Goal: Task Accomplishment & Management: Complete application form

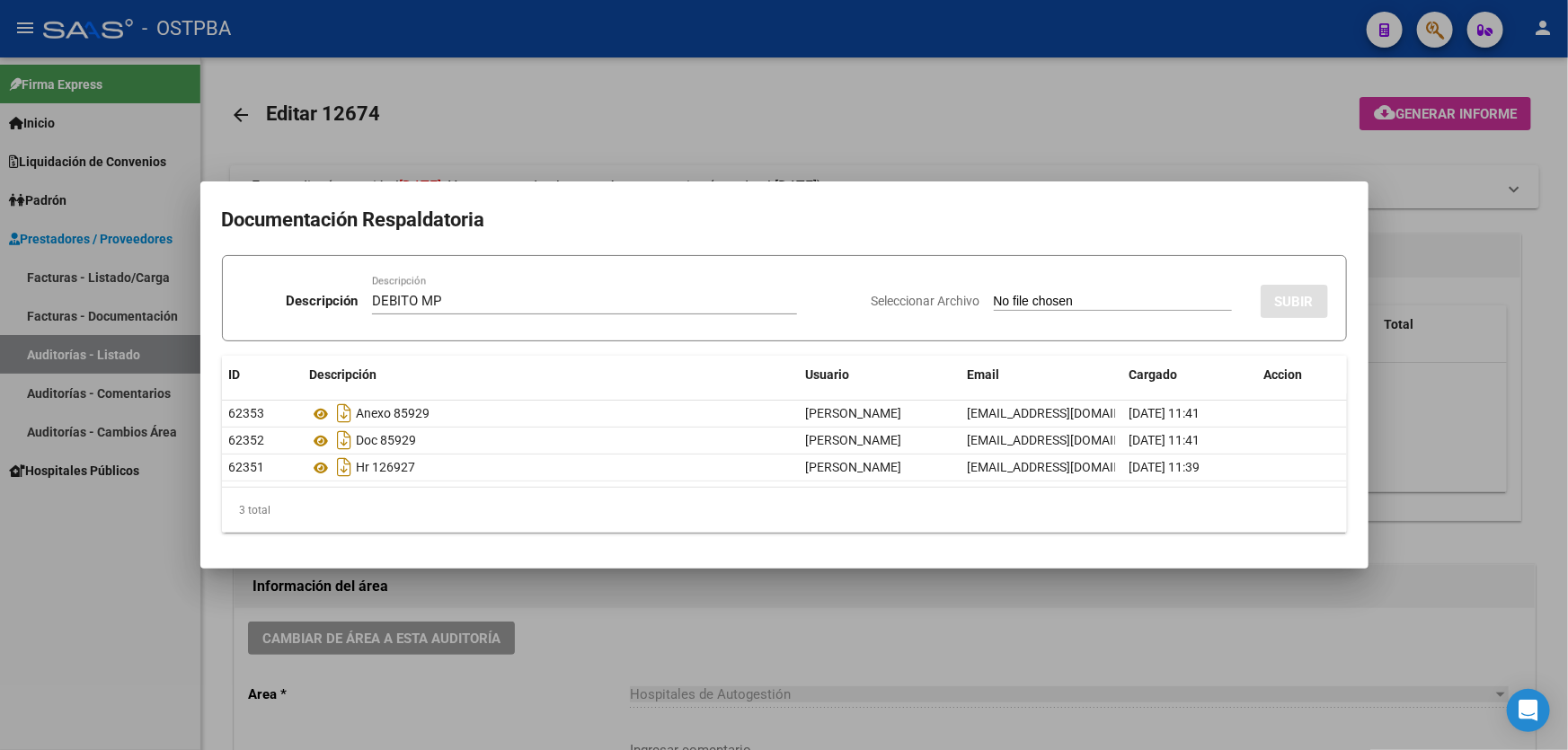
scroll to position [424, 0]
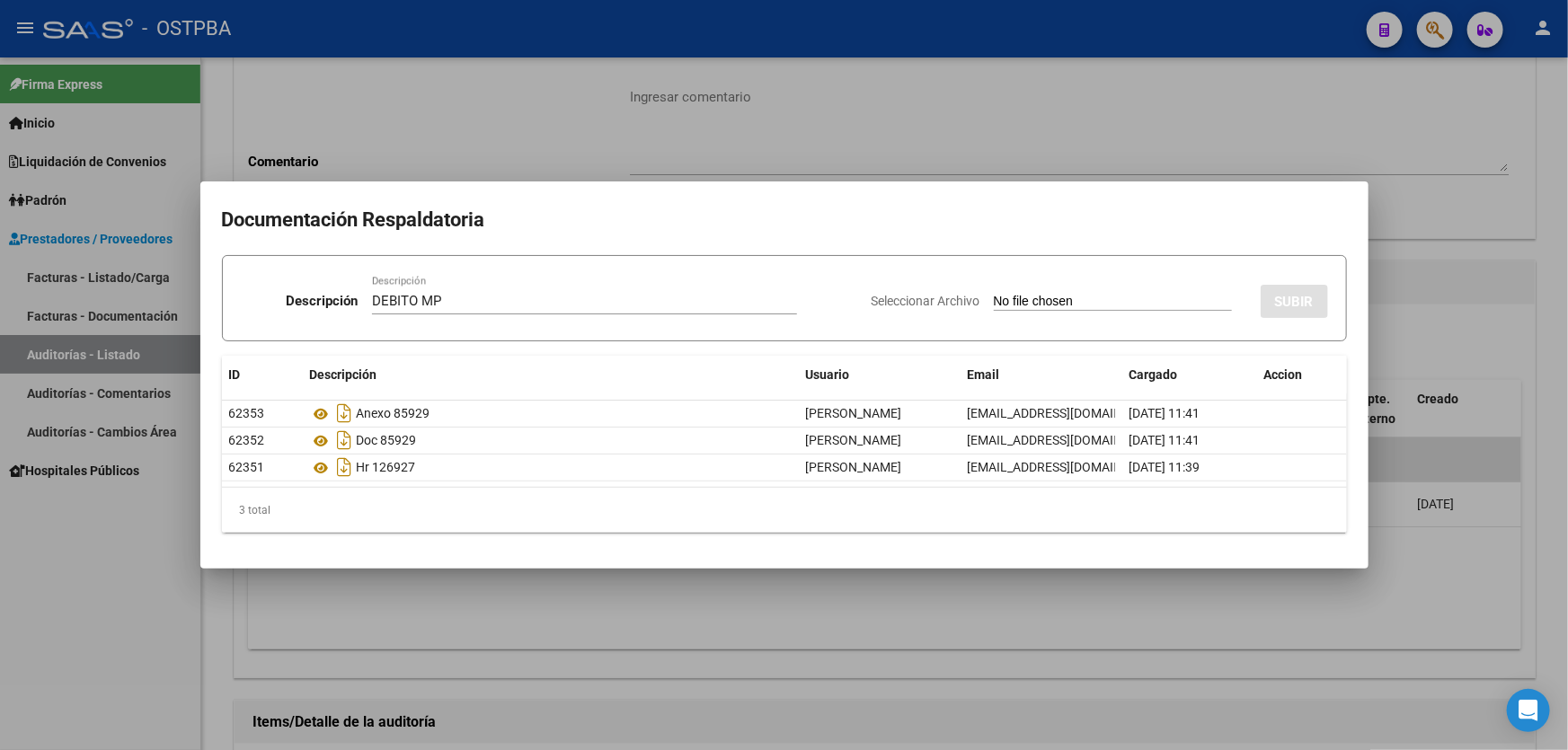
click at [629, 136] on div at bounding box center [784, 375] width 1568 height 750
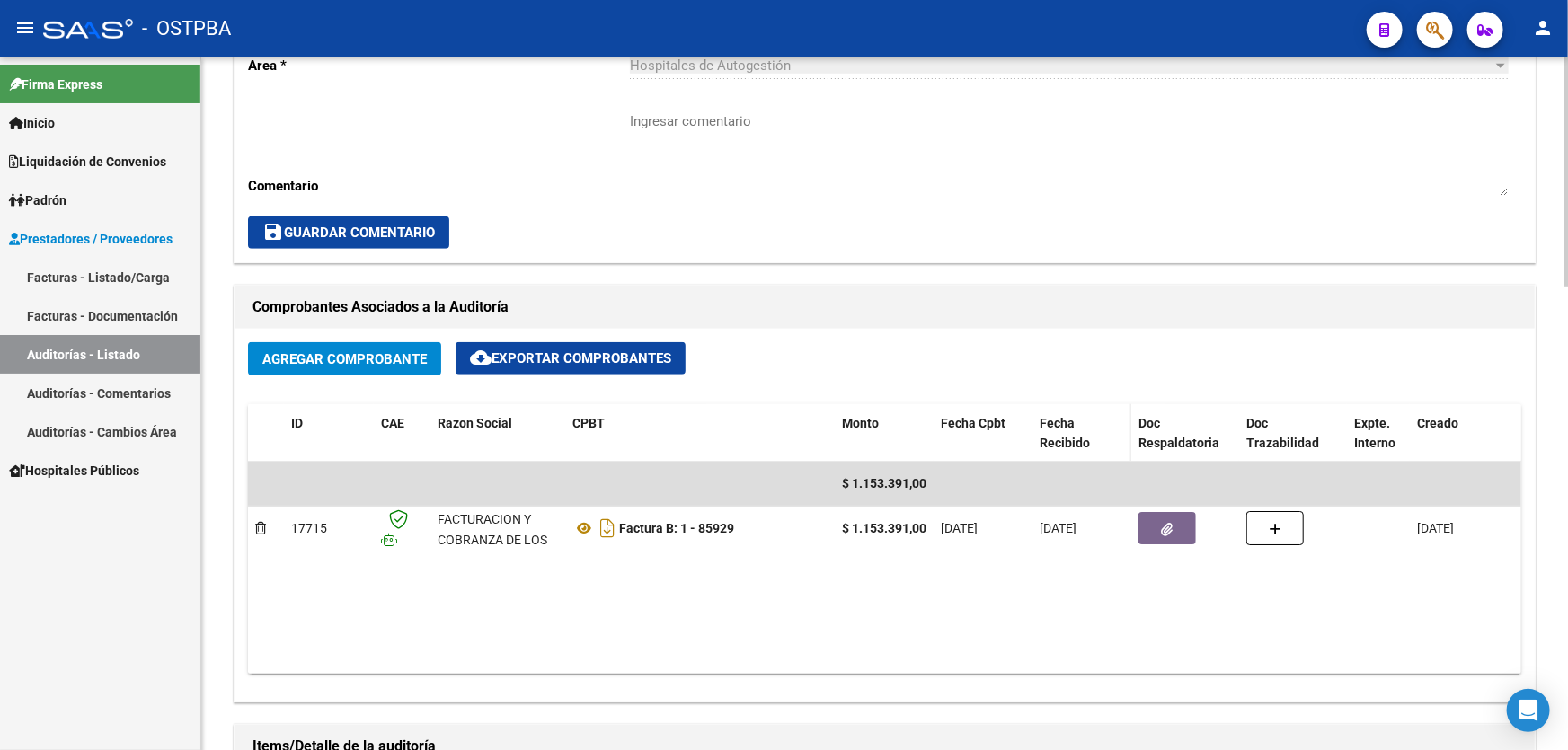
scroll to position [652, 0]
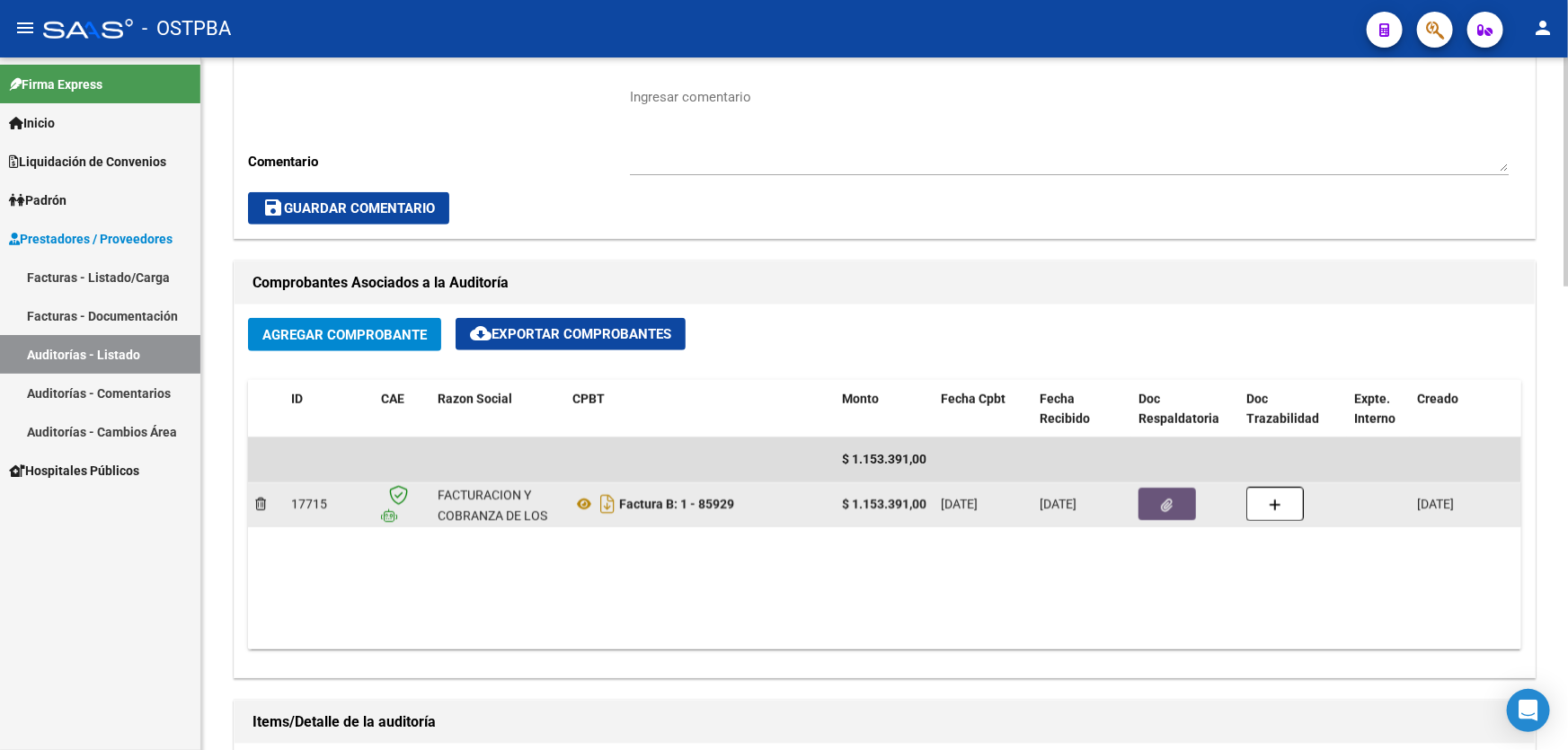
click at [1166, 503] on icon "button" at bounding box center [1167, 505] width 11 height 13
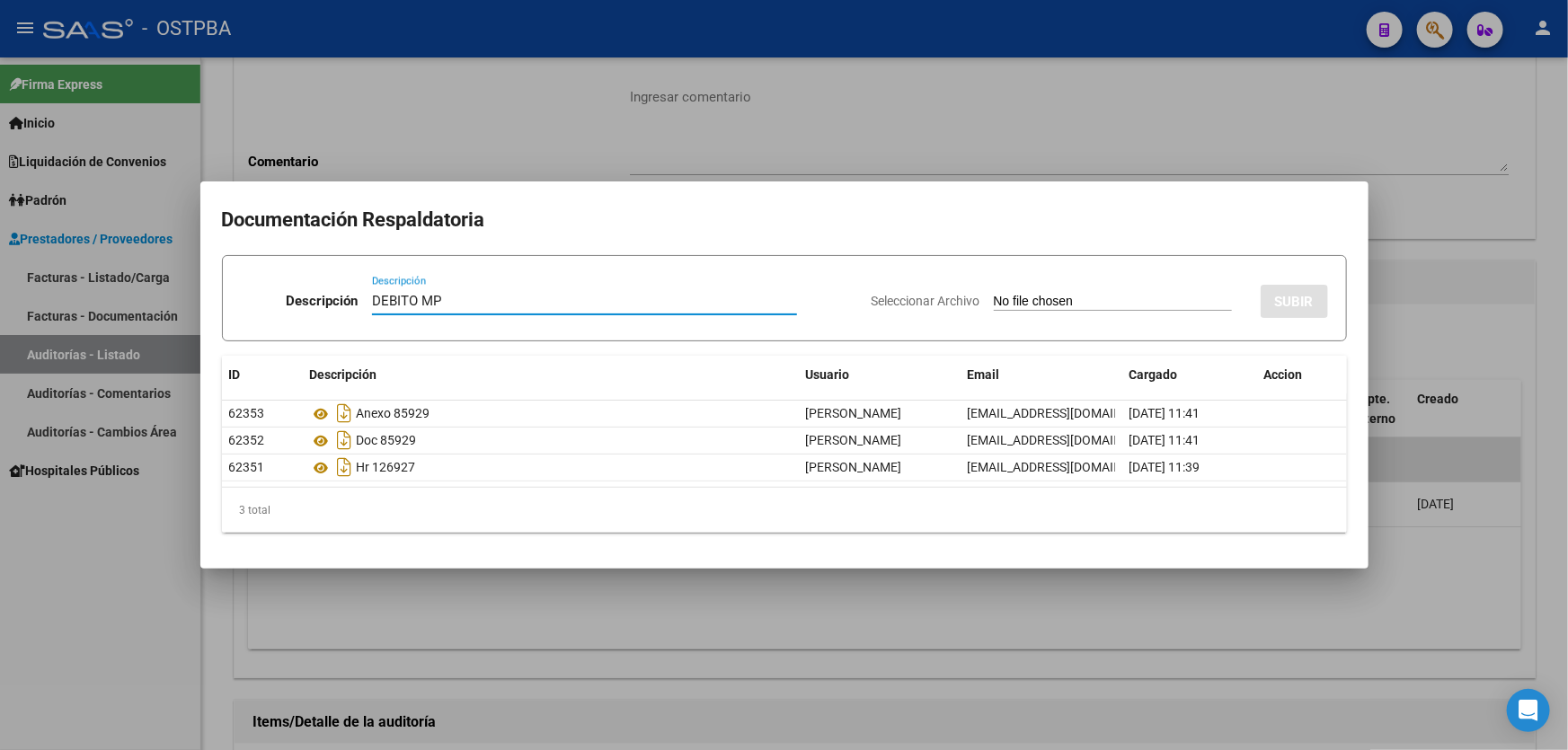
type input "DEBITO MP"
click at [994, 305] on input "Seleccionar Archivo" at bounding box center [1112, 302] width 238 height 17
type input "C:\fakepath\DEBITO MP 12674.pdf"
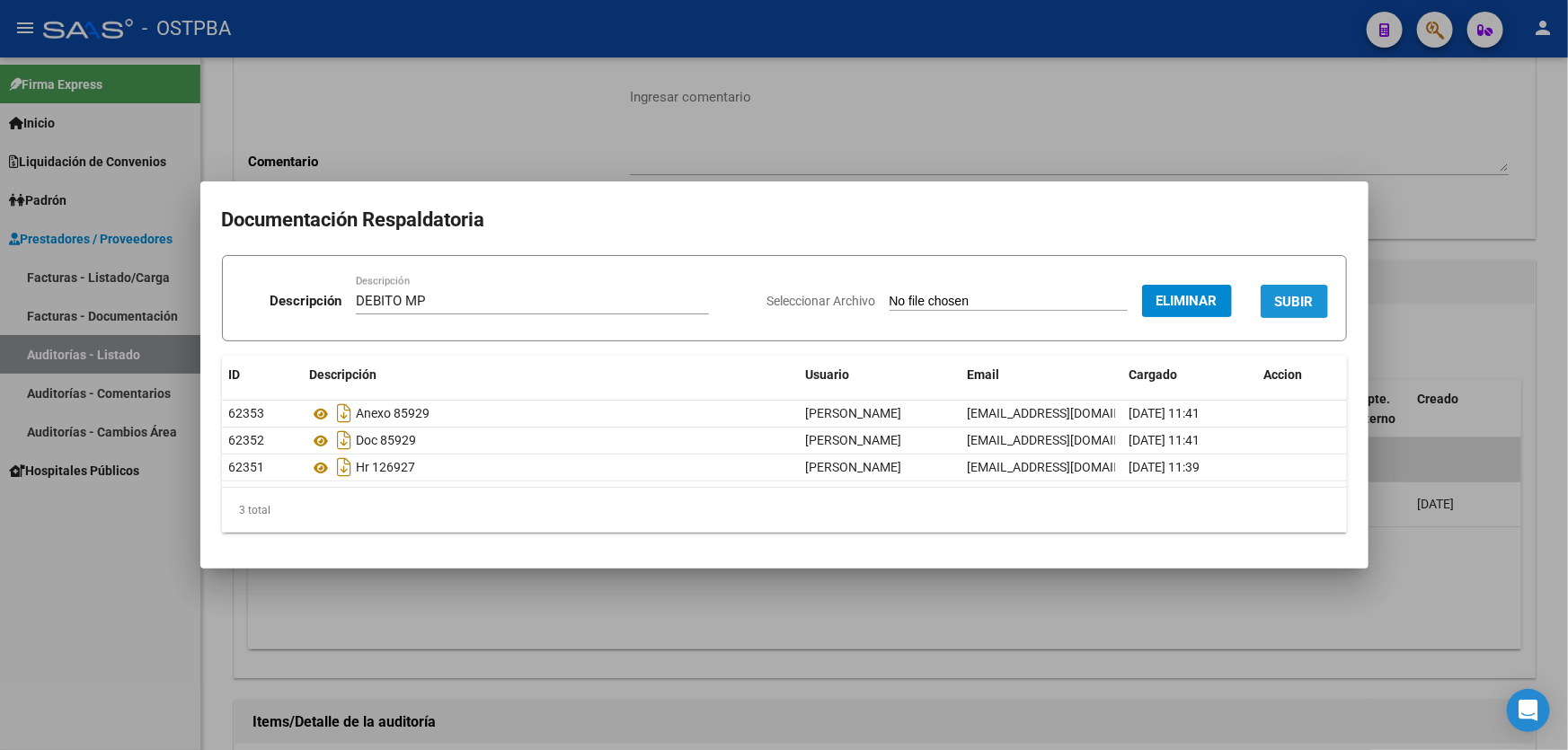
click at [1307, 298] on span "SUBIR" at bounding box center [1294, 301] width 38 height 16
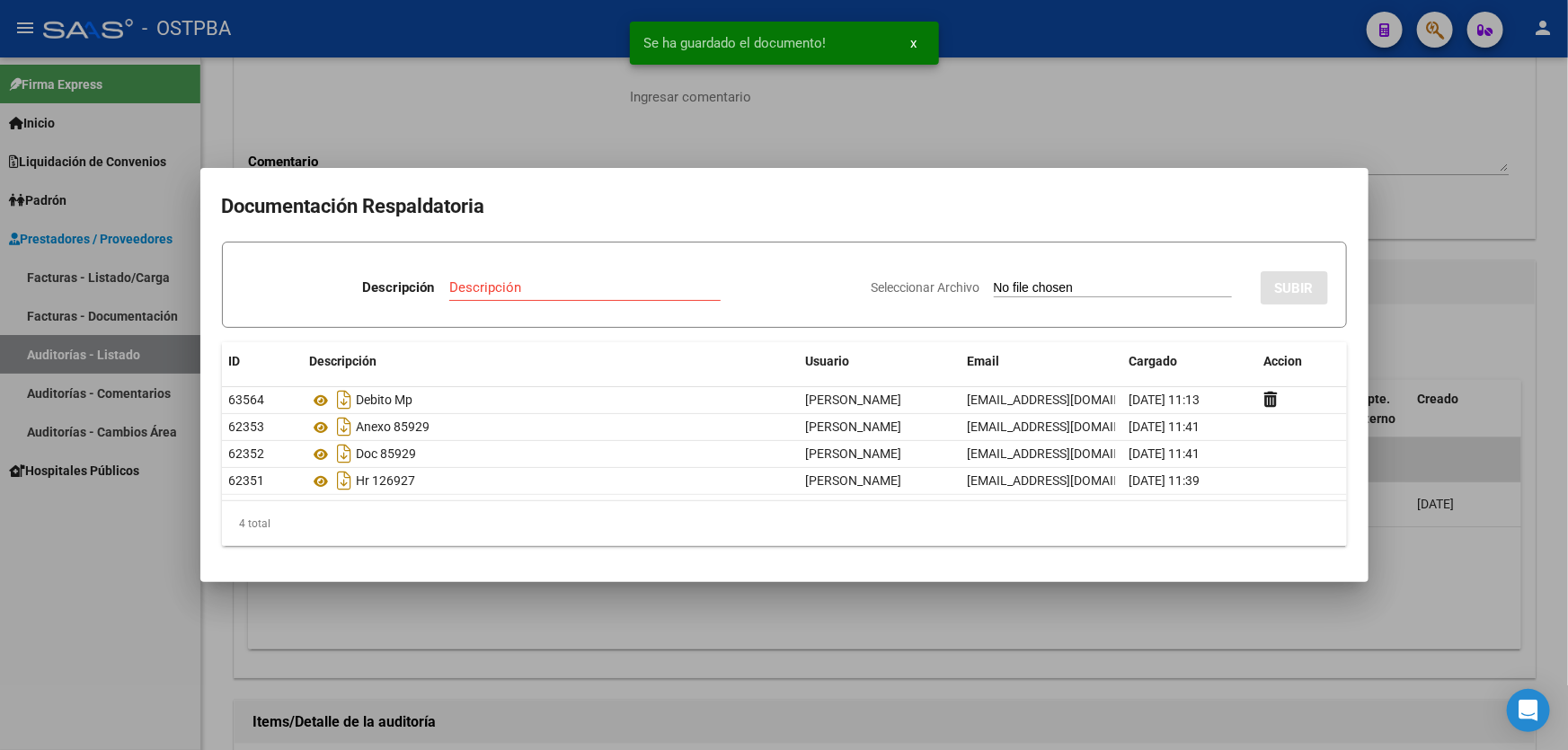
click at [1420, 358] on div at bounding box center [784, 375] width 1568 height 750
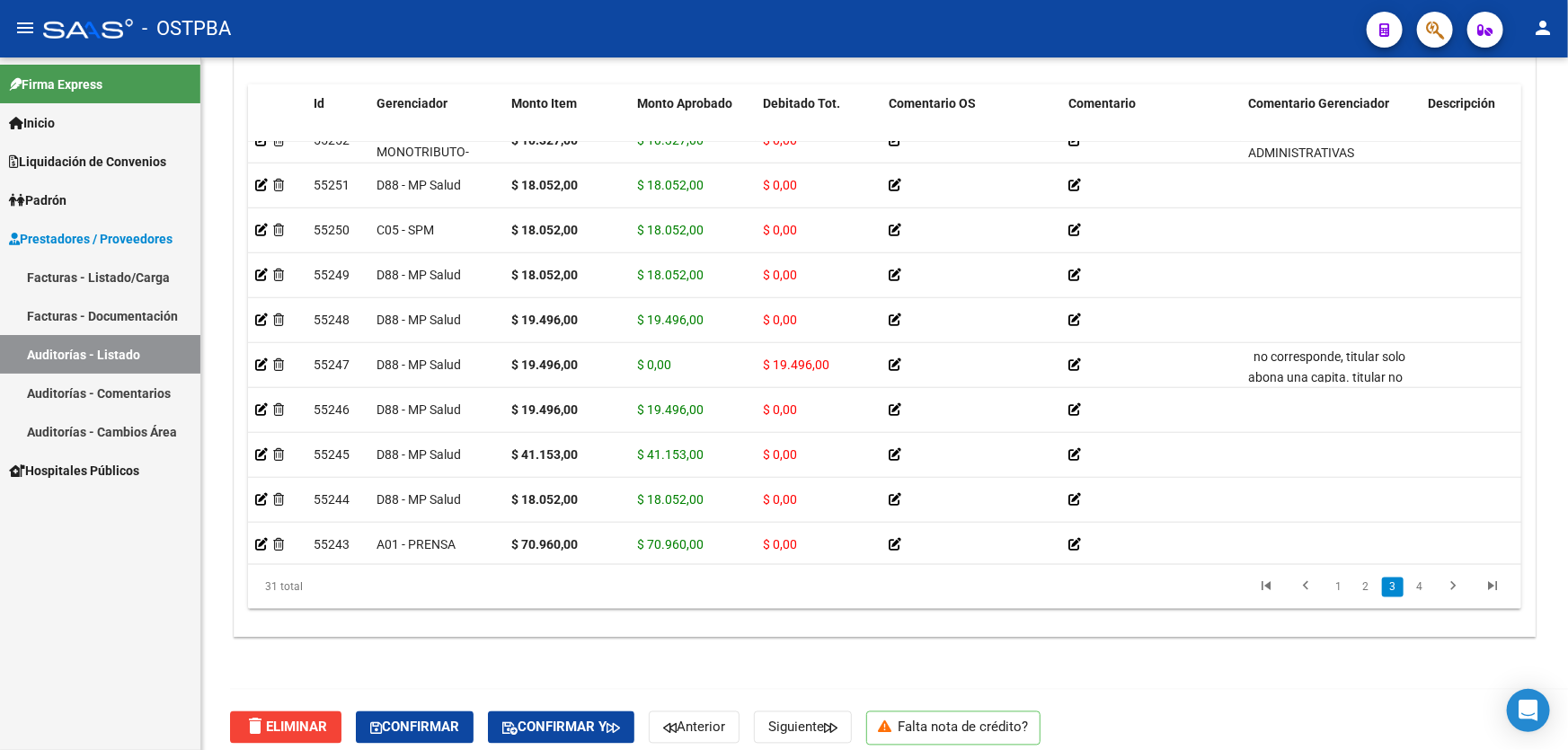
scroll to position [751, 0]
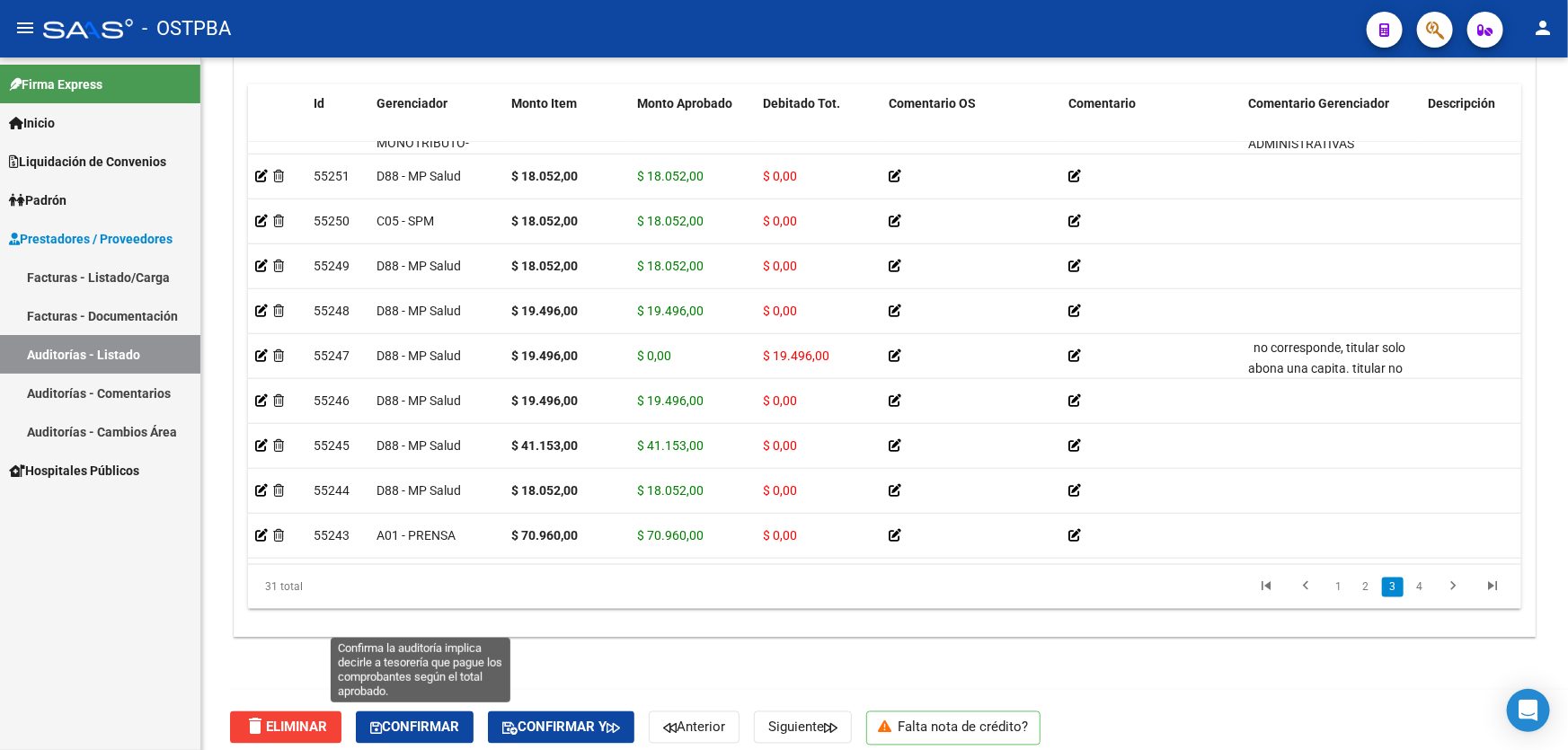
click at [469, 718] on button "Confirmar" at bounding box center [414, 727] width 118 height 33
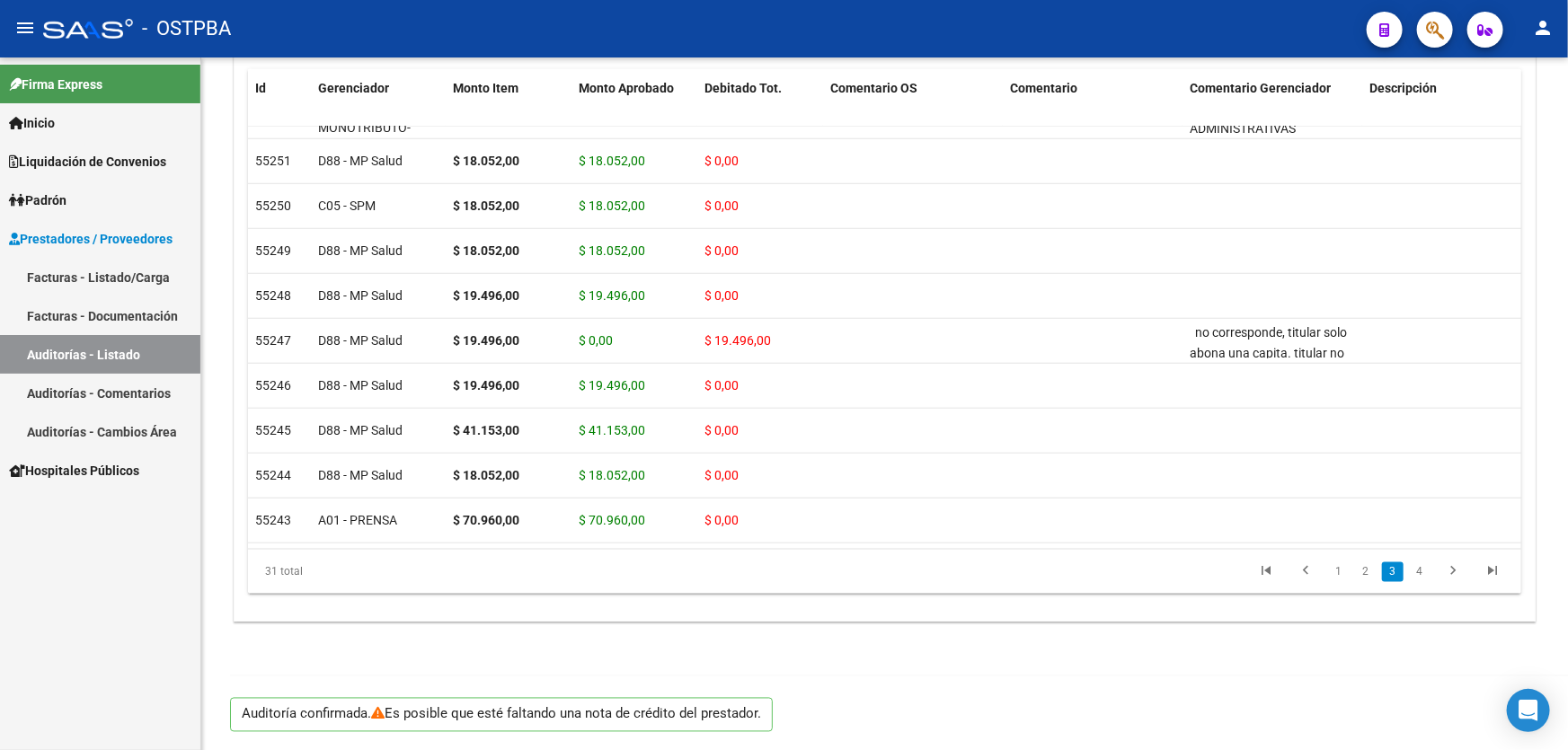
scroll to position [1324, 0]
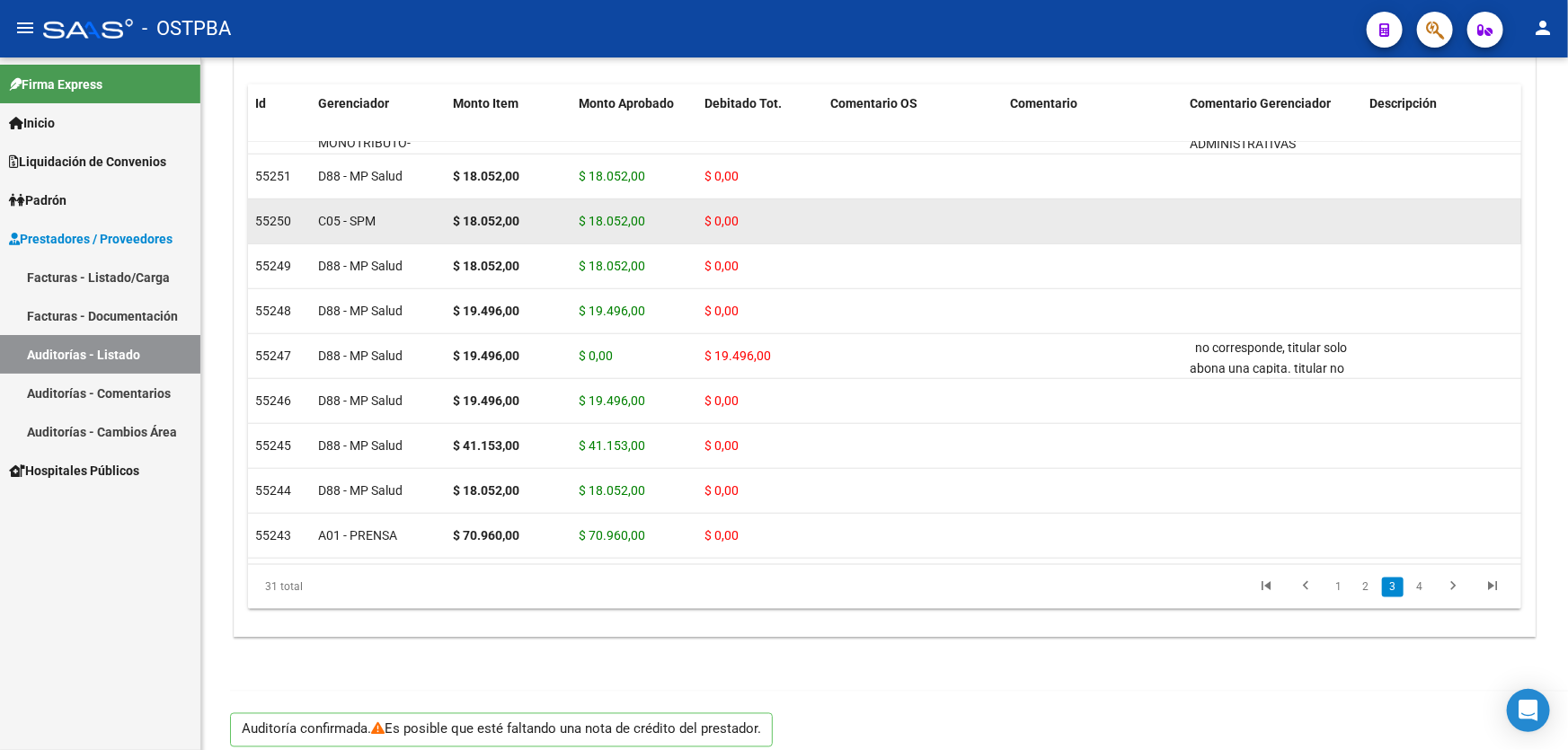
type input "202510"
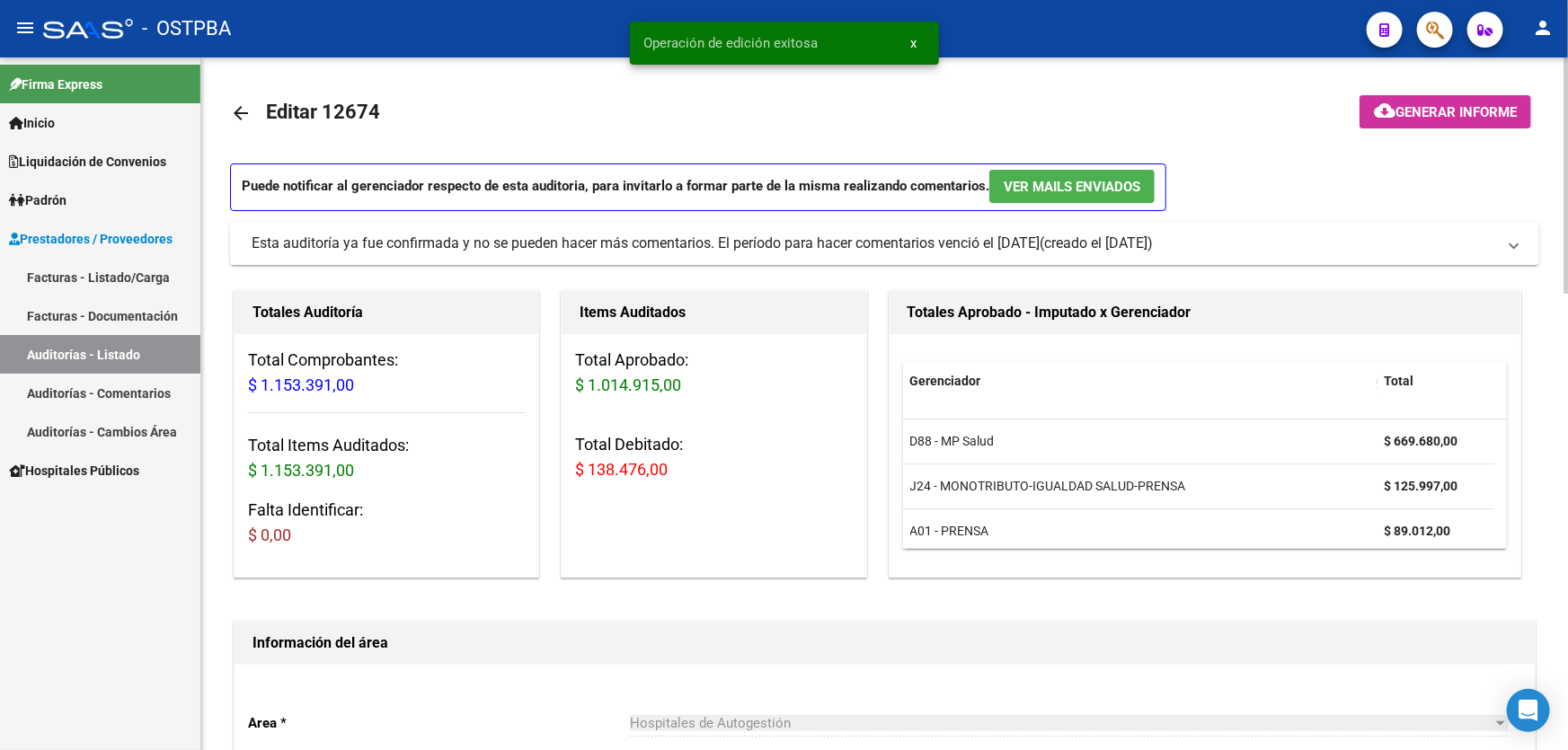
scroll to position [0, 0]
click at [1381, 103] on mat-icon "cloud_download" at bounding box center [1384, 112] width 22 height 22
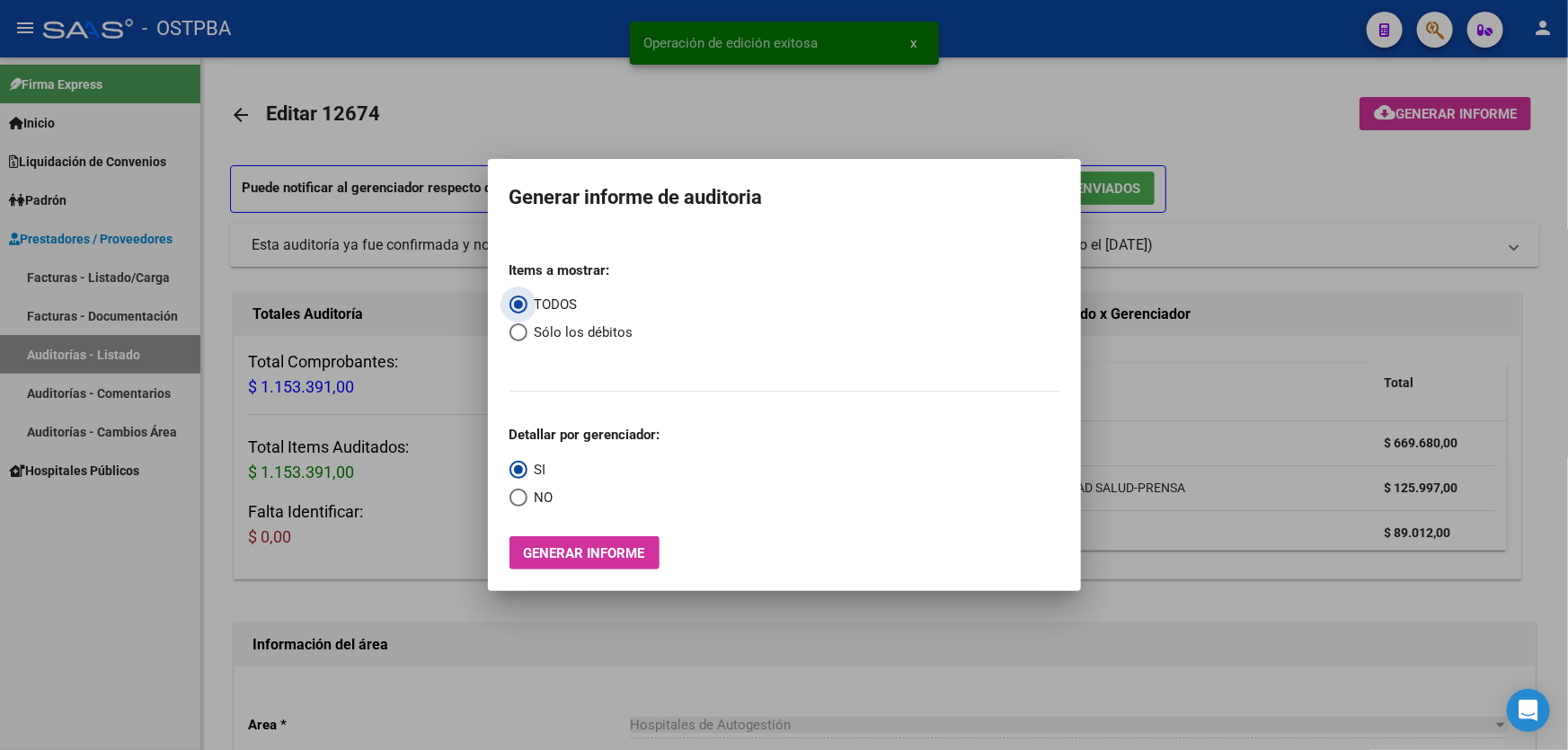
click at [513, 335] on span "Select an option" at bounding box center [518, 332] width 18 height 18
click at [513, 335] on input "Sólo los débitos" at bounding box center [518, 332] width 18 height 18
radio input "true"
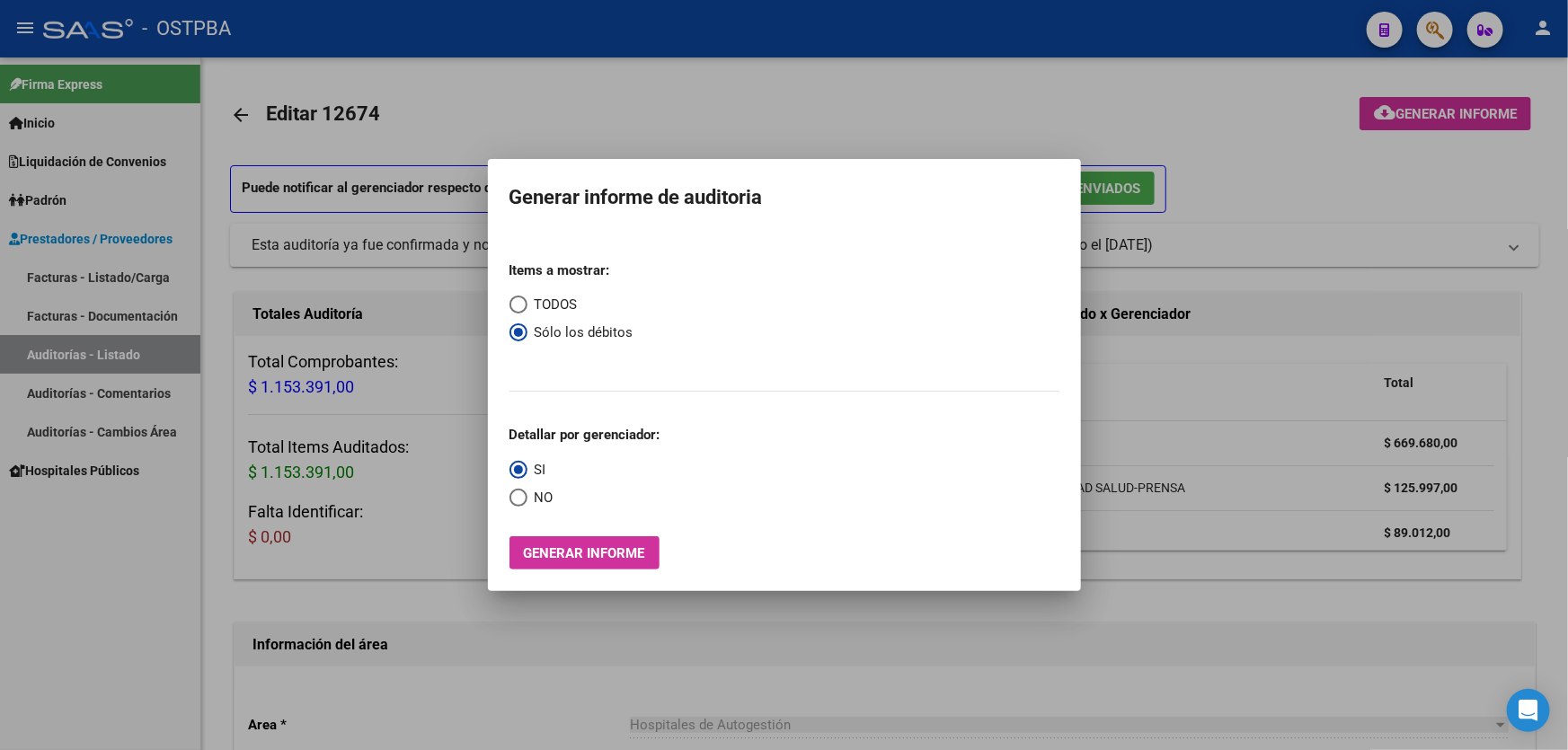
click at [520, 497] on span "Select an option" at bounding box center [518, 497] width 18 height 18
click at [520, 497] on input "NO" at bounding box center [518, 497] width 18 height 18
radio input "true"
click at [560, 552] on span "Generar informe" at bounding box center [584, 553] width 122 height 16
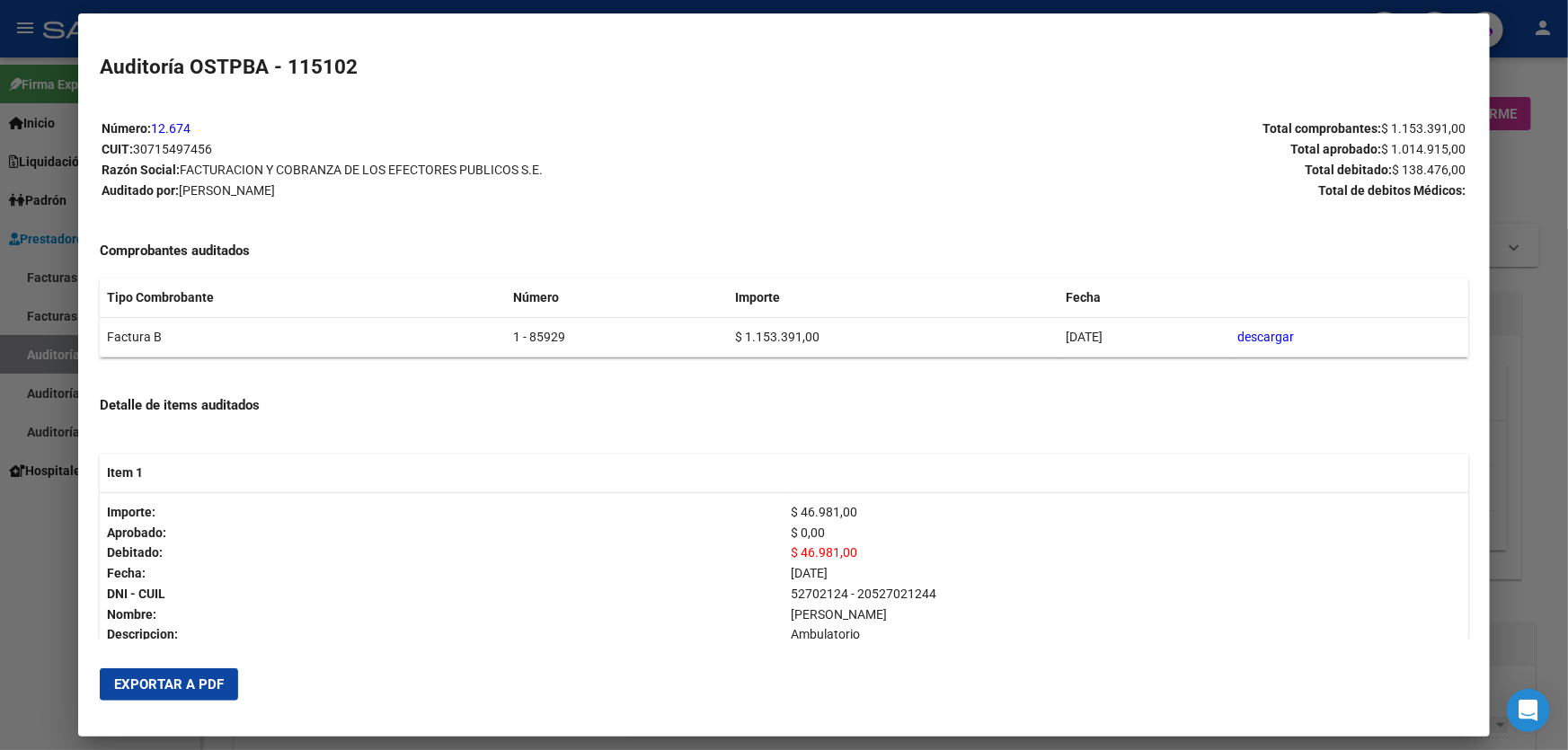
click at [203, 680] on span "Exportar a PDF" at bounding box center [168, 684] width 109 height 16
click at [29, 530] on div at bounding box center [784, 375] width 1568 height 750
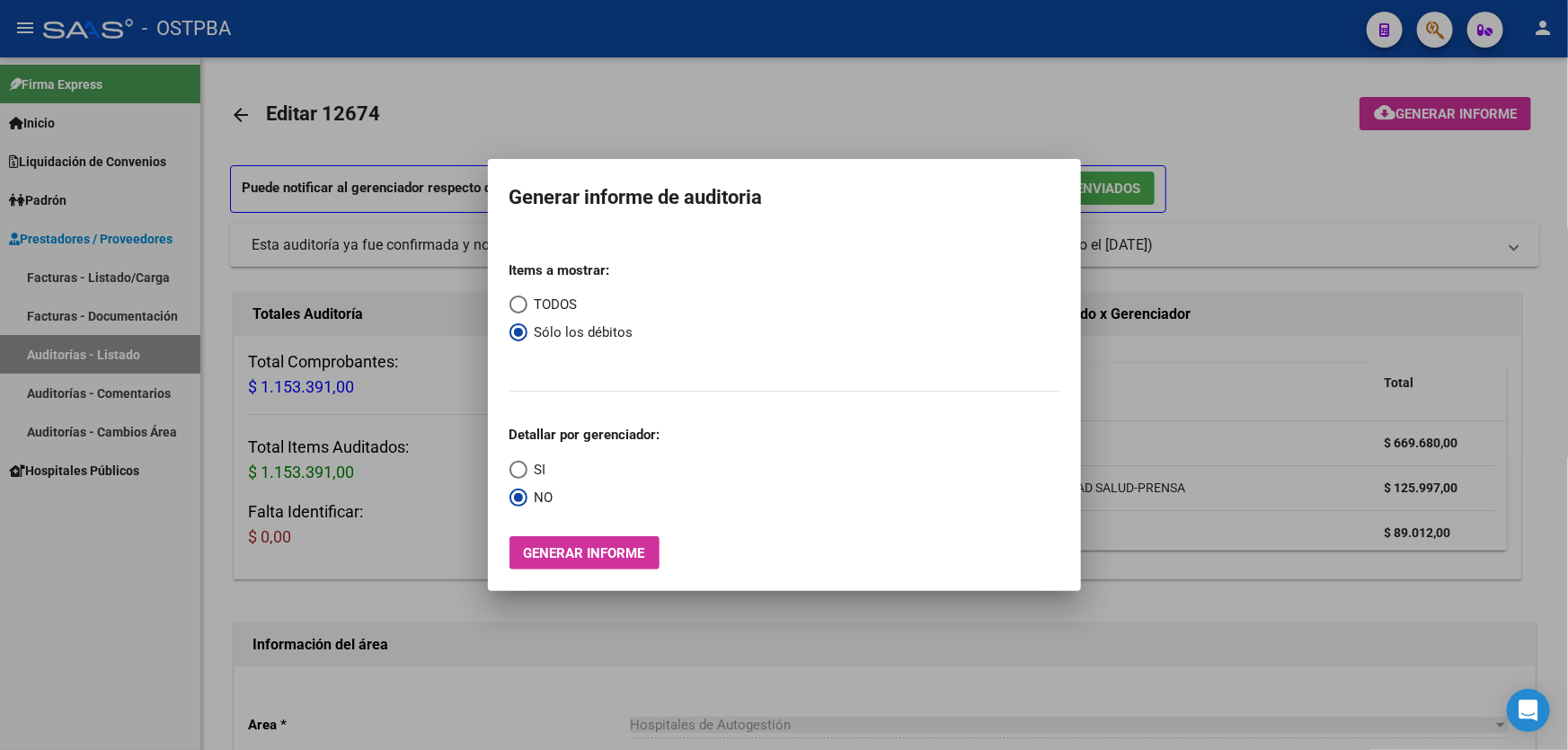
click at [683, 93] on div at bounding box center [784, 375] width 1568 height 750
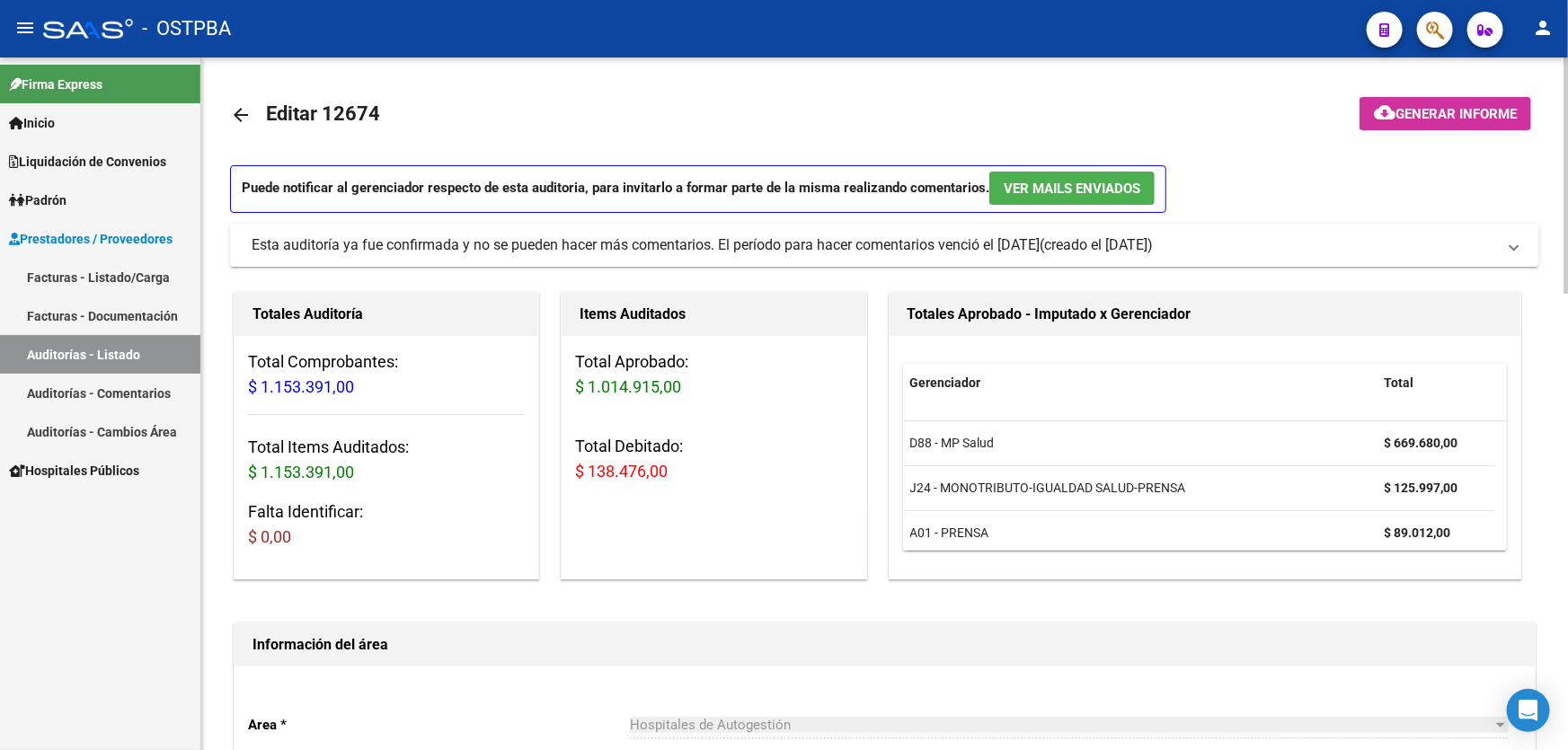
click at [234, 114] on mat-icon "arrow_back" at bounding box center [240, 115] width 22 height 22
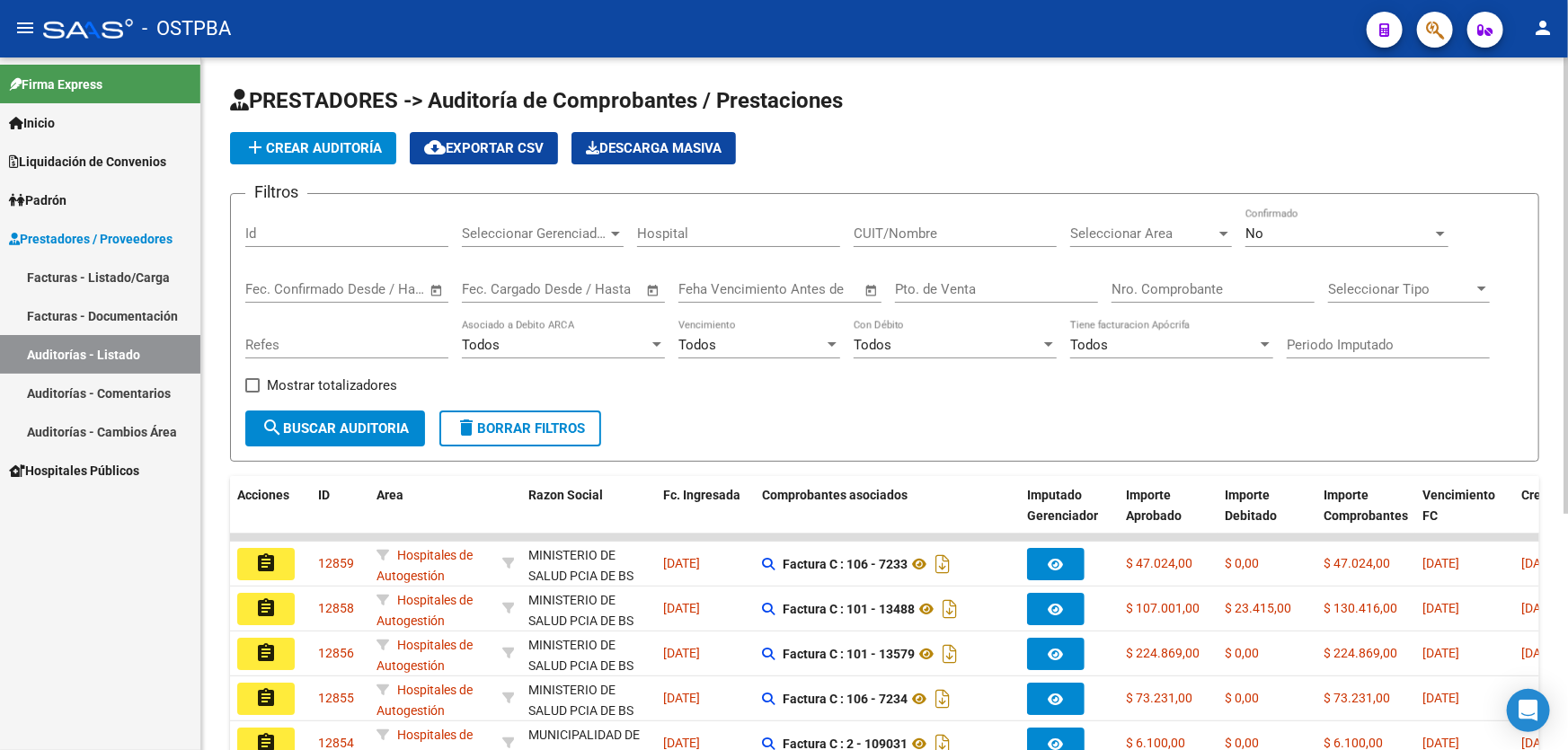
click at [270, 232] on input "Id" at bounding box center [347, 233] width 203 height 16
type input "12675"
click at [314, 414] on button "search Buscar Auditoria" at bounding box center [335, 429] width 180 height 36
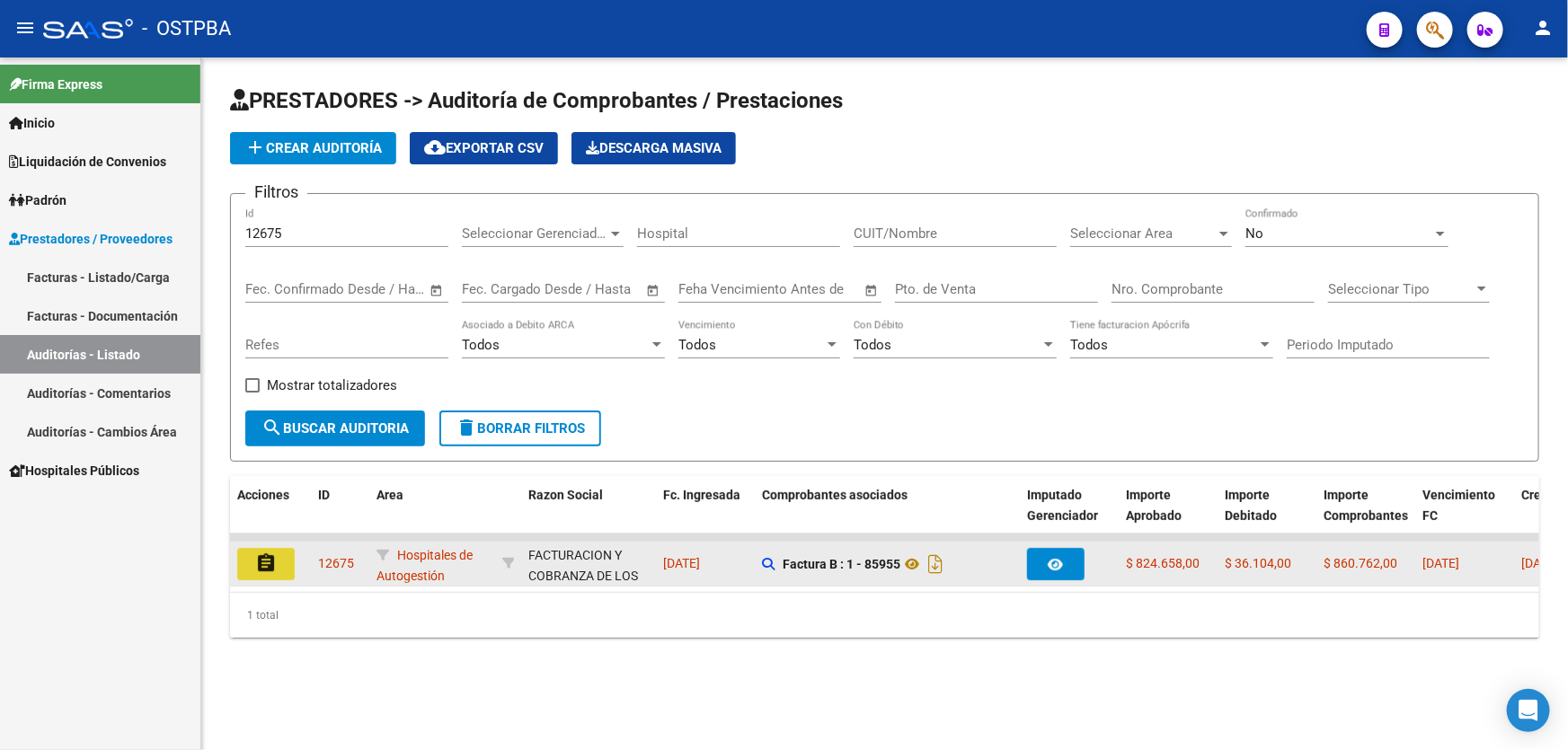
click at [270, 552] on mat-icon "assignment" at bounding box center [266, 562] width 22 height 22
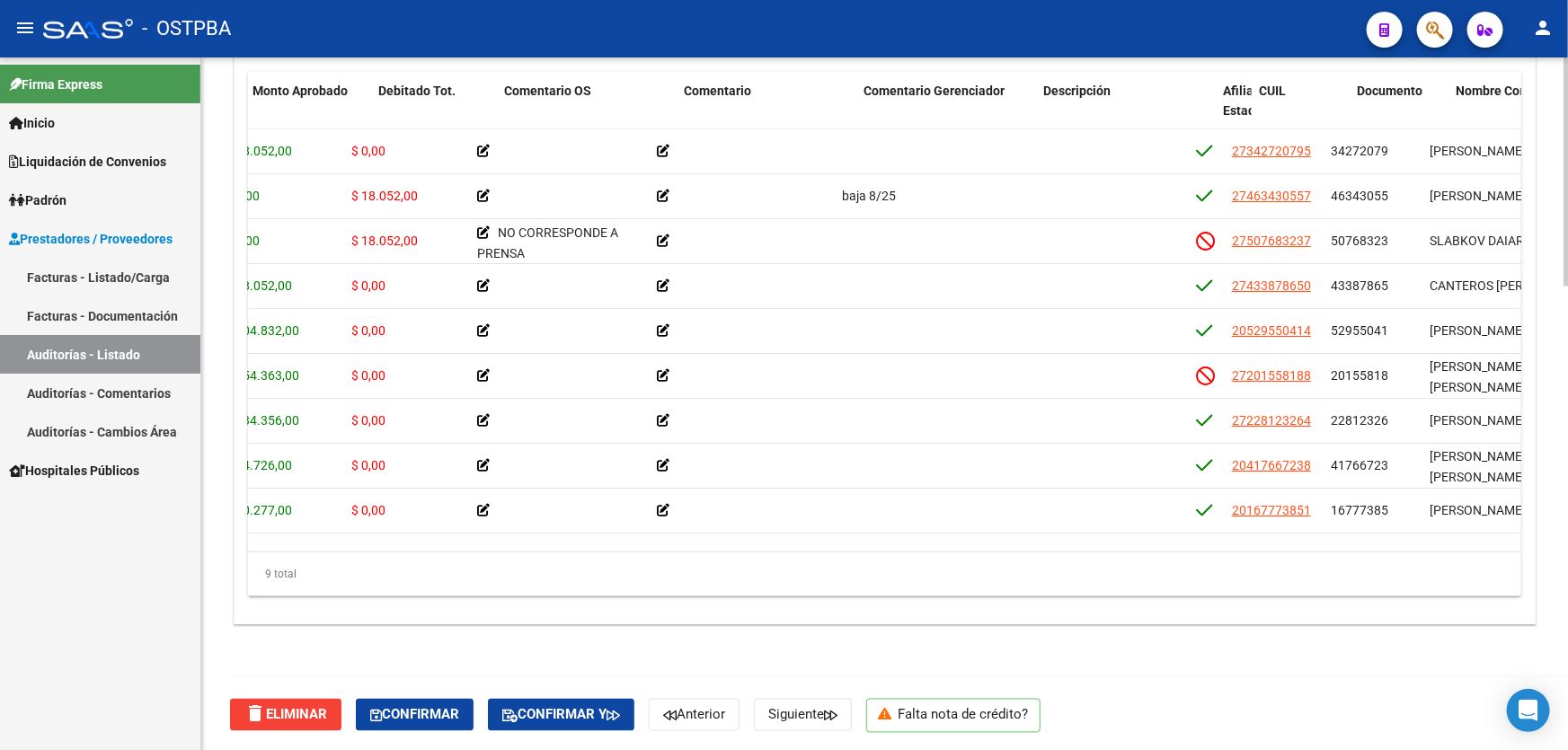
scroll to position [0, 434]
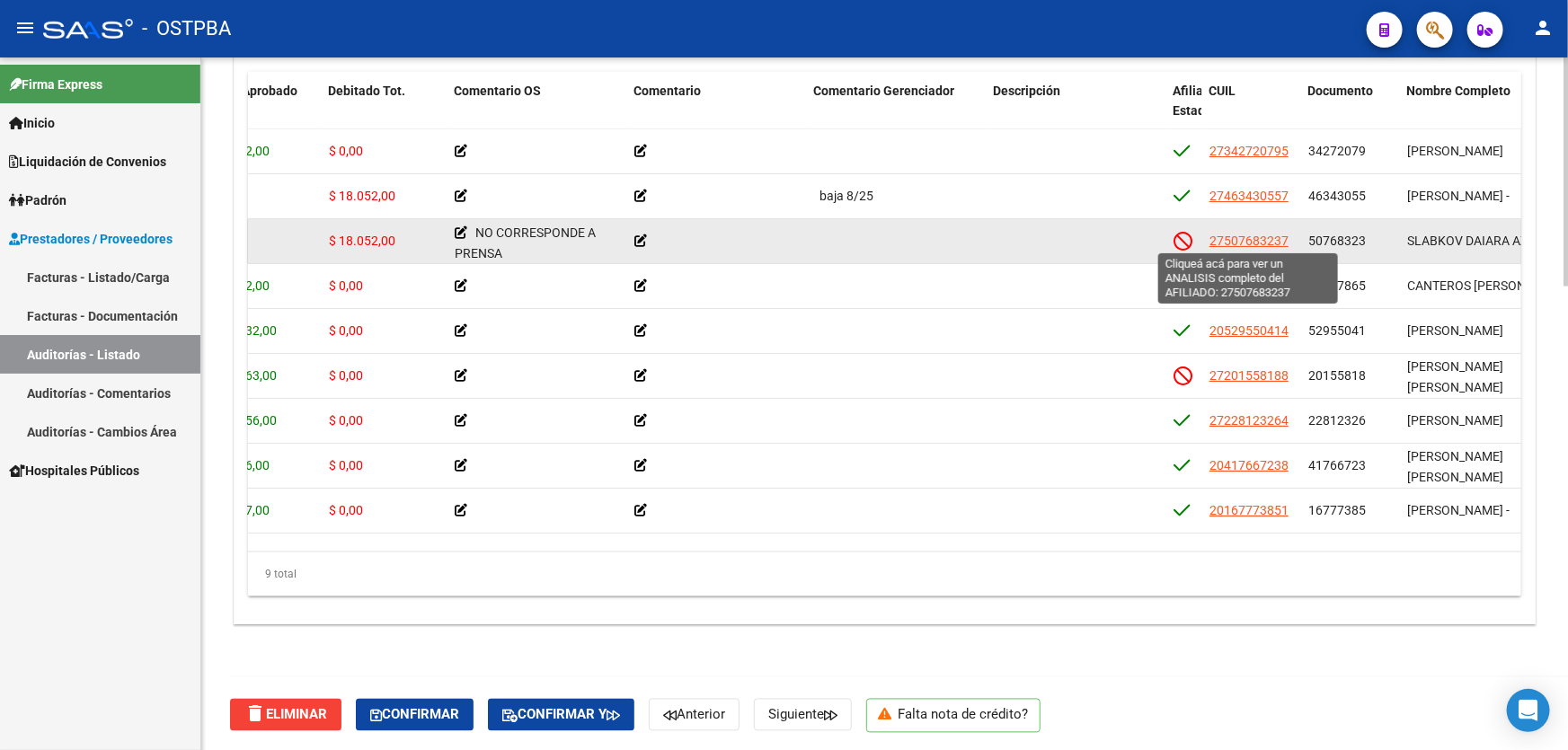
click at [1240, 237] on span "27507683237" at bounding box center [1248, 240] width 79 height 14
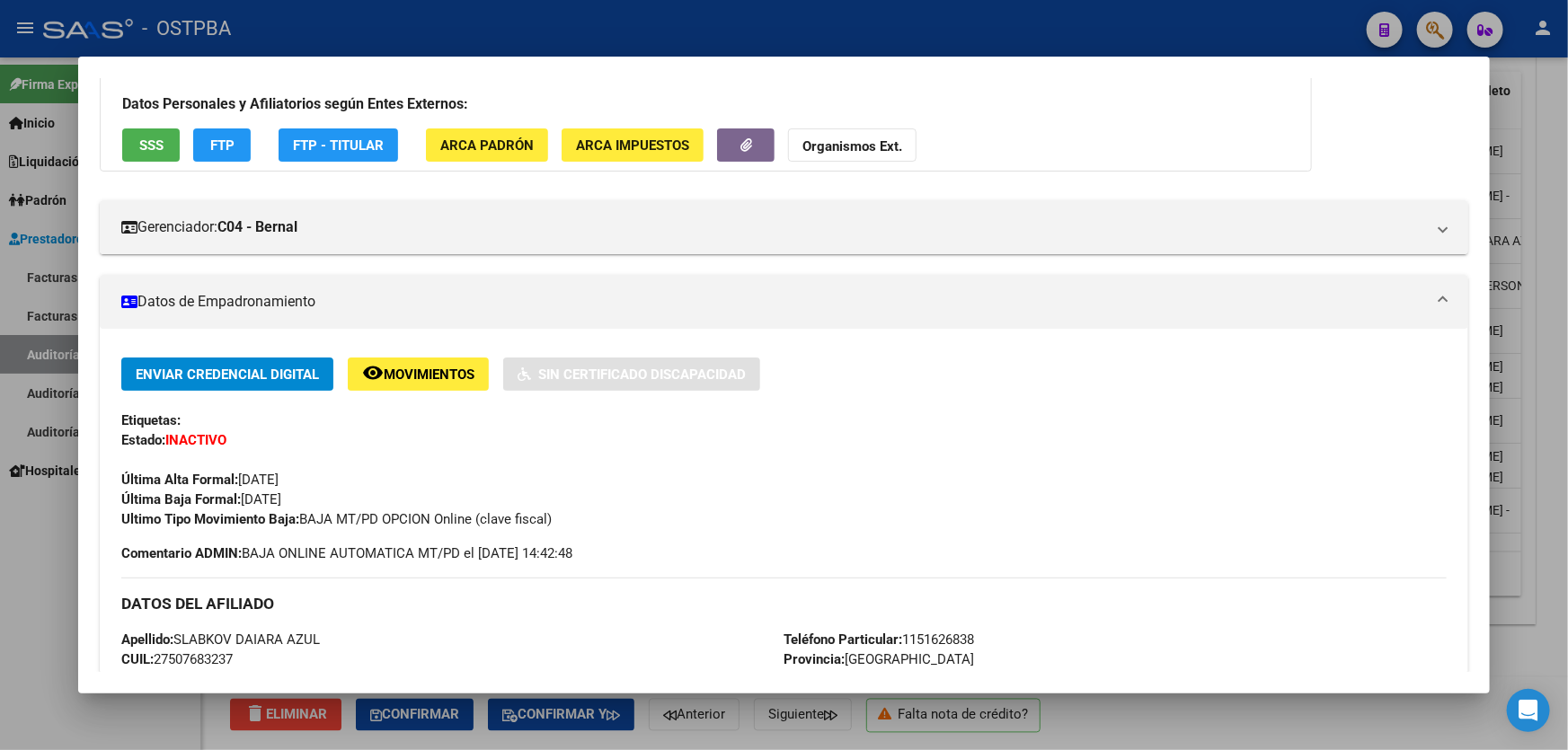
scroll to position [244, 0]
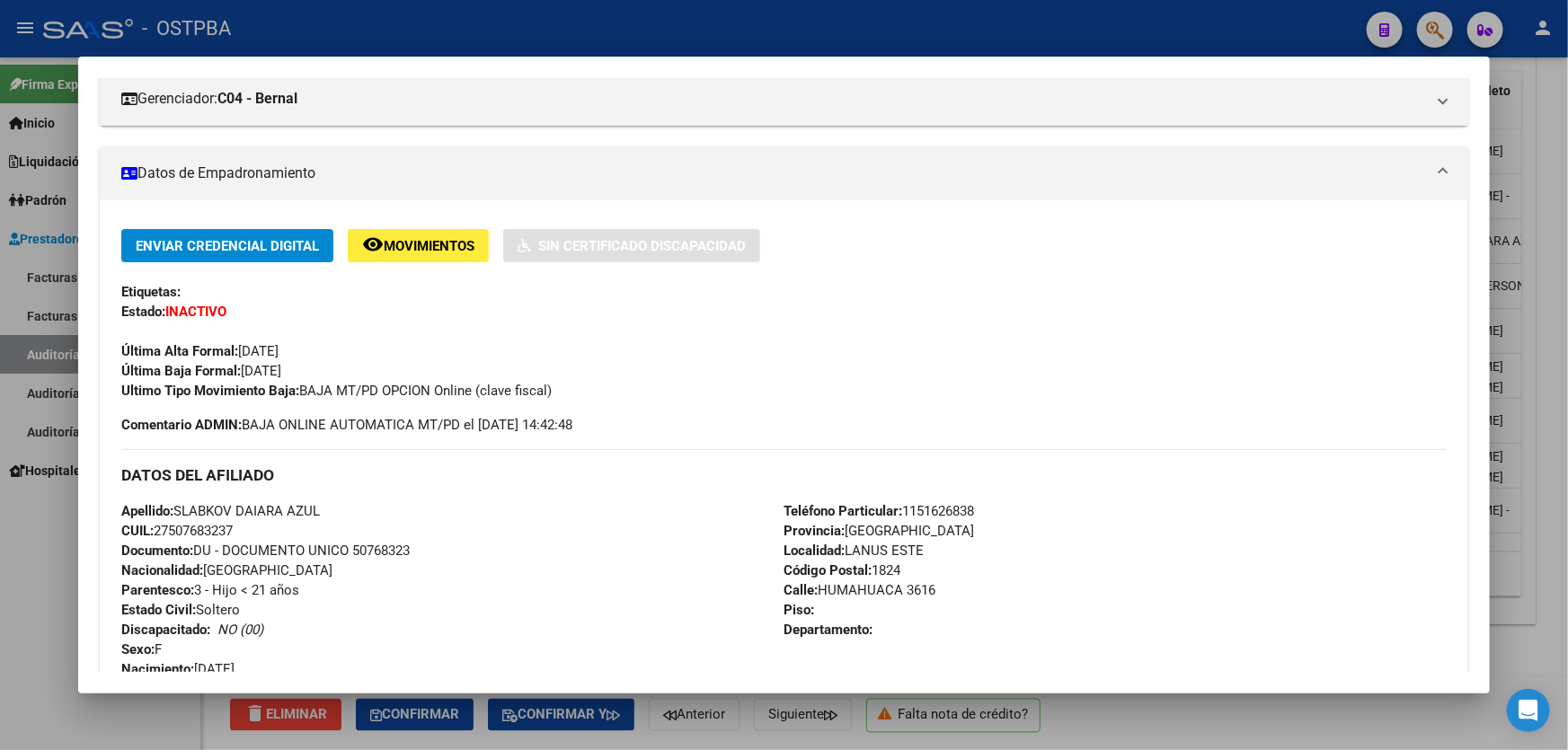
click at [54, 588] on div at bounding box center [784, 375] width 1568 height 750
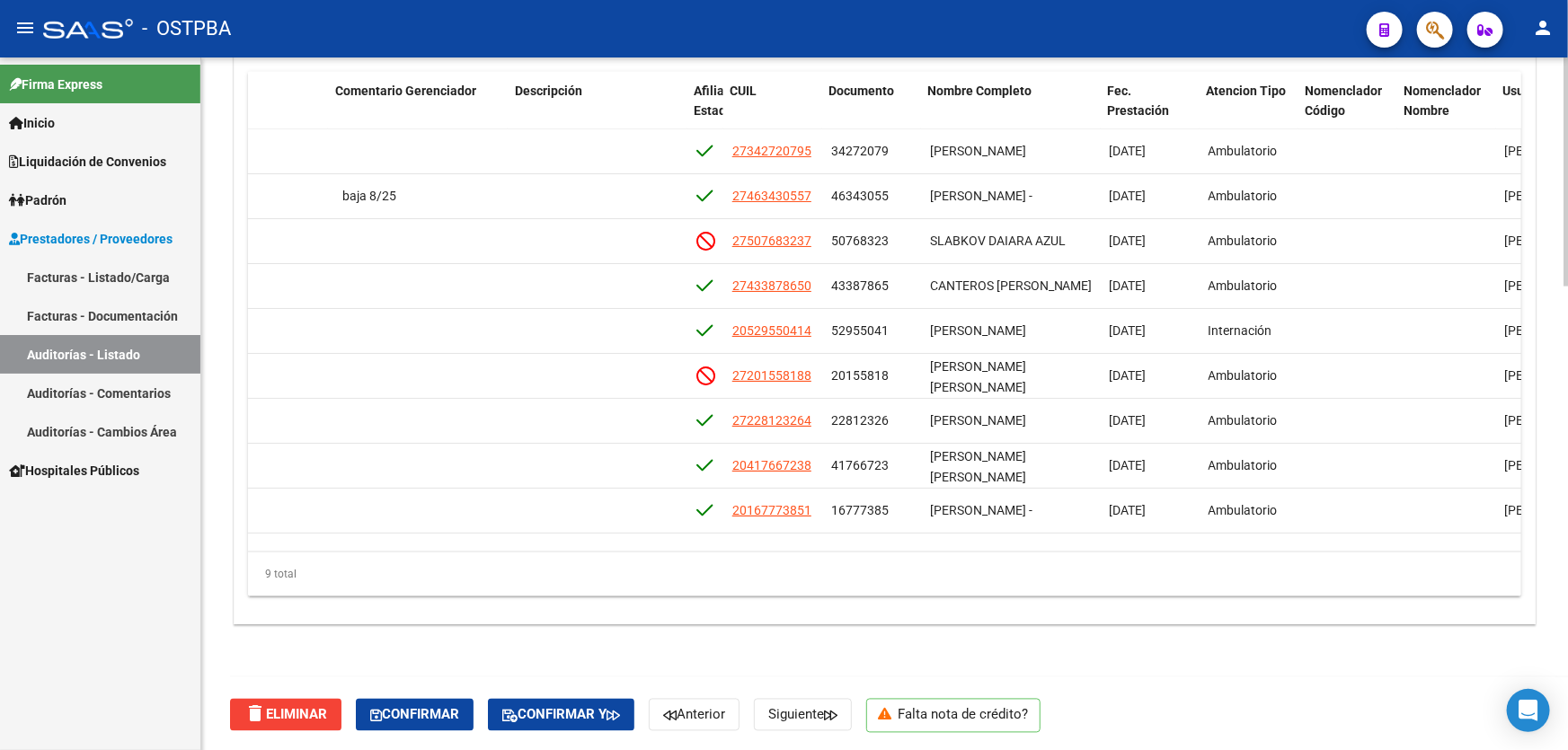
scroll to position [0, 912]
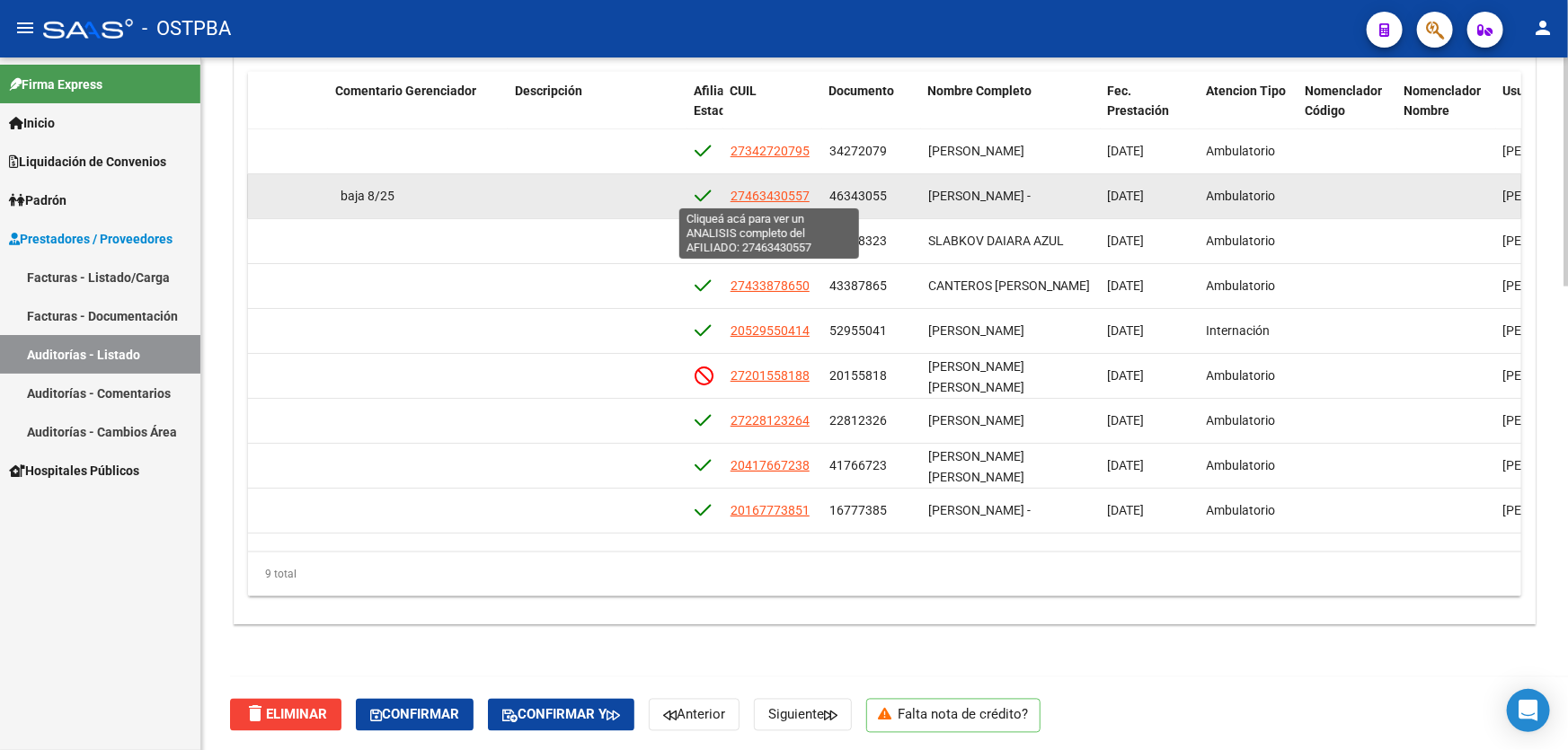
click at [788, 189] on span "27463430557" at bounding box center [770, 195] width 79 height 14
type textarea "27463430557"
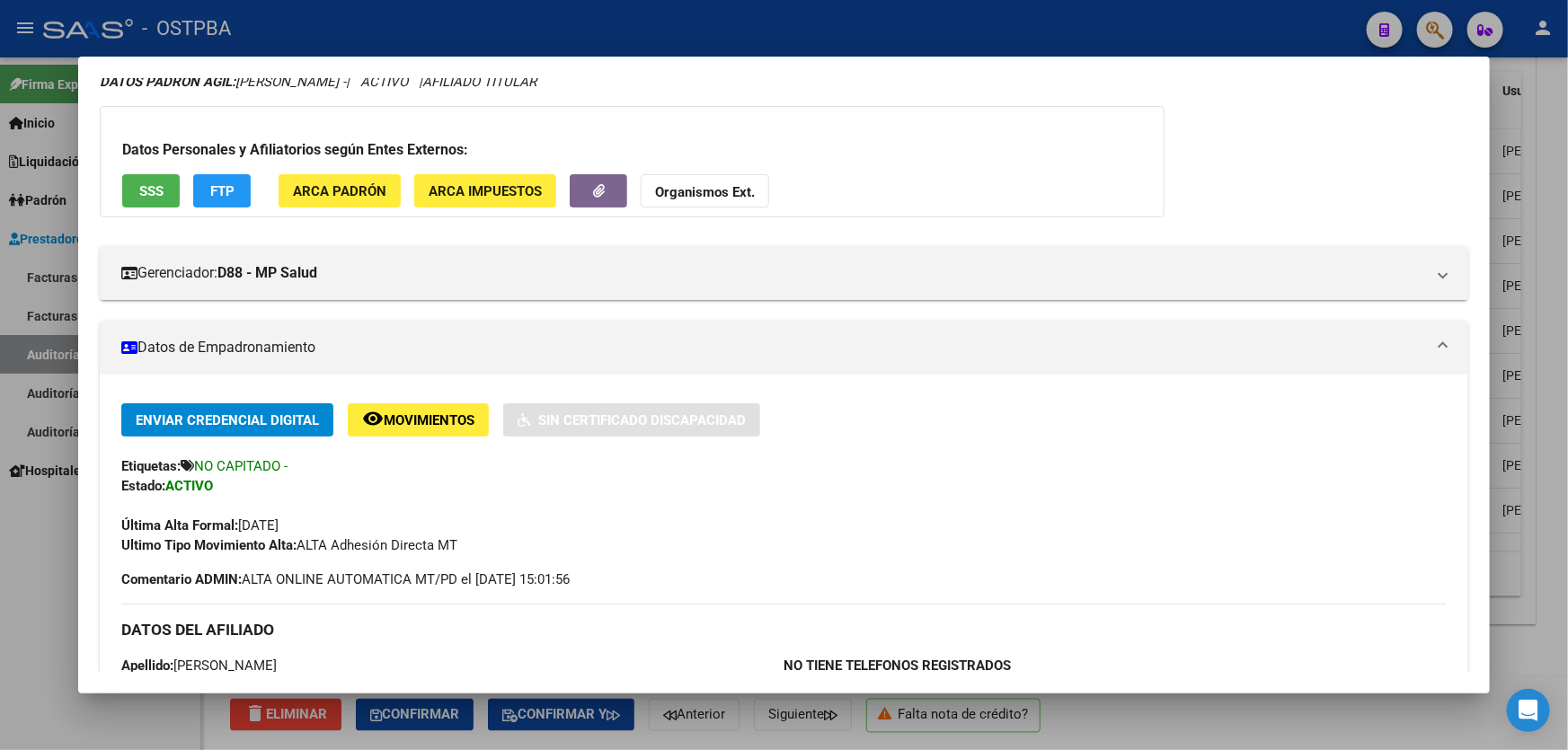
scroll to position [0, 0]
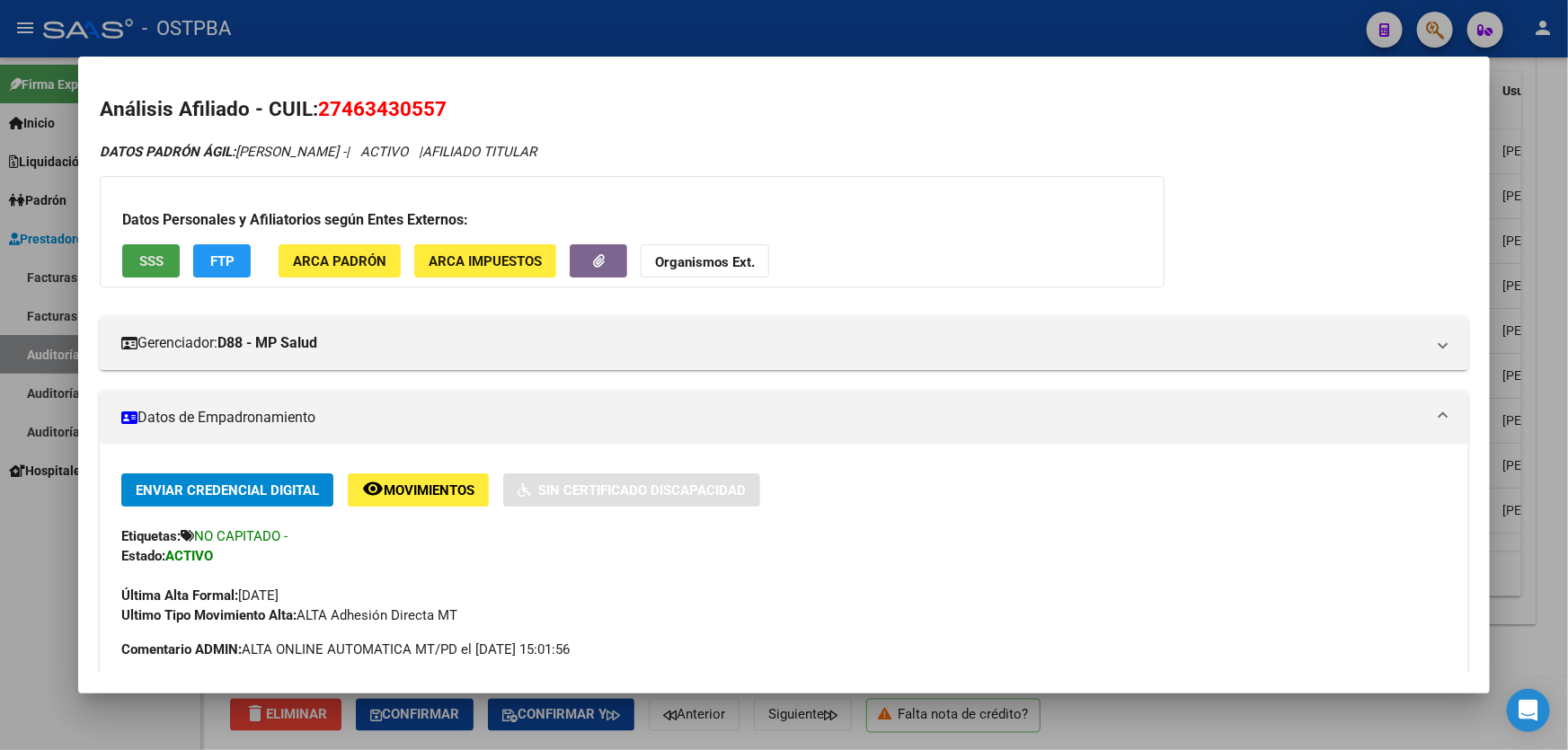
click at [144, 244] on button "SSS" at bounding box center [151, 260] width 57 height 33
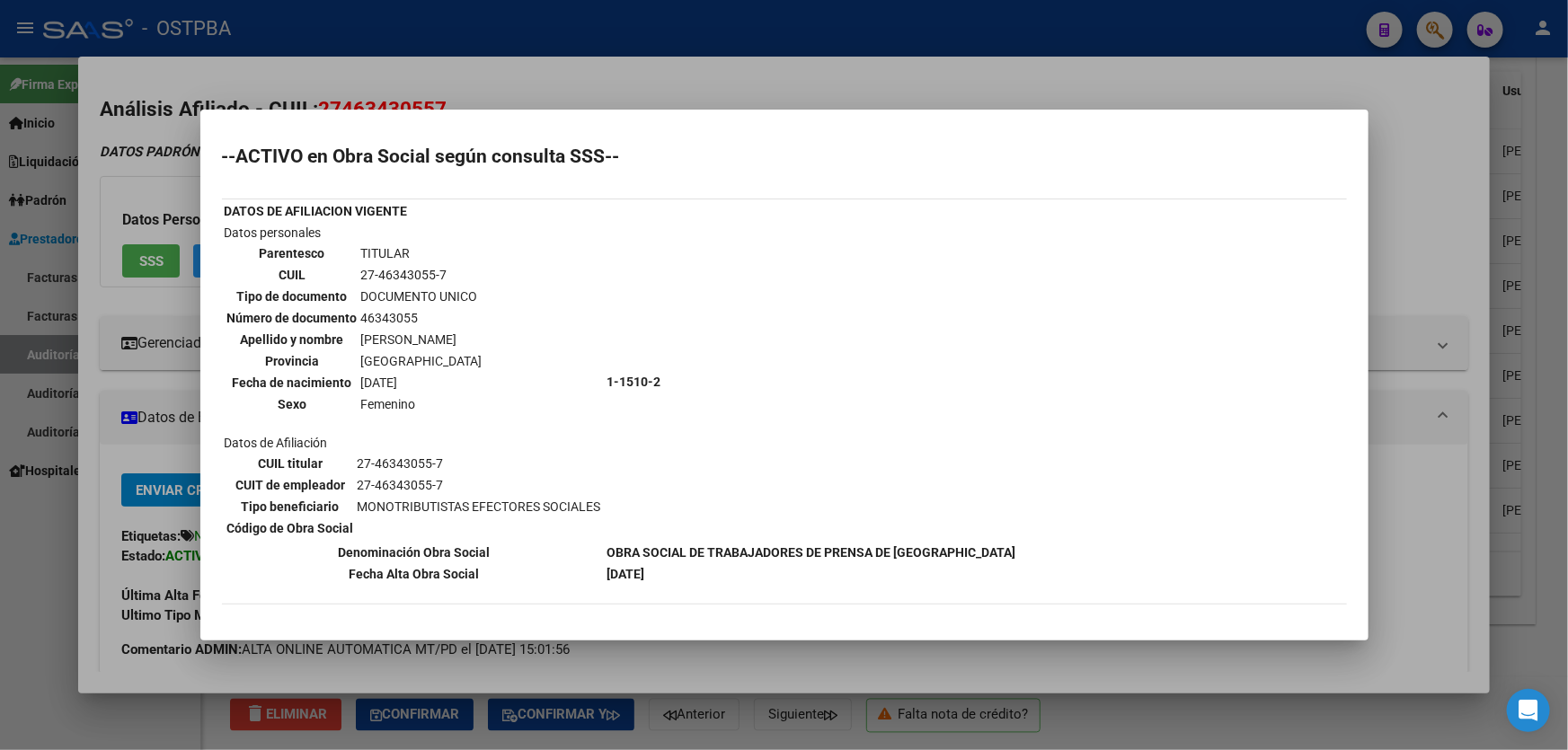
click at [22, 585] on div at bounding box center [784, 375] width 1568 height 750
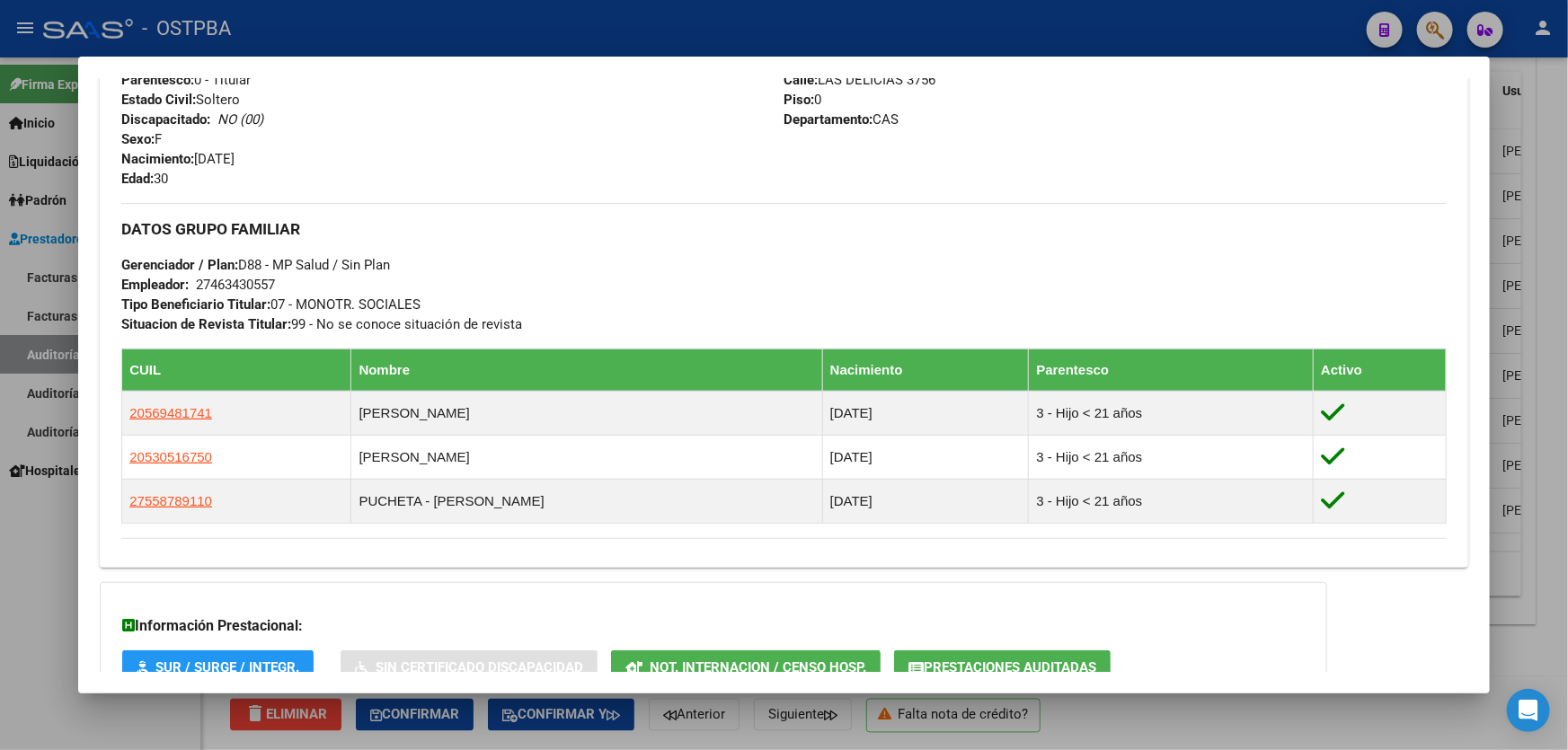
scroll to position [866, 0]
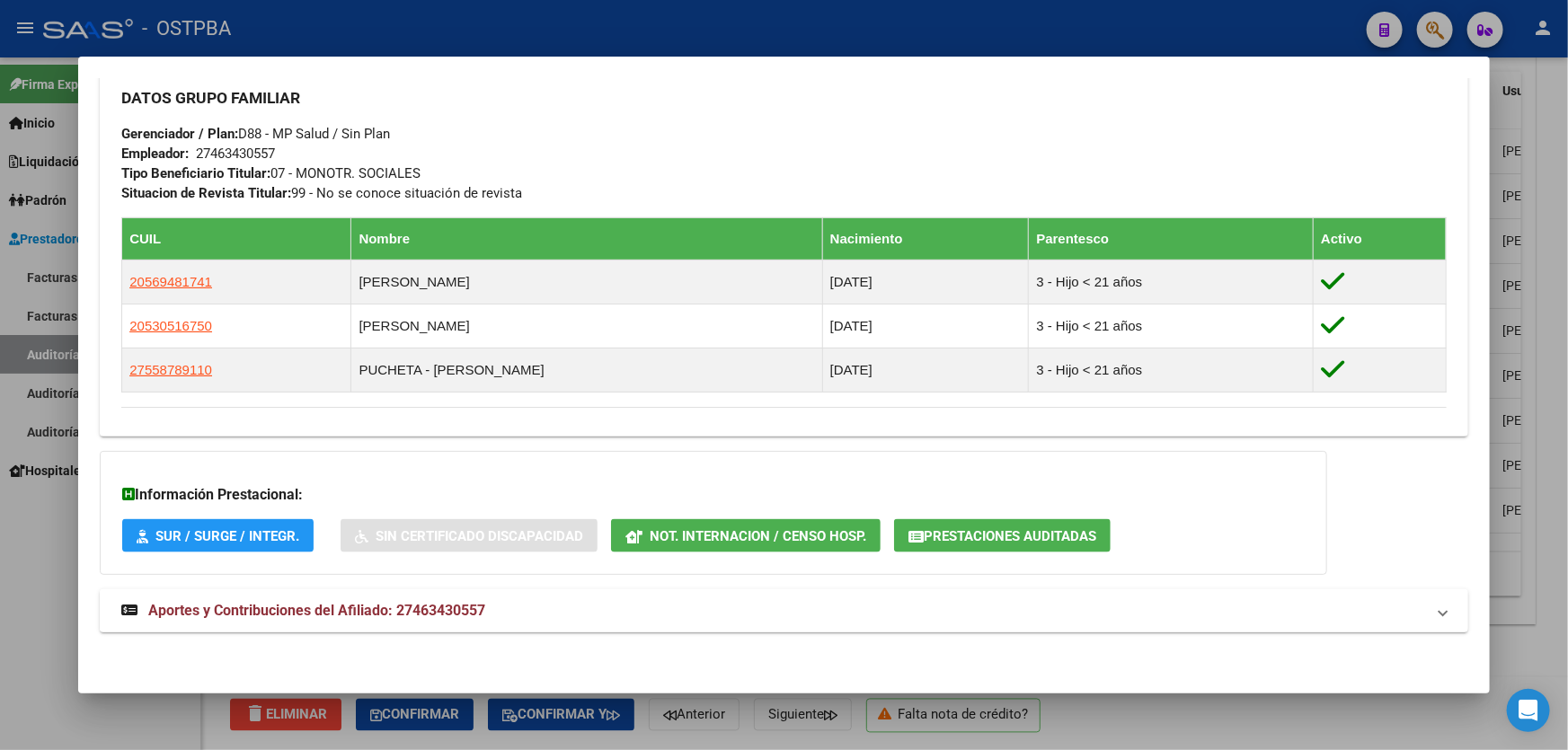
click at [389, 612] on span "Aportes y Contribuciones del Afiliado: 27463430557" at bounding box center [317, 610] width 337 height 17
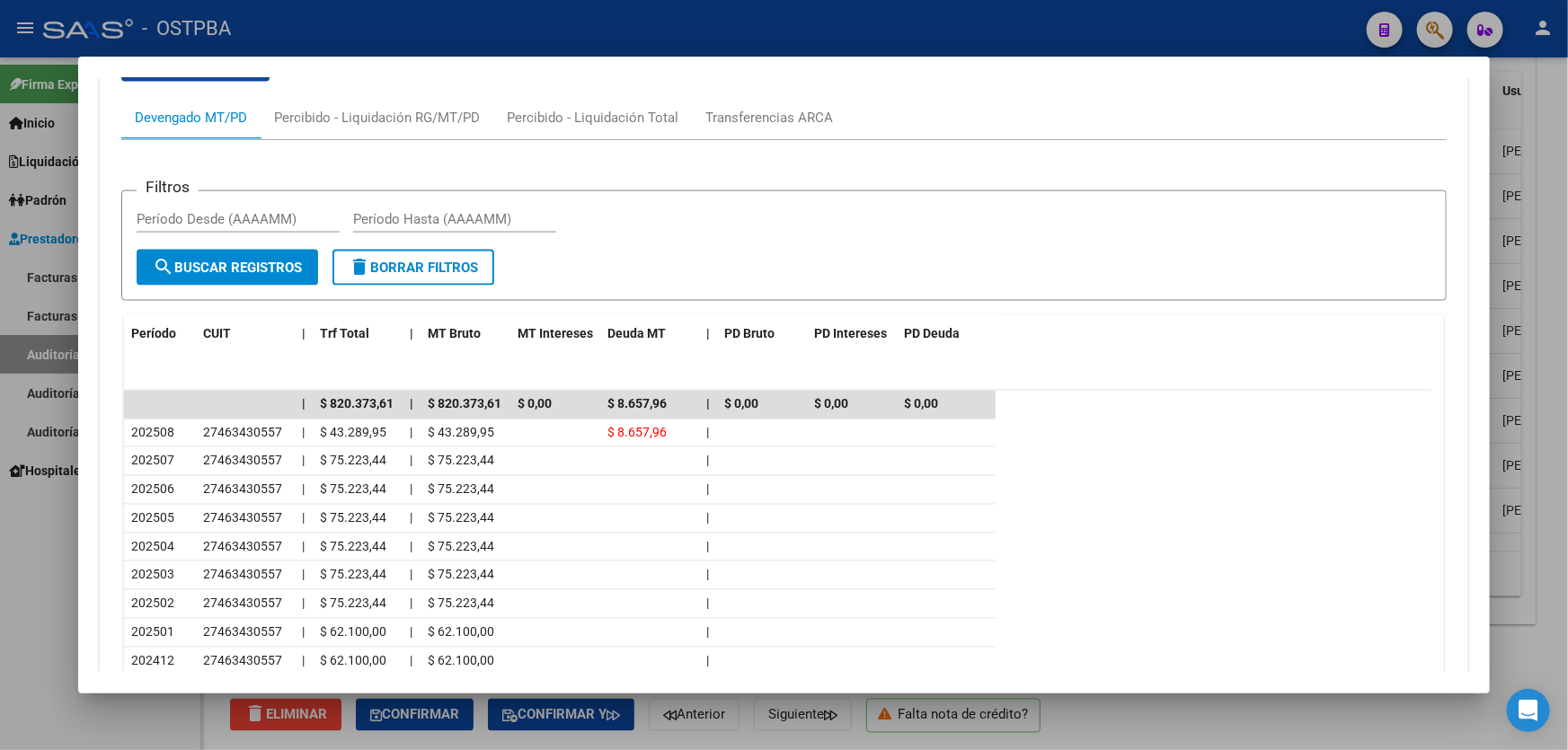
scroll to position [1518, 0]
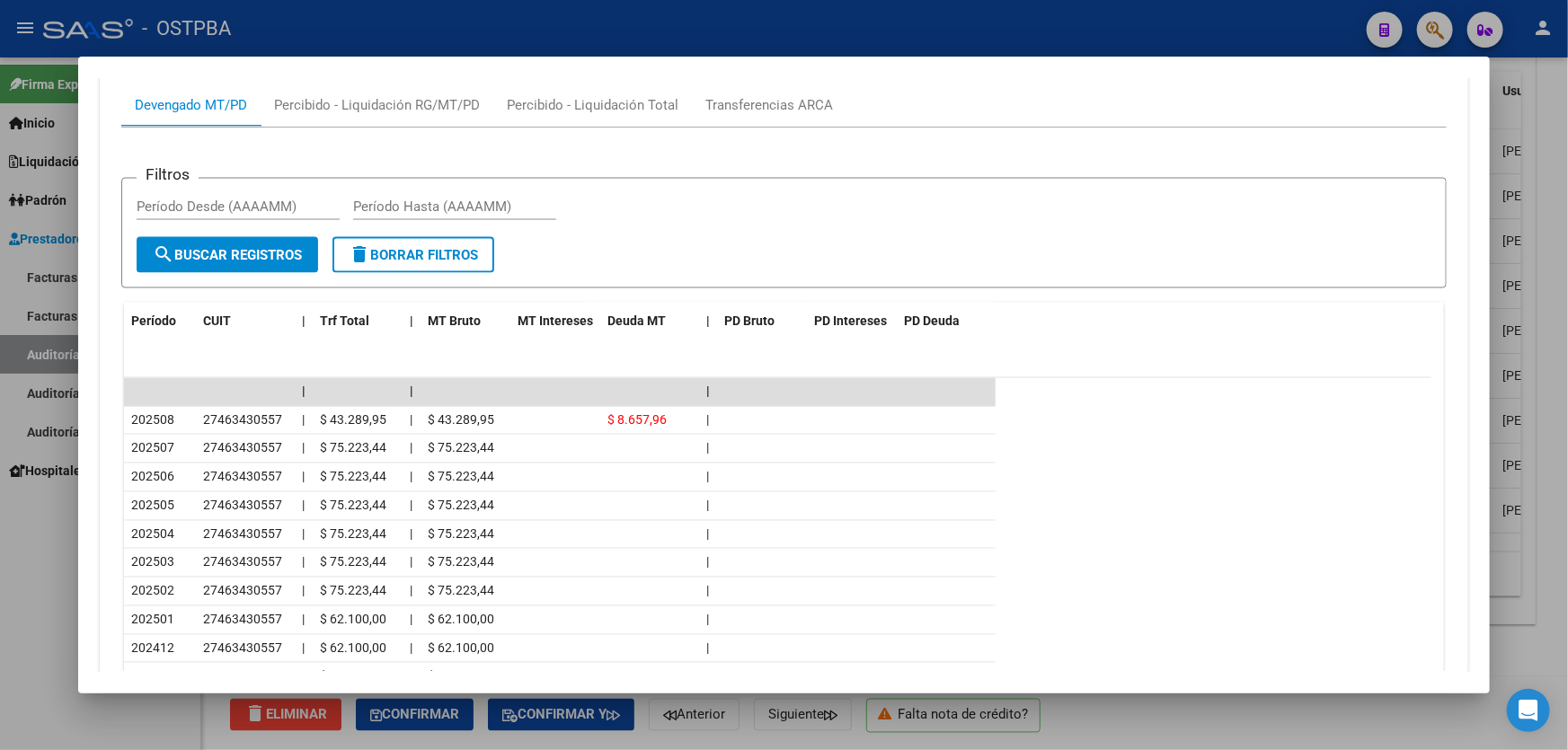
click at [28, 551] on div at bounding box center [784, 375] width 1568 height 750
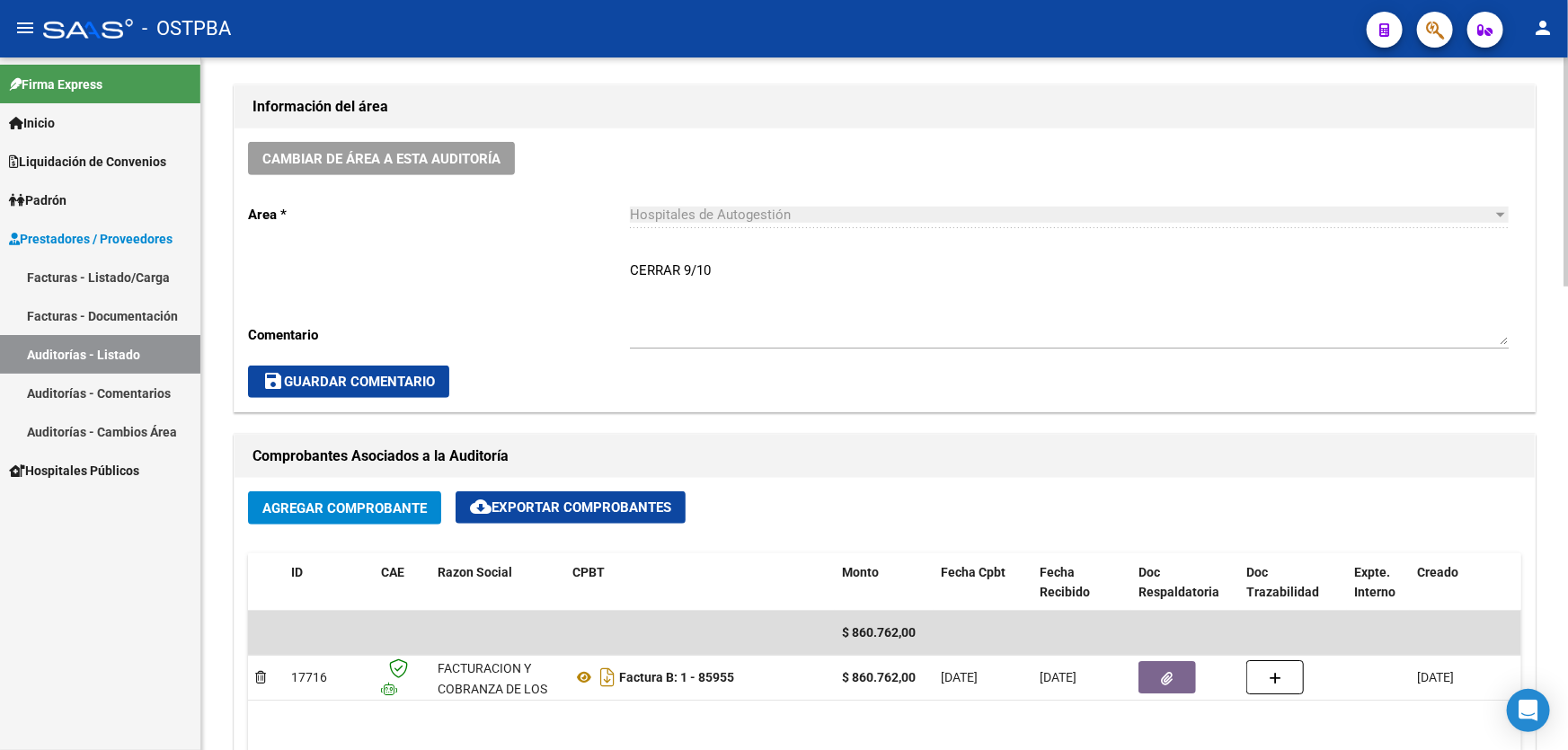
scroll to position [502, 0]
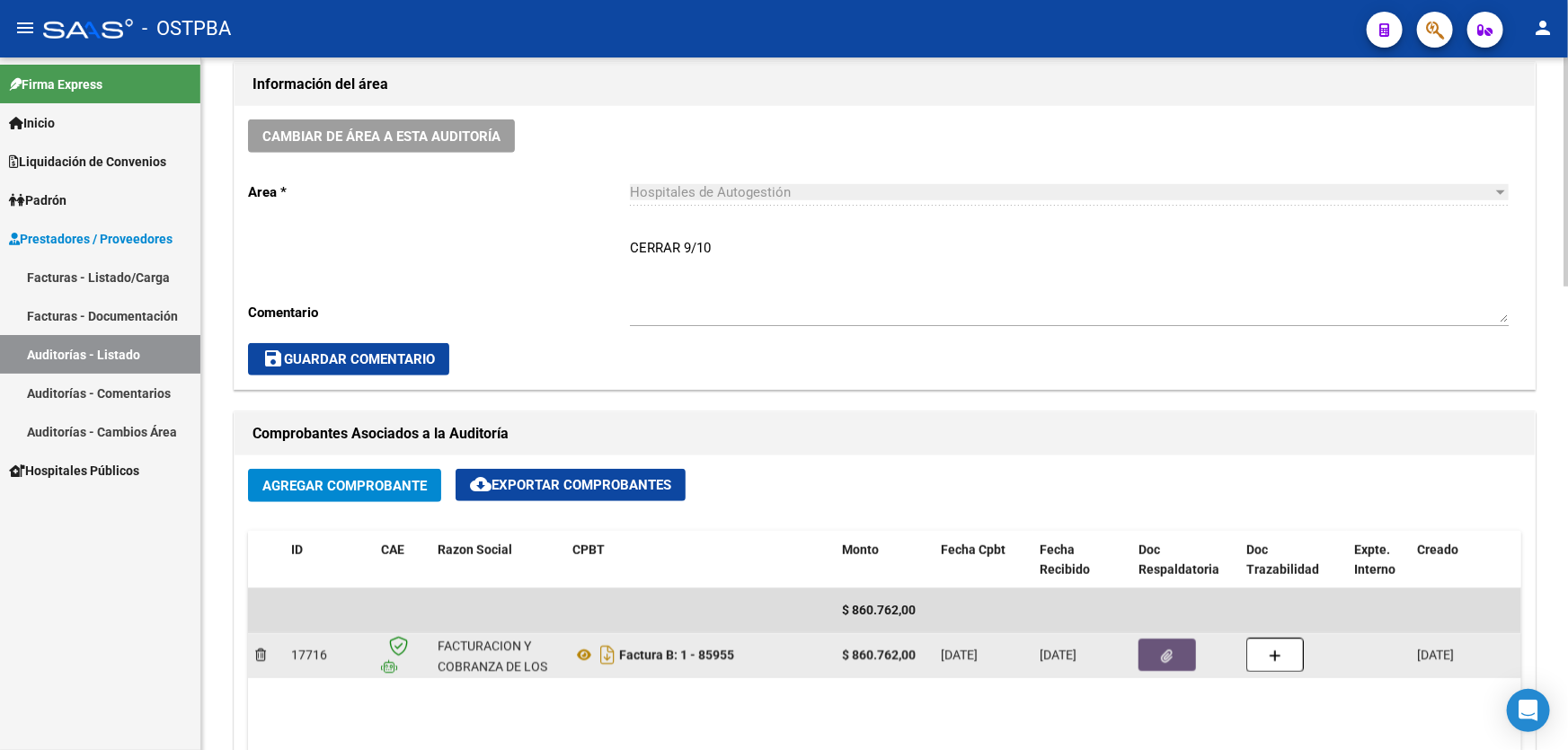
click at [1161, 640] on button "button" at bounding box center [1167, 654] width 57 height 33
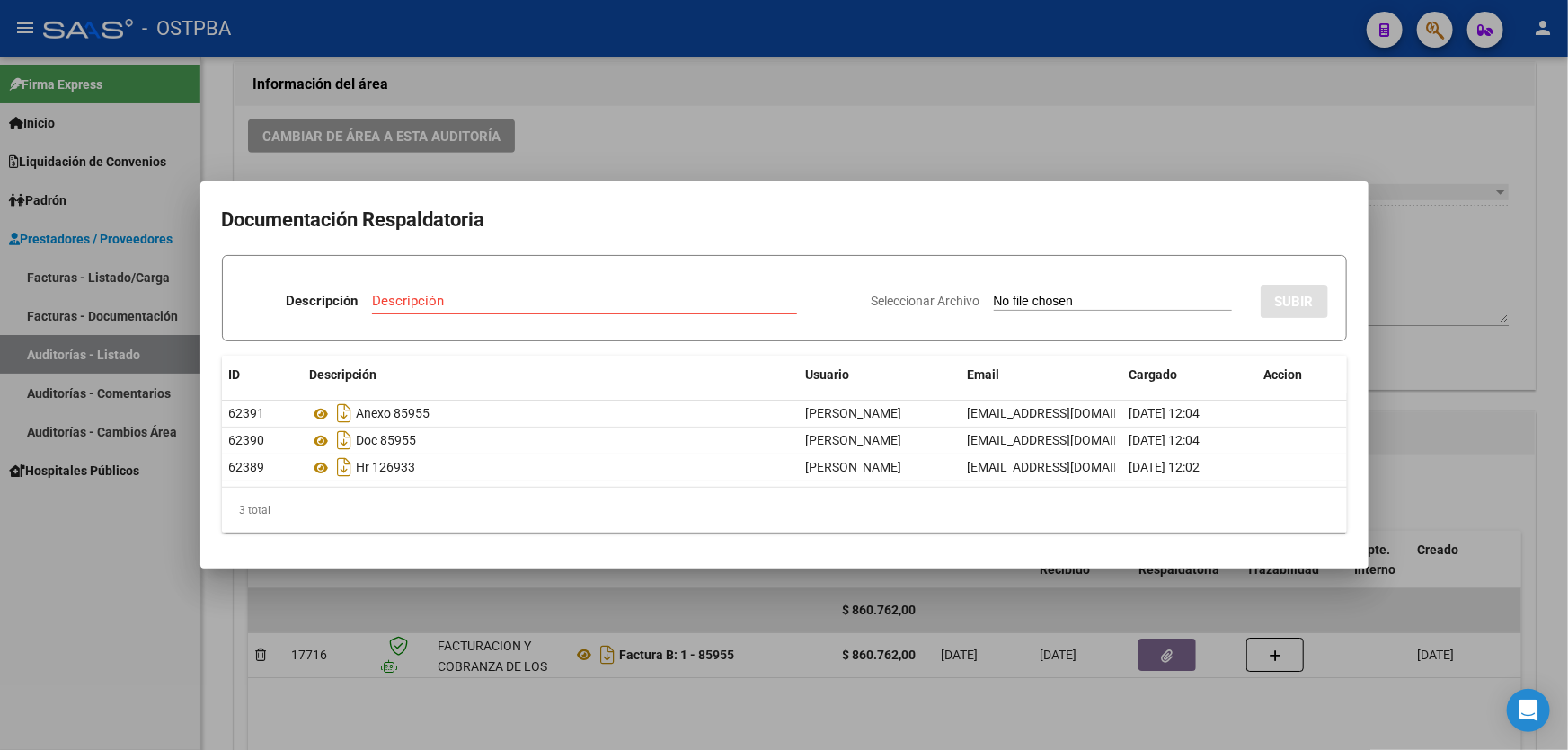
click at [670, 96] on div at bounding box center [784, 375] width 1568 height 750
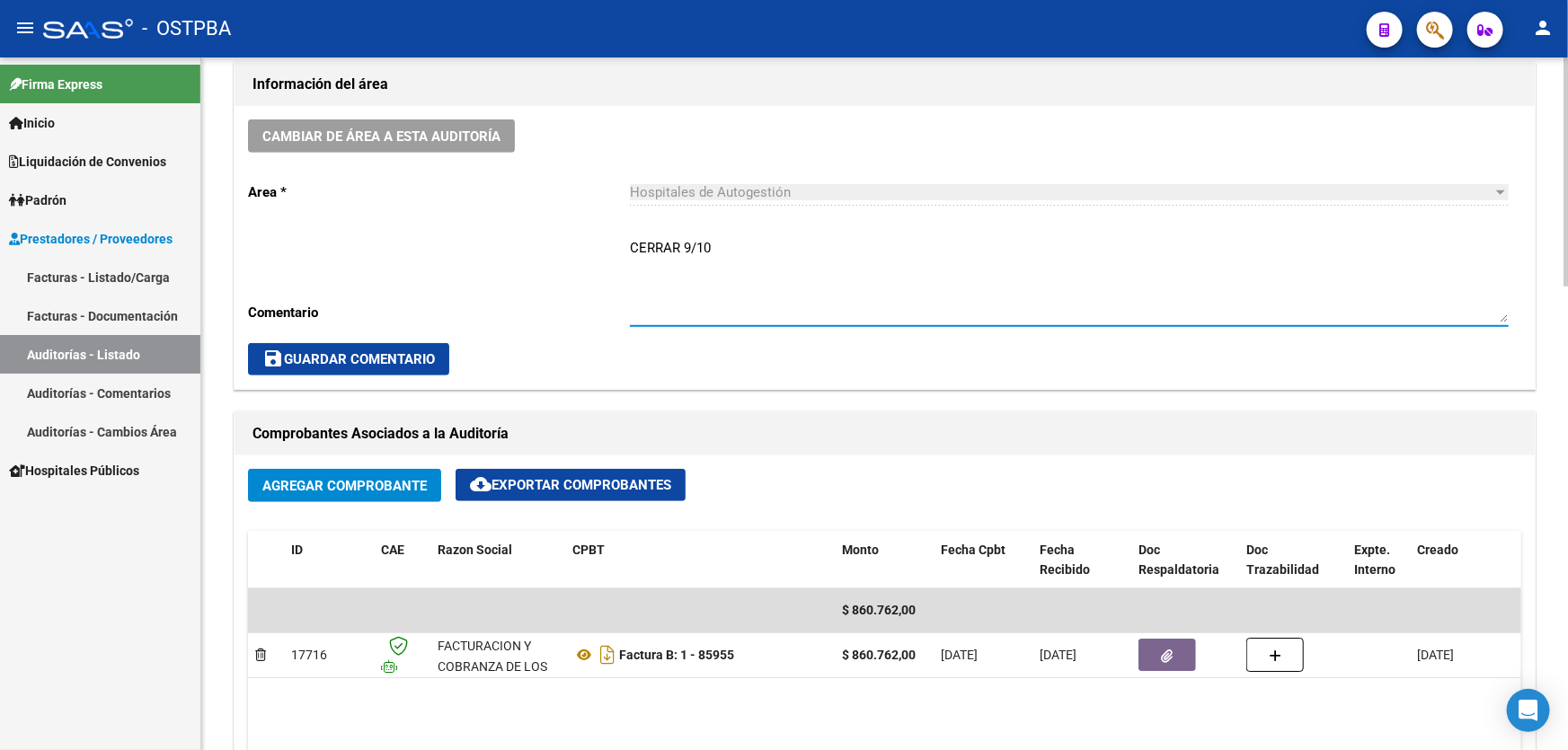
click at [723, 247] on textarea "CERRAR 9/10" at bounding box center [1069, 280] width 879 height 84
type textarea "C"
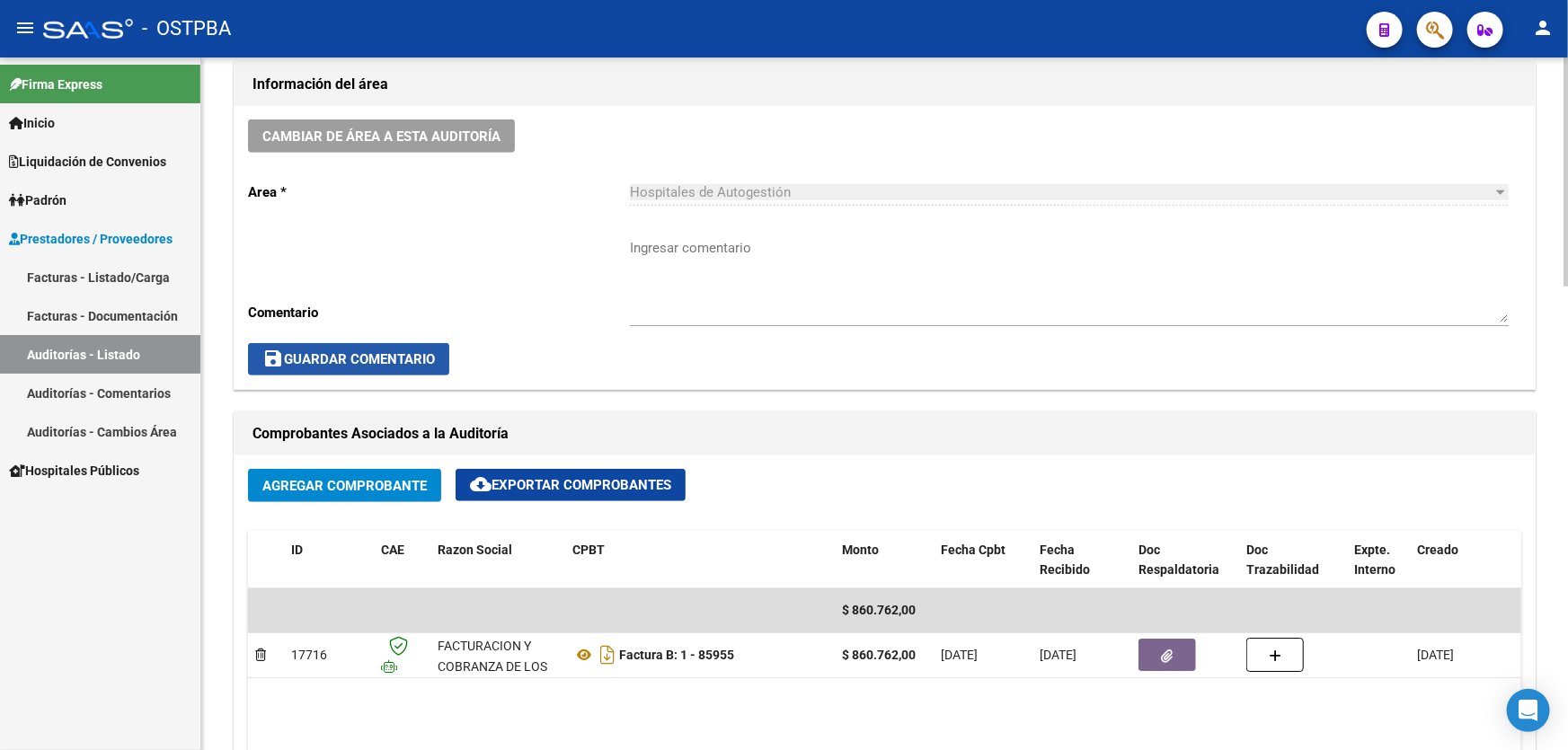
click at [352, 364] on button "save Guardar Comentario" at bounding box center [348, 359] width 201 height 33
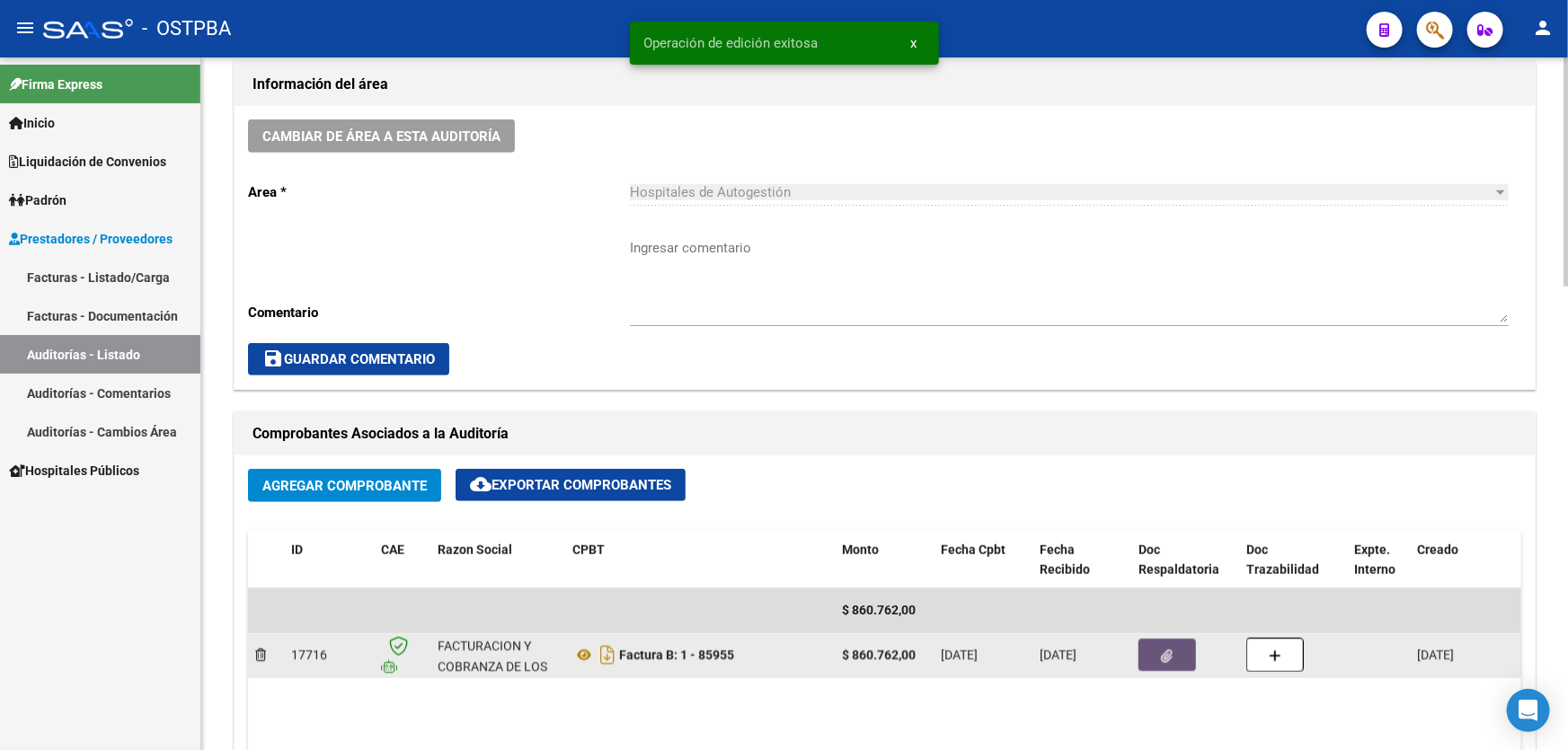
click at [1164, 639] on button "button" at bounding box center [1167, 654] width 57 height 33
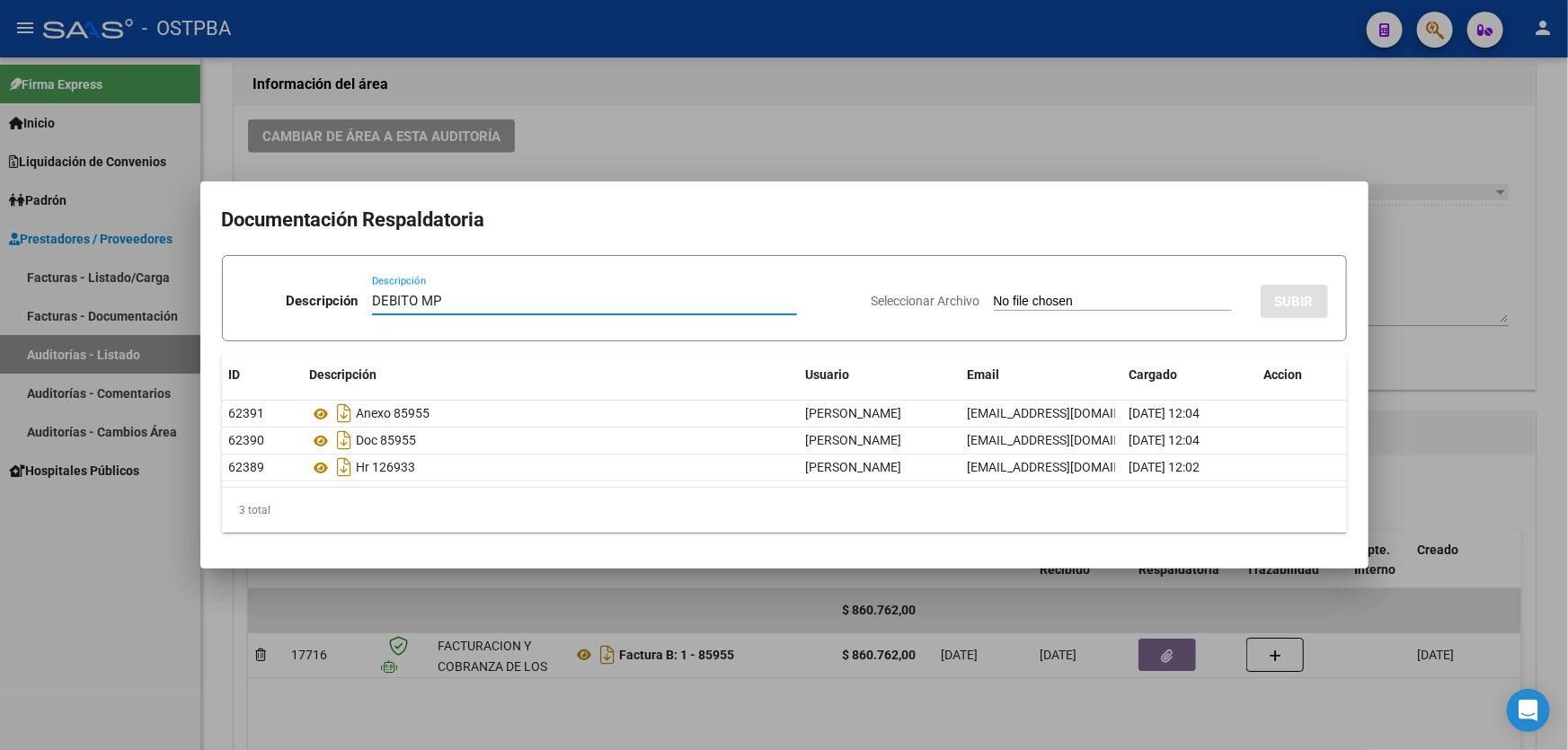
type input "DEBITO MP"
click at [1014, 299] on input "Seleccionar Archivo" at bounding box center [1112, 302] width 238 height 17
type input "C:\fakepath\DEBITO OSTPBA 12675.pdf"
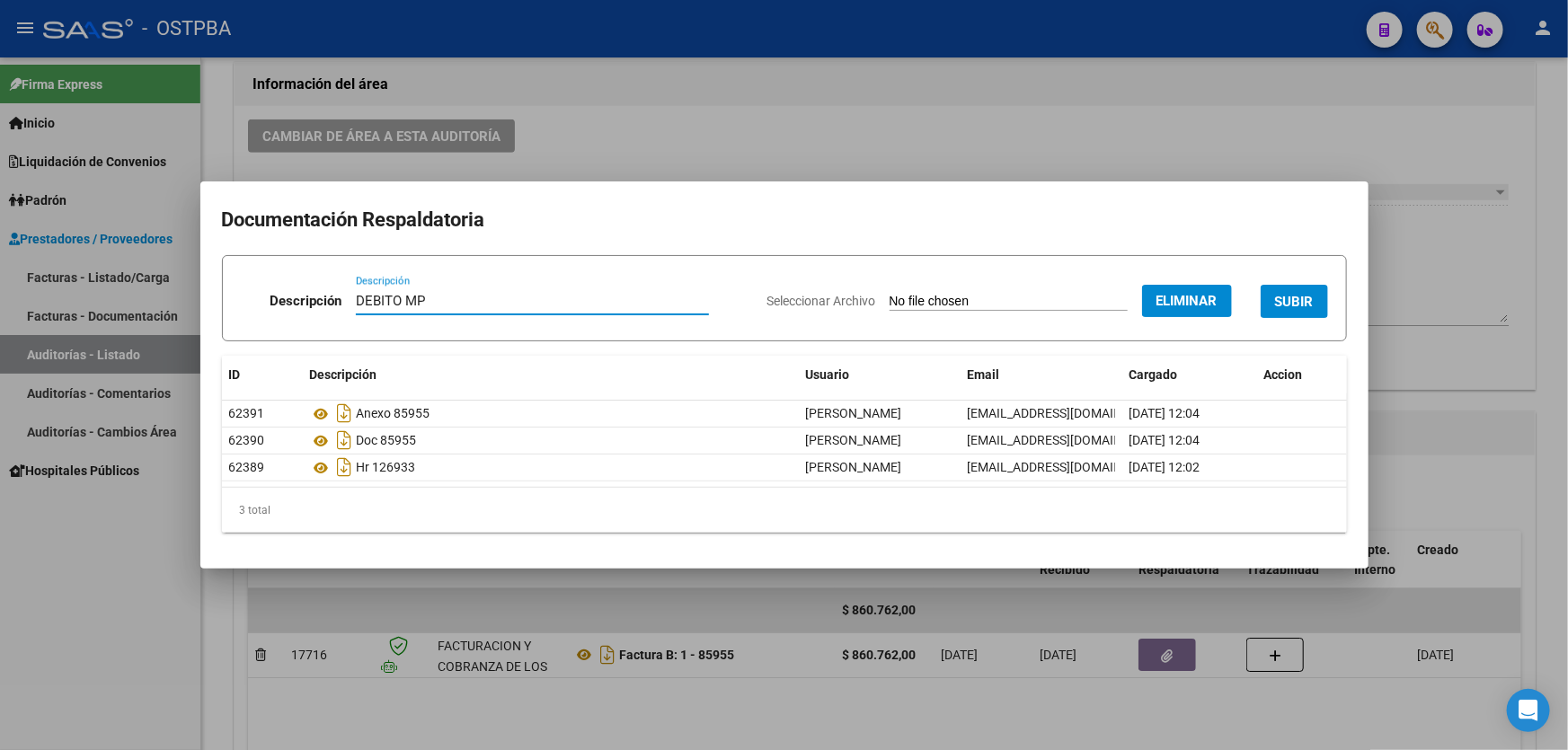
click at [455, 301] on input "DEBITO MP" at bounding box center [532, 300] width 353 height 16
type input "DEBITO OSTPBA"
click at [1292, 299] on span "SUBIR" at bounding box center [1294, 301] width 38 height 16
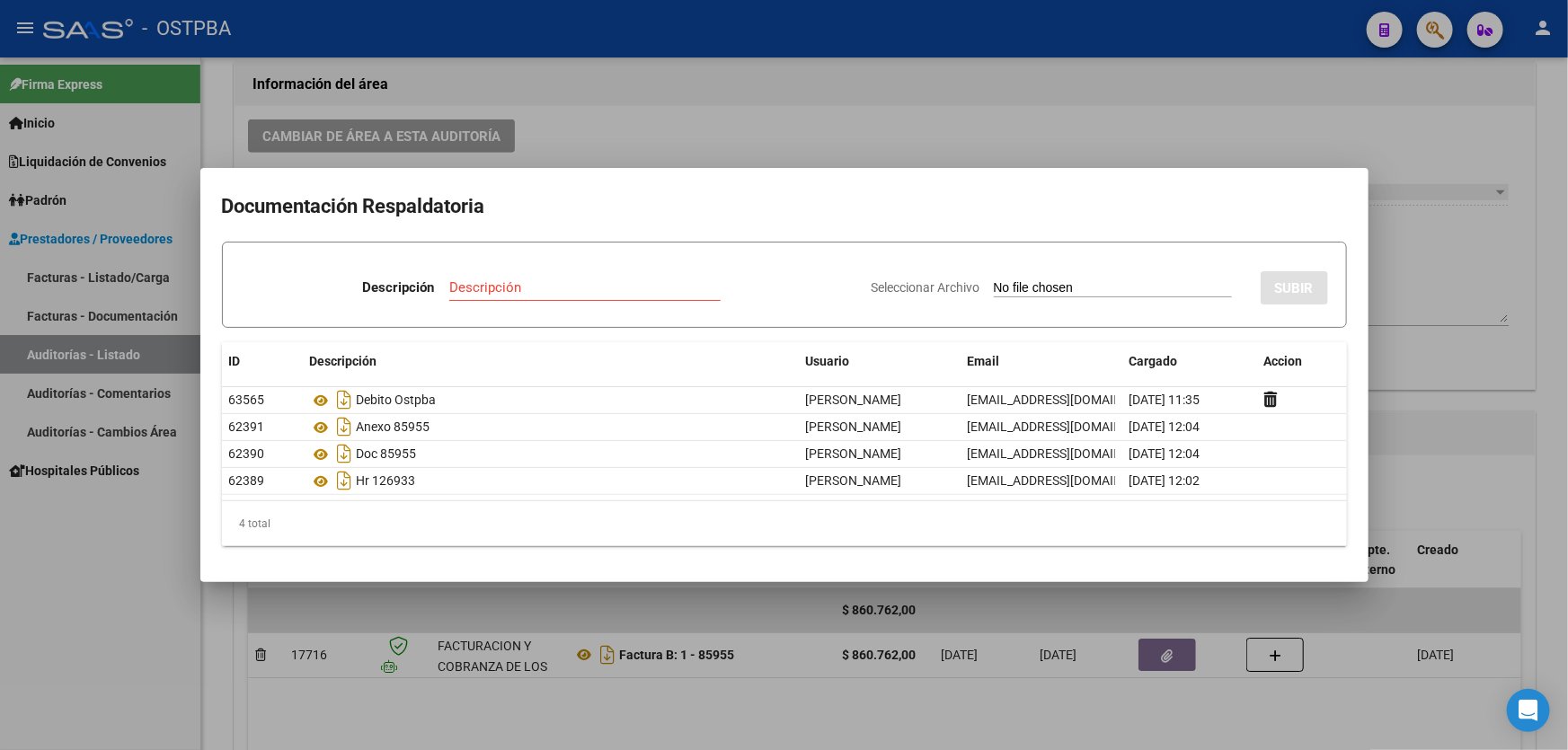
click at [513, 288] on input "Descripción" at bounding box center [584, 287] width 271 height 16
type input "DEBITO MP"
click at [995, 280] on input "Seleccionar Archivo" at bounding box center [1112, 289] width 238 height 17
type input "C:\fakepath\DEBITO MP 12675.pdf"
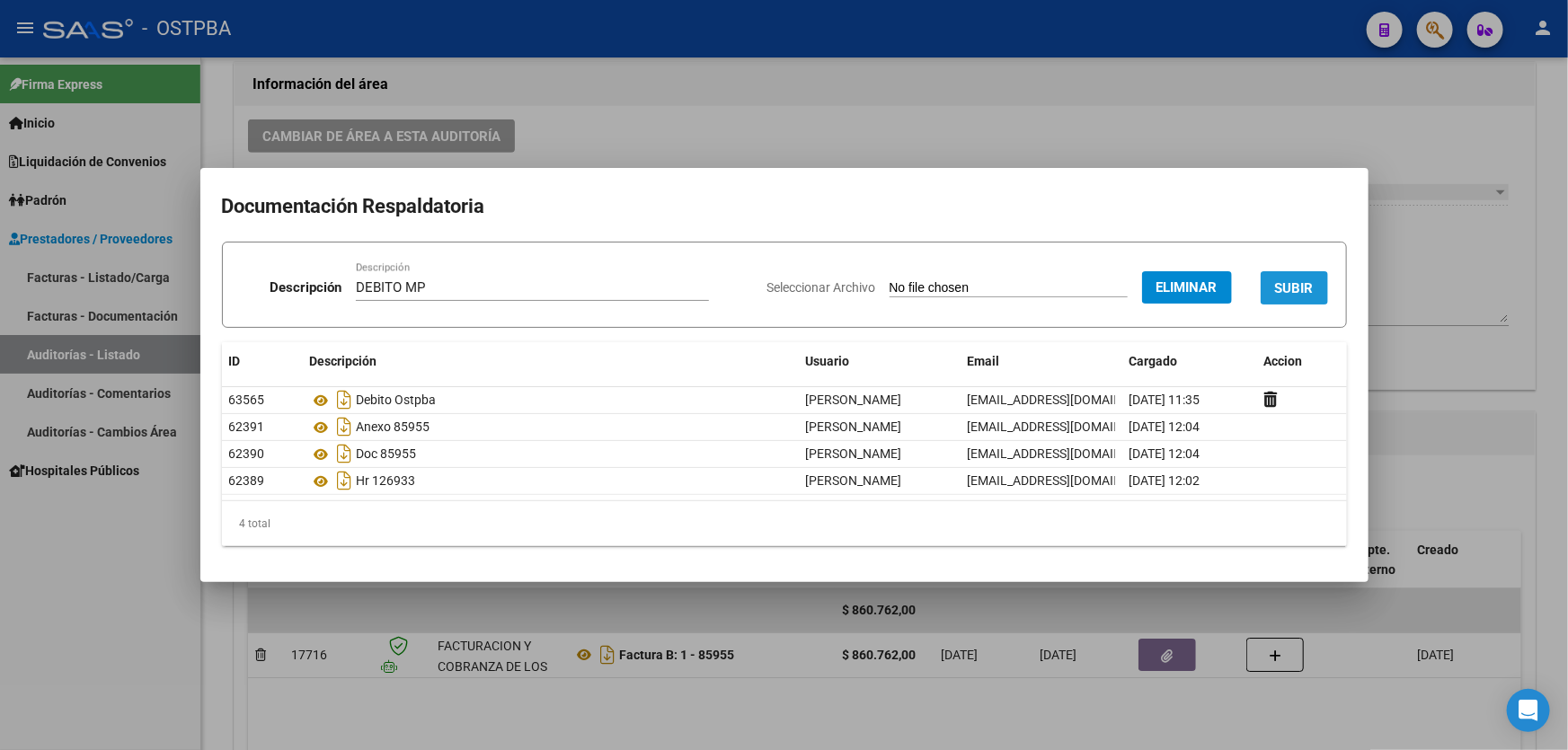
click at [1276, 297] on button "SUBIR" at bounding box center [1294, 287] width 67 height 33
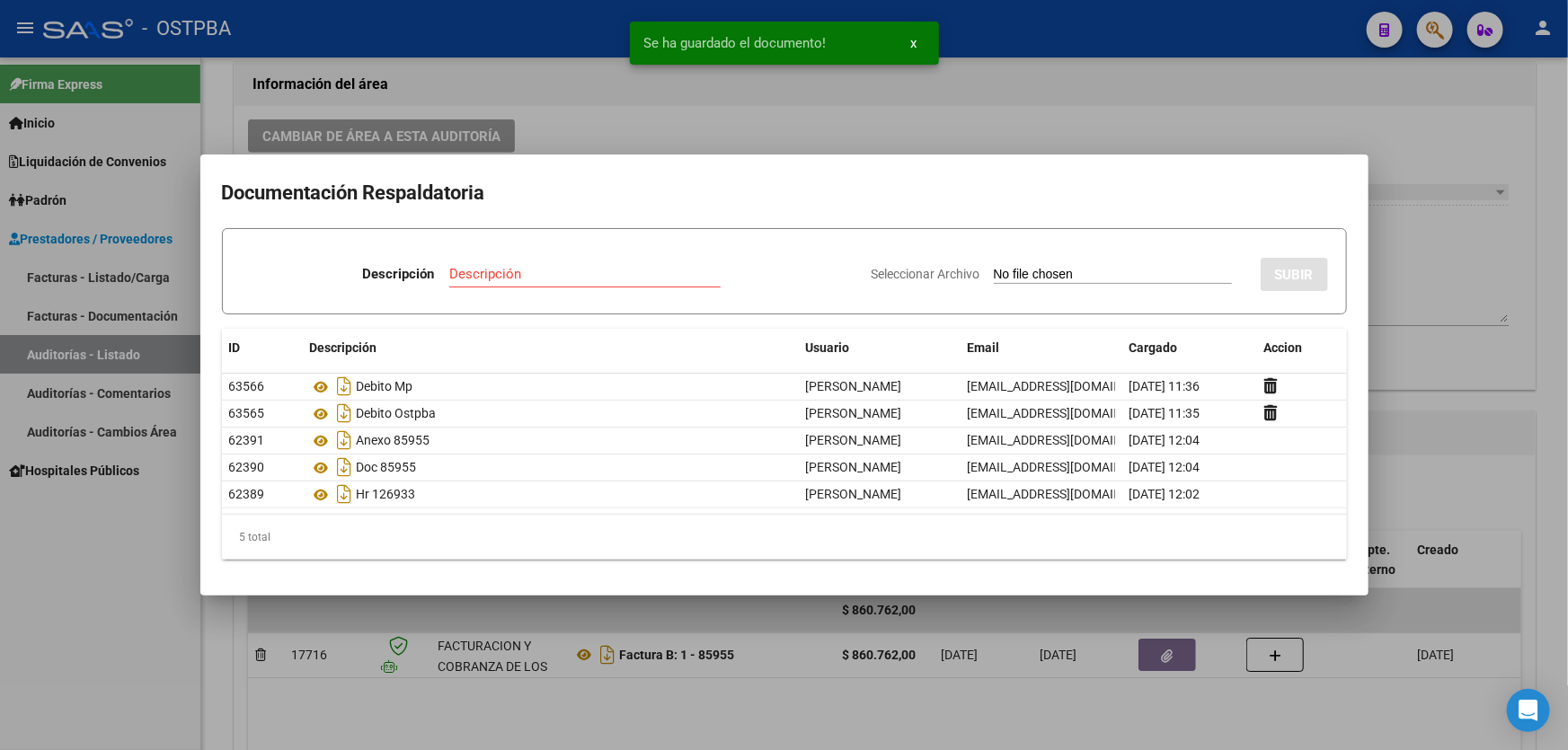
click at [1406, 289] on div at bounding box center [784, 375] width 1568 height 750
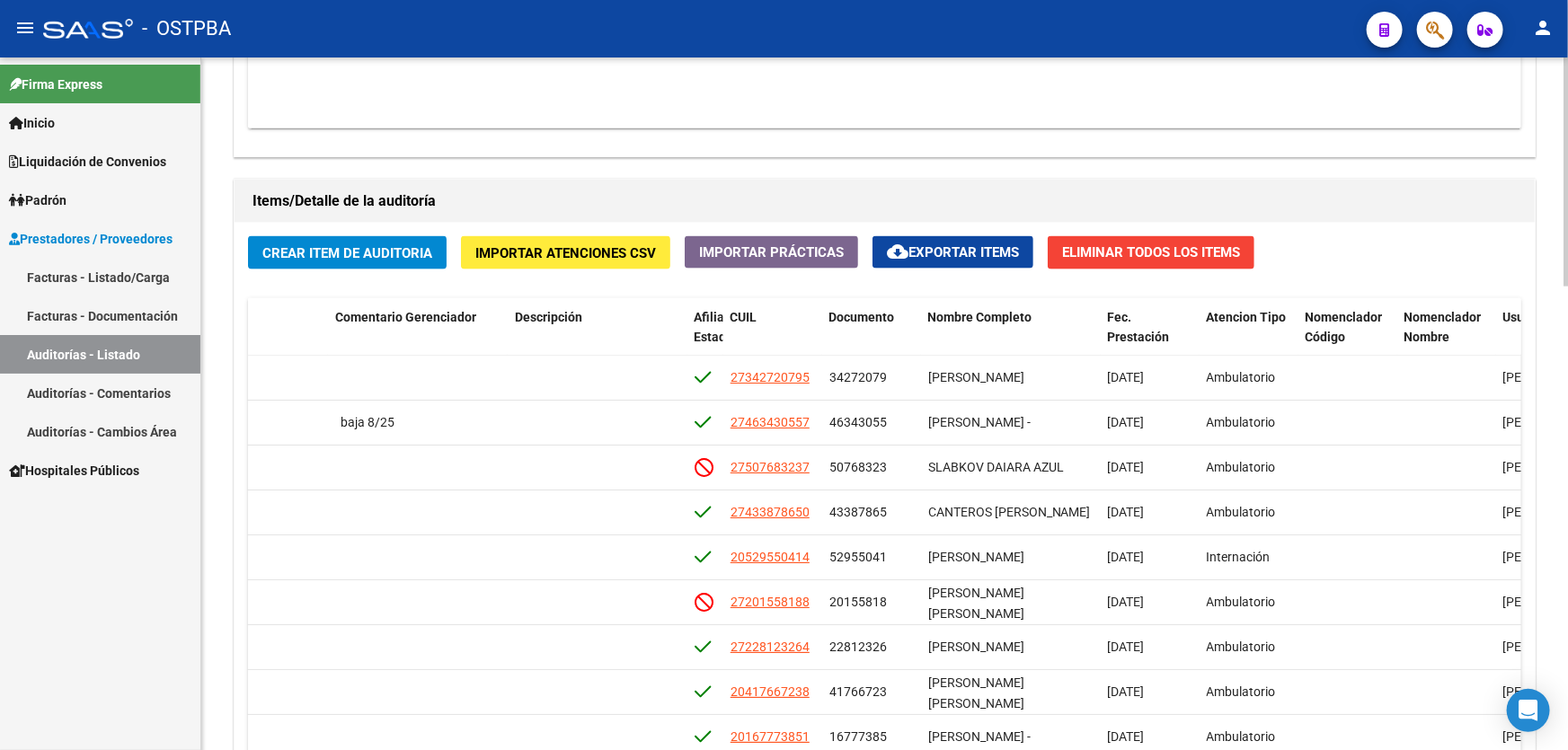
scroll to position [1400, 0]
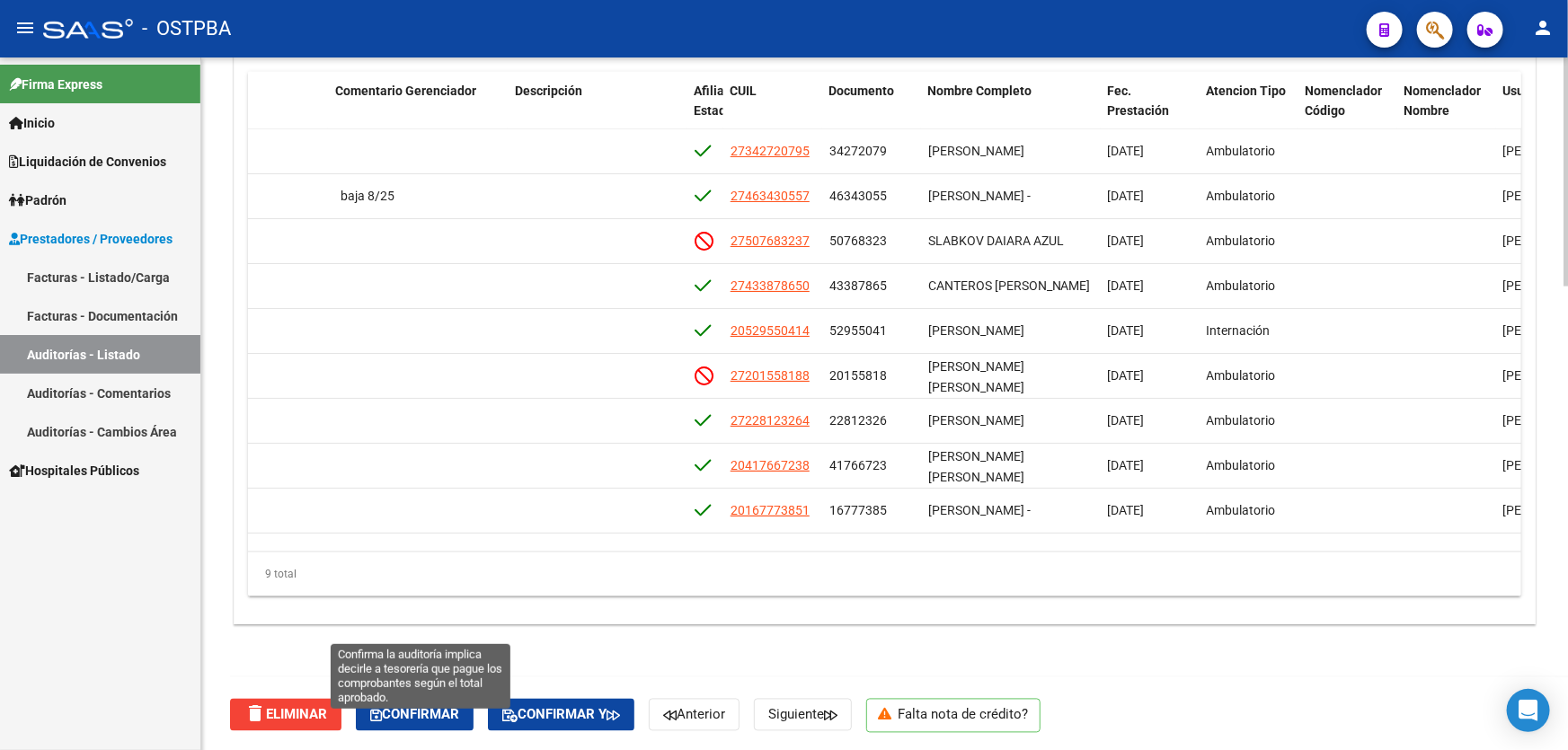
click at [416, 712] on span "Confirmar" at bounding box center [414, 715] width 89 height 16
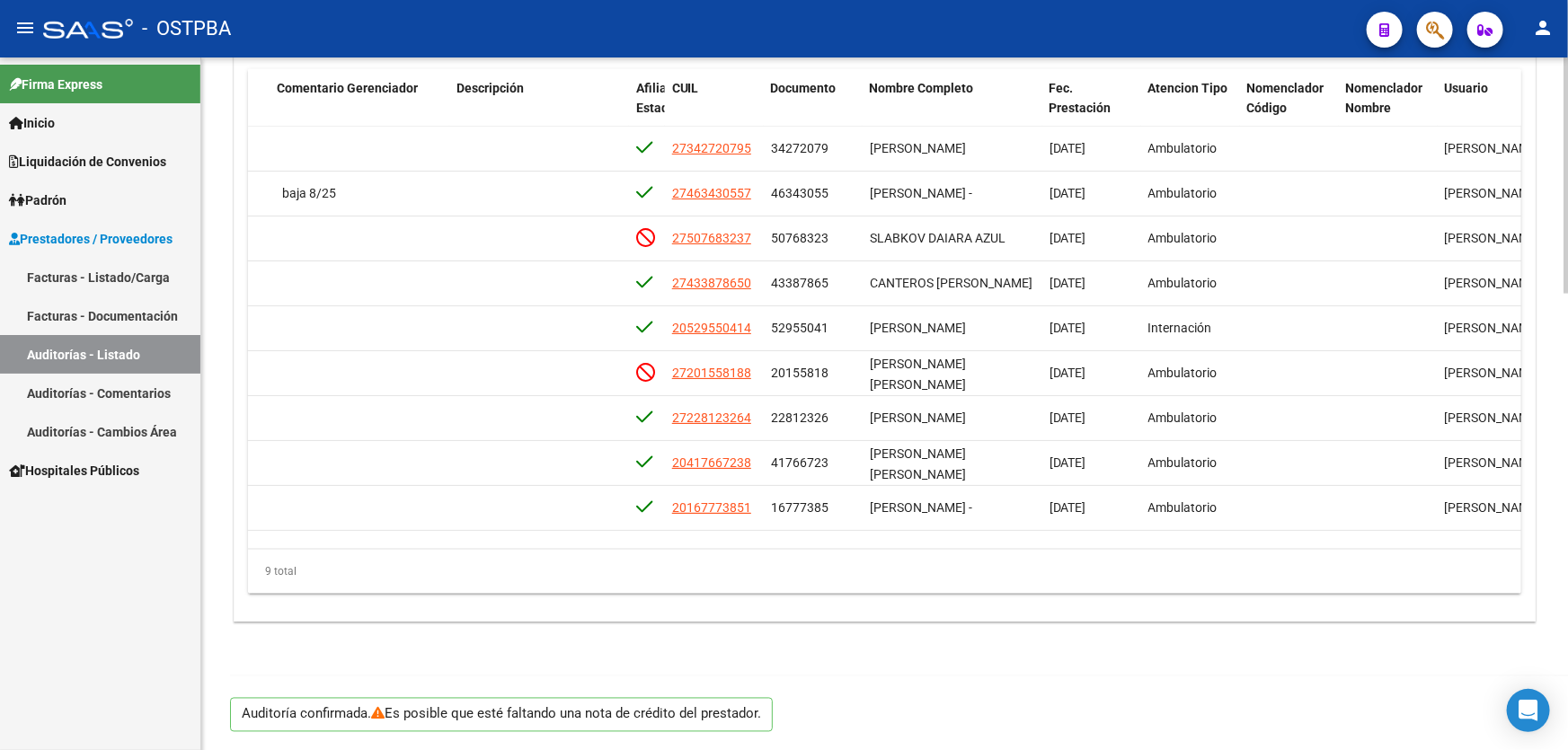
scroll to position [1336, 0]
type input "202510"
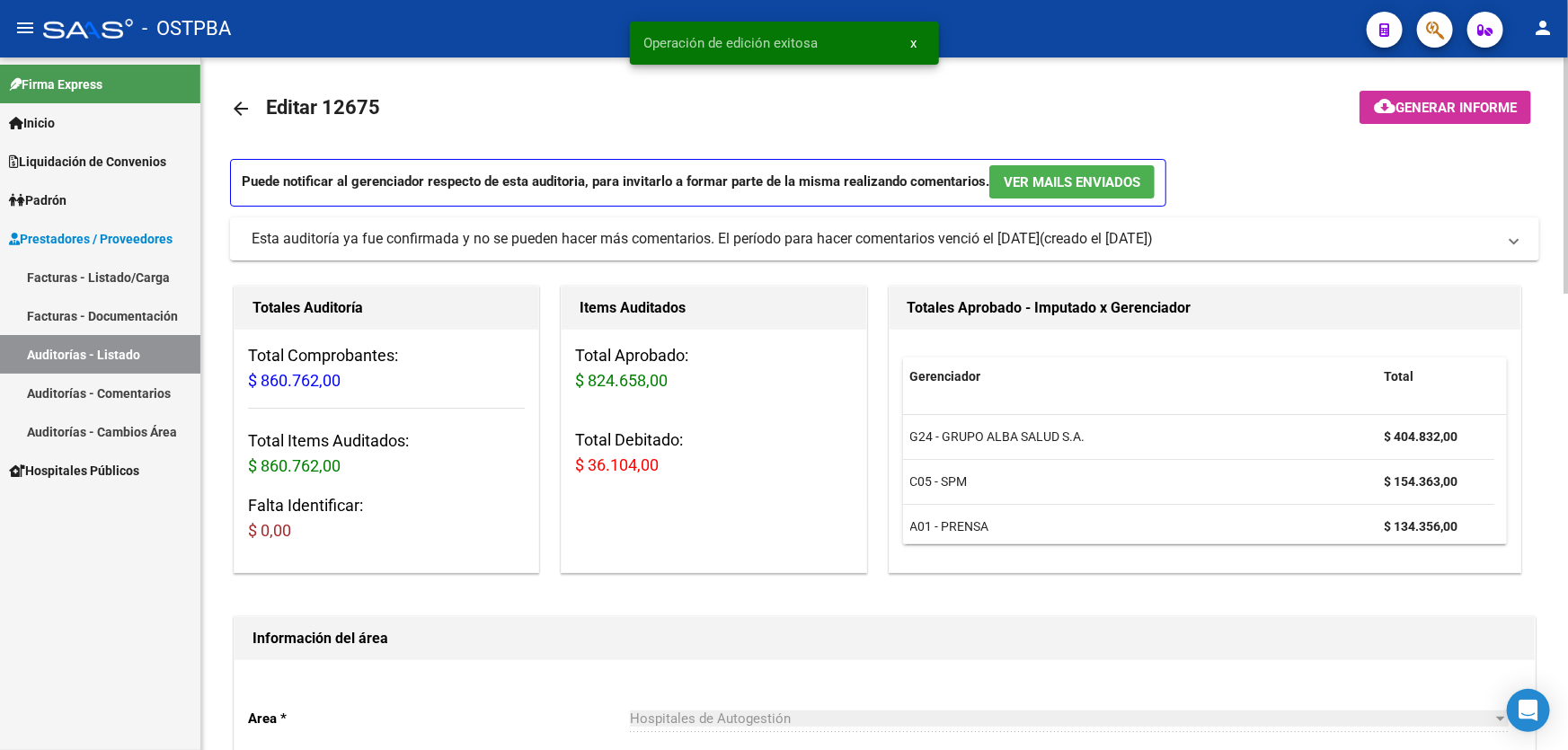
scroll to position [0, 0]
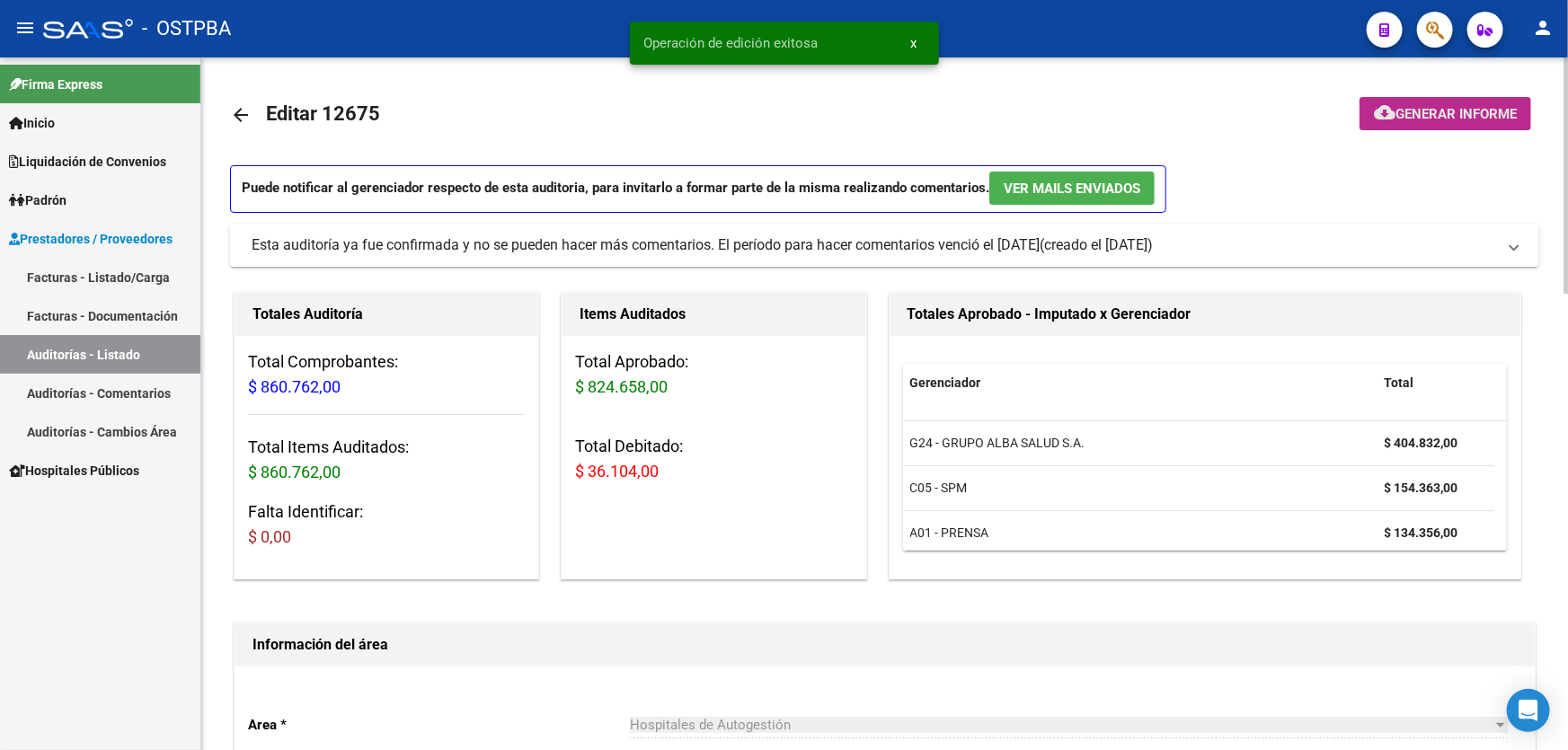
click at [1421, 106] on span "Generar informe" at bounding box center [1455, 114] width 122 height 16
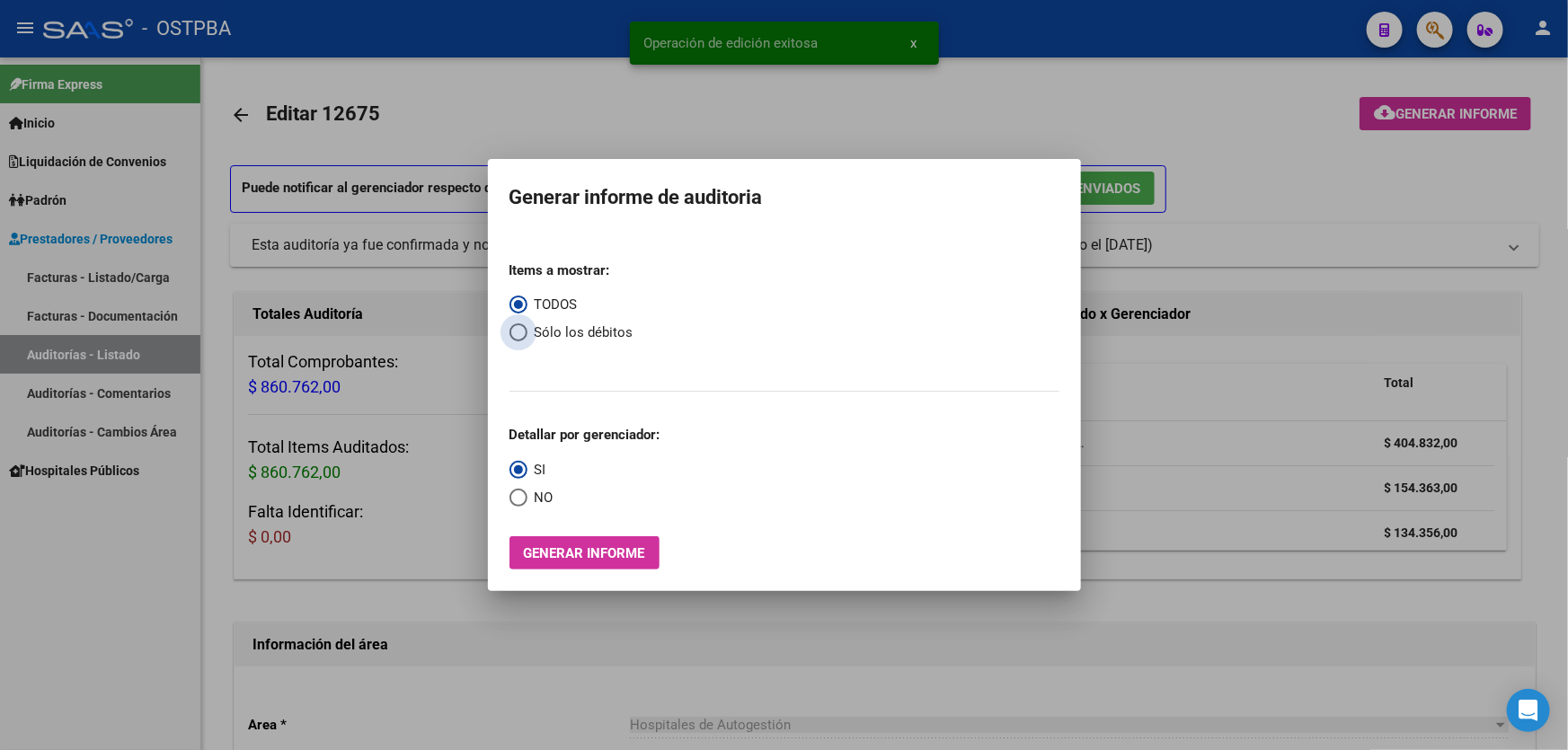
click at [517, 333] on span "Select an option" at bounding box center [518, 332] width 18 height 18
click at [517, 333] on input "Sólo los débitos" at bounding box center [518, 332] width 18 height 18
radio input "true"
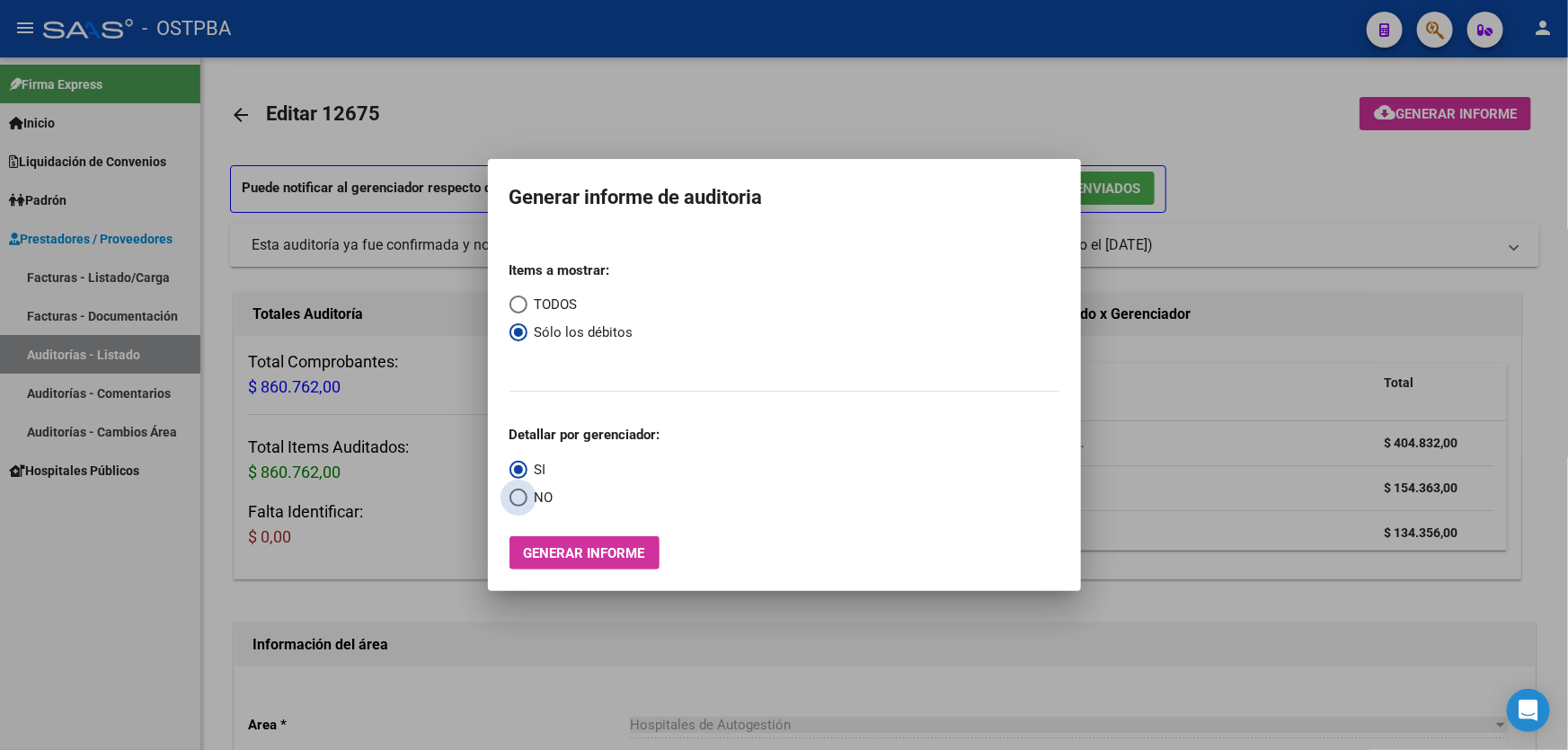
click at [513, 498] on span "Select an option" at bounding box center [518, 497] width 18 height 18
click at [513, 498] on input "NO" at bounding box center [518, 497] width 18 height 18
radio input "true"
click at [557, 547] on span "Generar informe" at bounding box center [584, 553] width 122 height 16
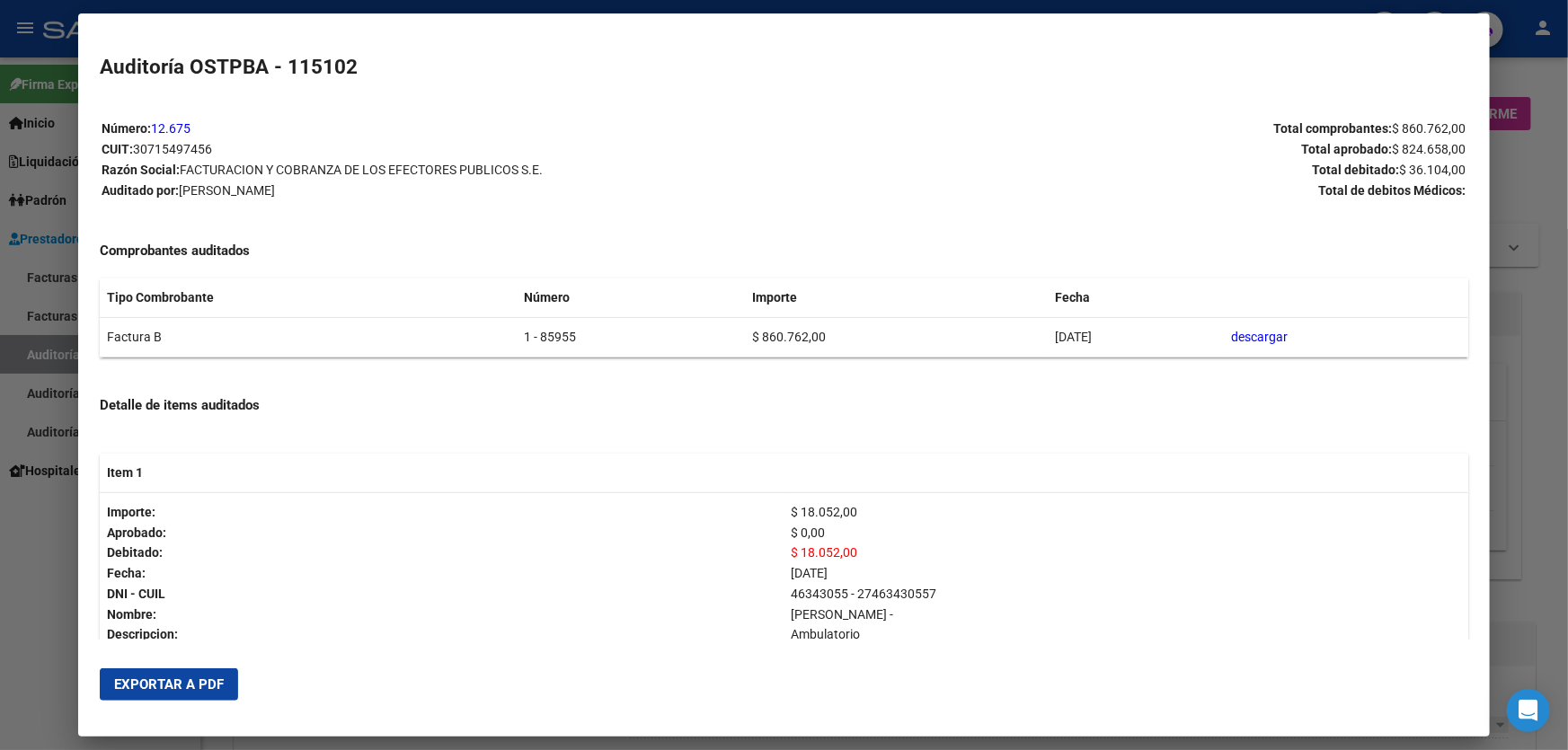
click at [190, 679] on span "Exportar a PDF" at bounding box center [168, 684] width 109 height 16
click at [34, 619] on div at bounding box center [784, 375] width 1568 height 750
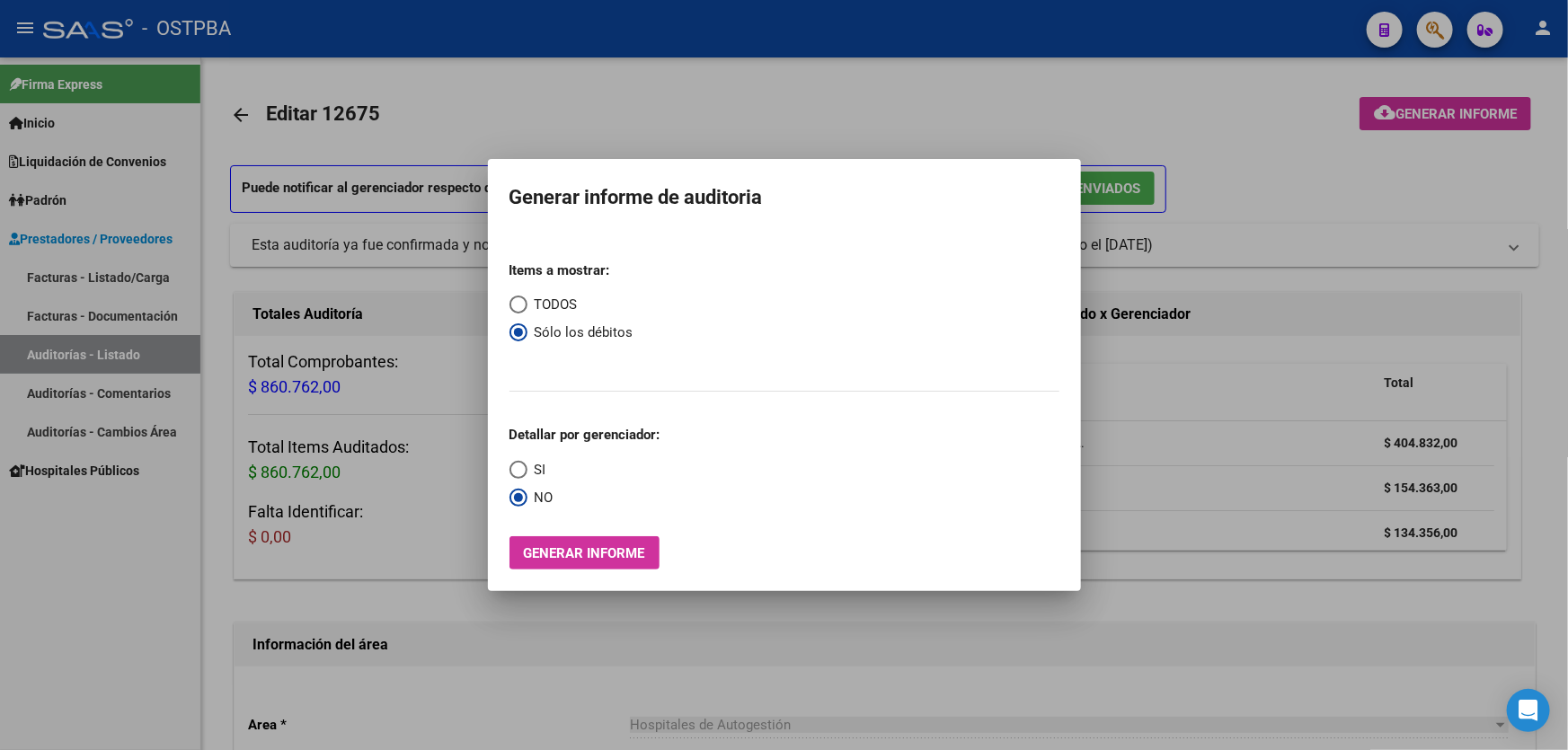
click at [534, 95] on div at bounding box center [784, 375] width 1568 height 750
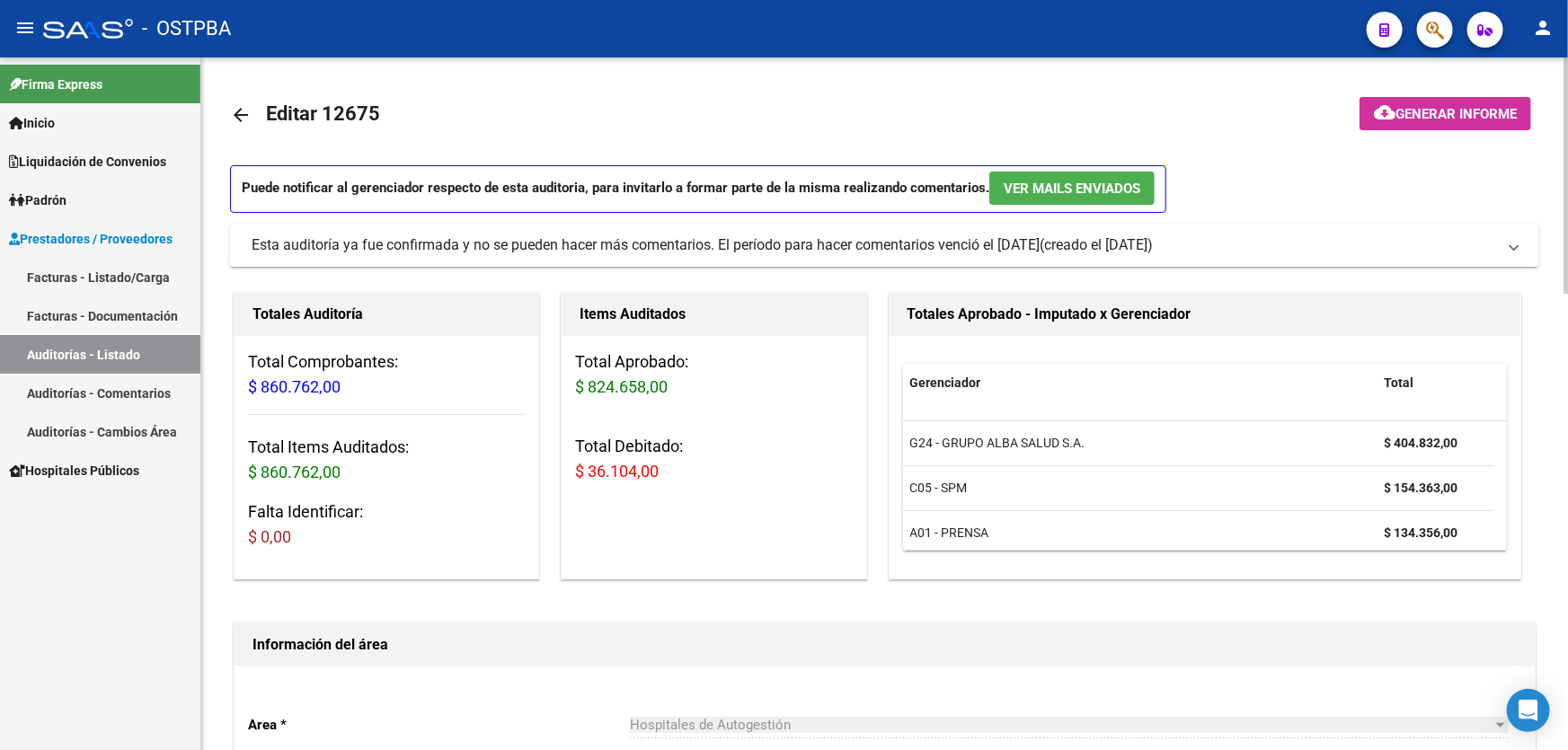
click at [242, 110] on mat-icon "arrow_back" at bounding box center [240, 115] width 22 height 22
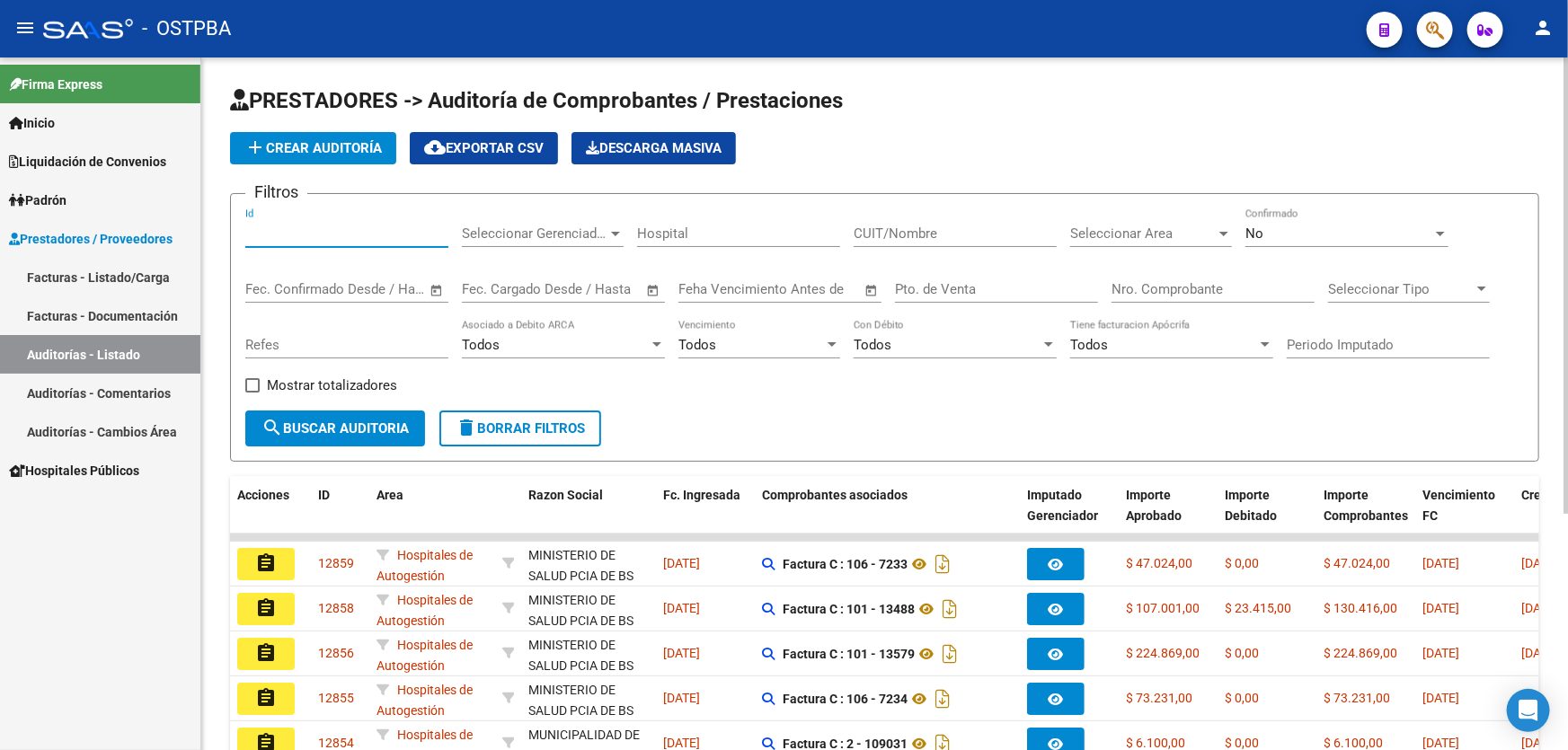
click at [325, 237] on input "Id" at bounding box center [347, 233] width 203 height 16
type input "12746"
click at [1283, 226] on div "No" at bounding box center [1338, 233] width 187 height 16
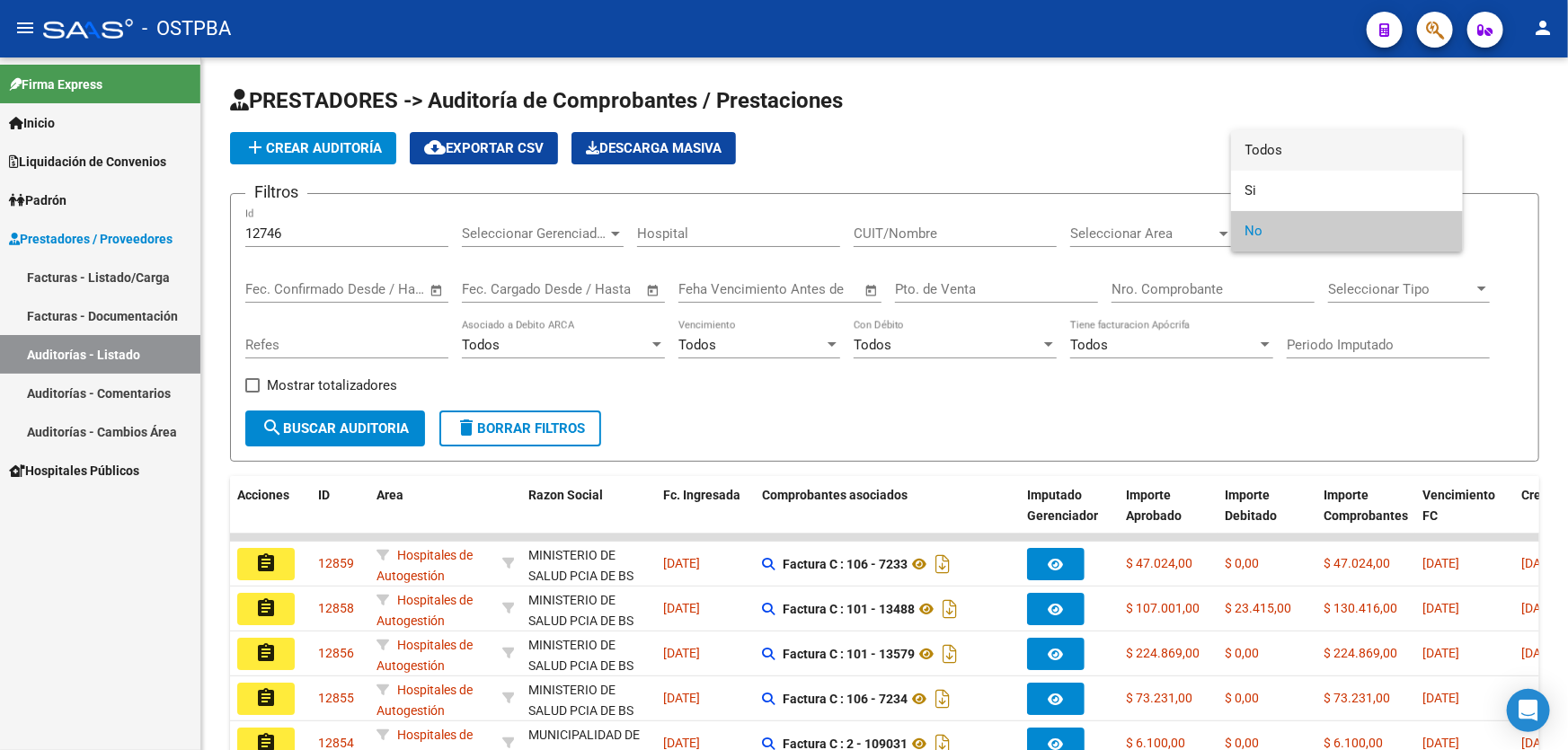
click at [1303, 152] on span "Todos" at bounding box center [1347, 150] width 203 height 40
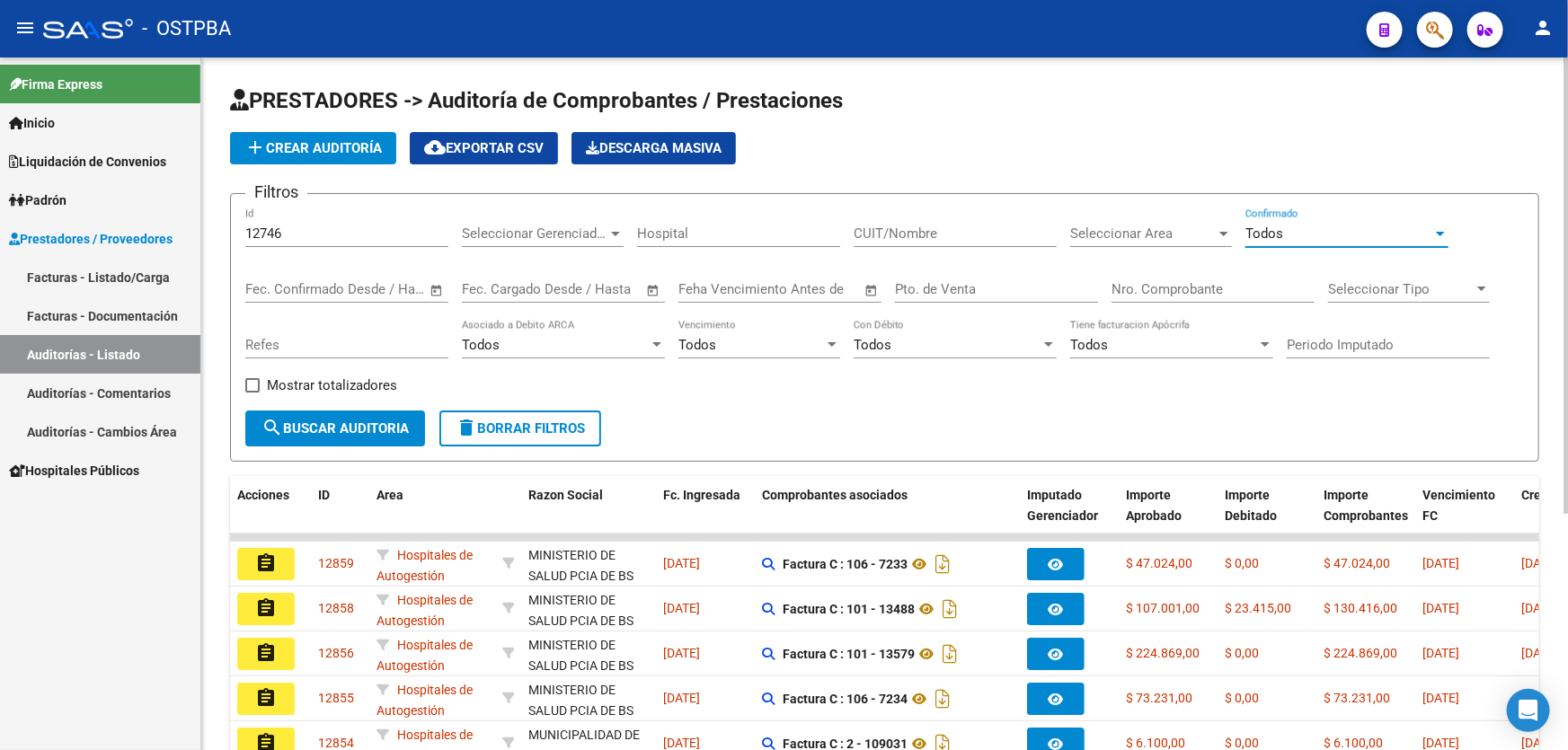
click at [360, 432] on span "search Buscar Auditoria" at bounding box center [335, 428] width 147 height 16
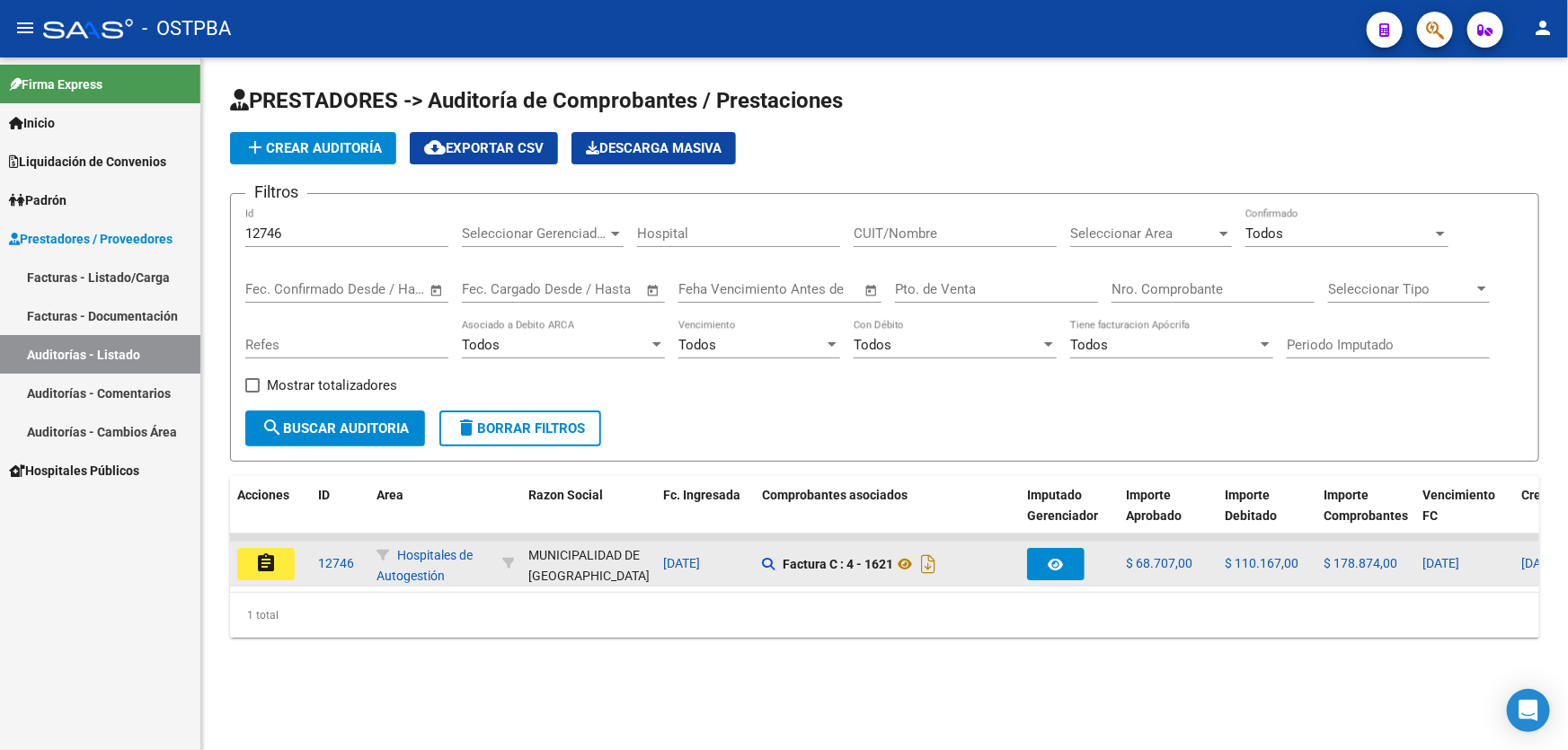
click at [260, 557] on mat-icon "assignment" at bounding box center [266, 562] width 22 height 22
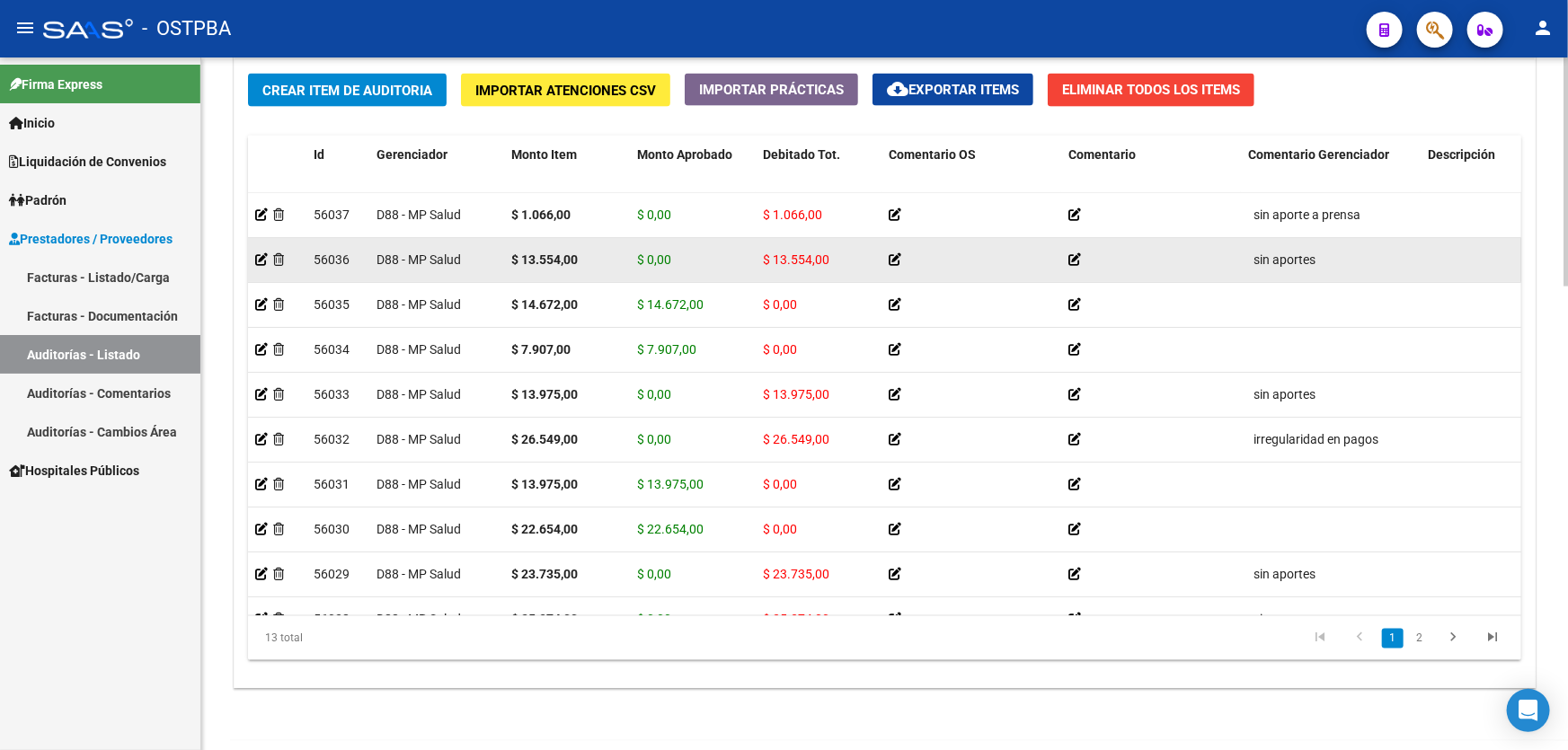
scroll to position [1072, 0]
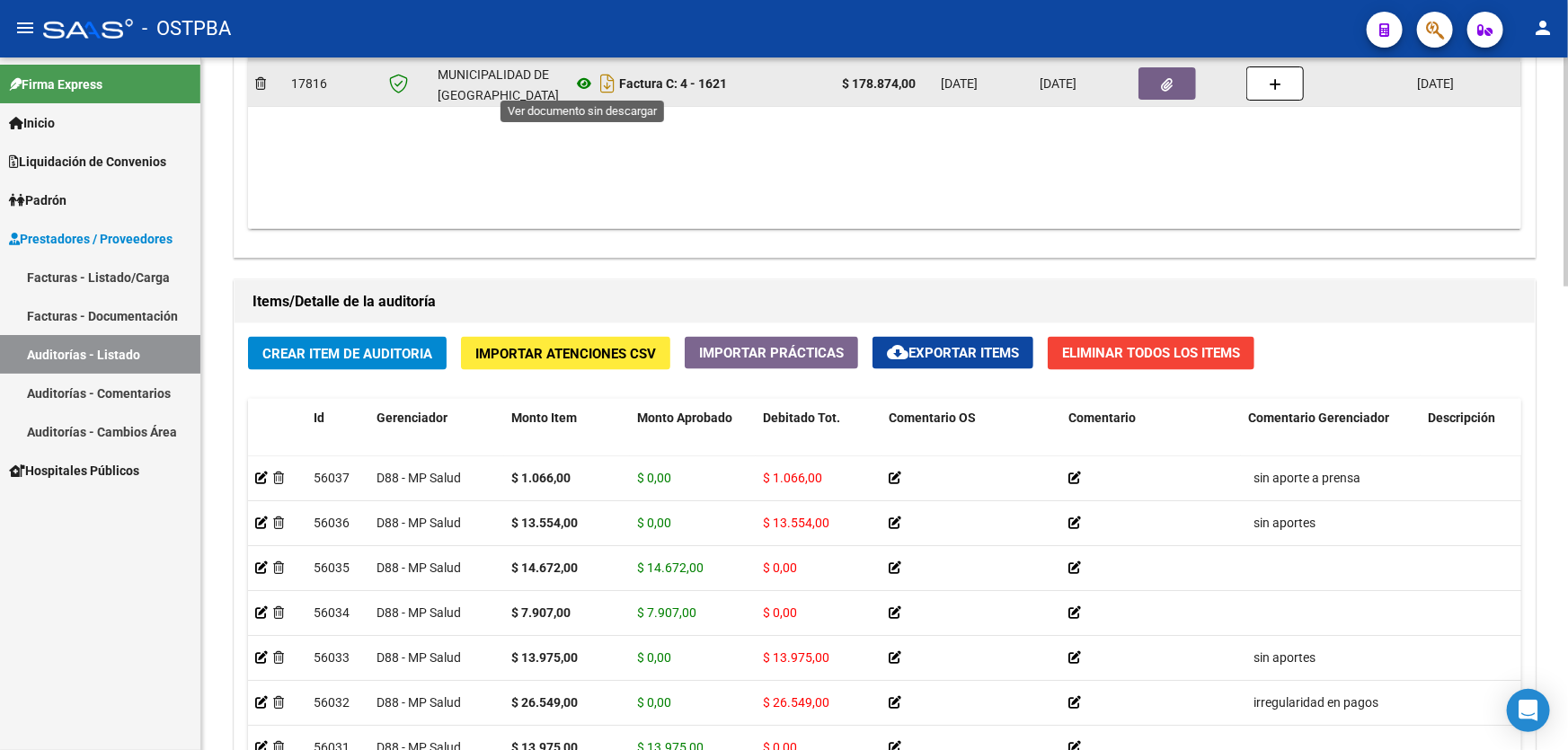
click at [587, 79] on icon at bounding box center [584, 83] width 23 height 22
click at [1168, 78] on icon "button" at bounding box center [1167, 85] width 11 height 13
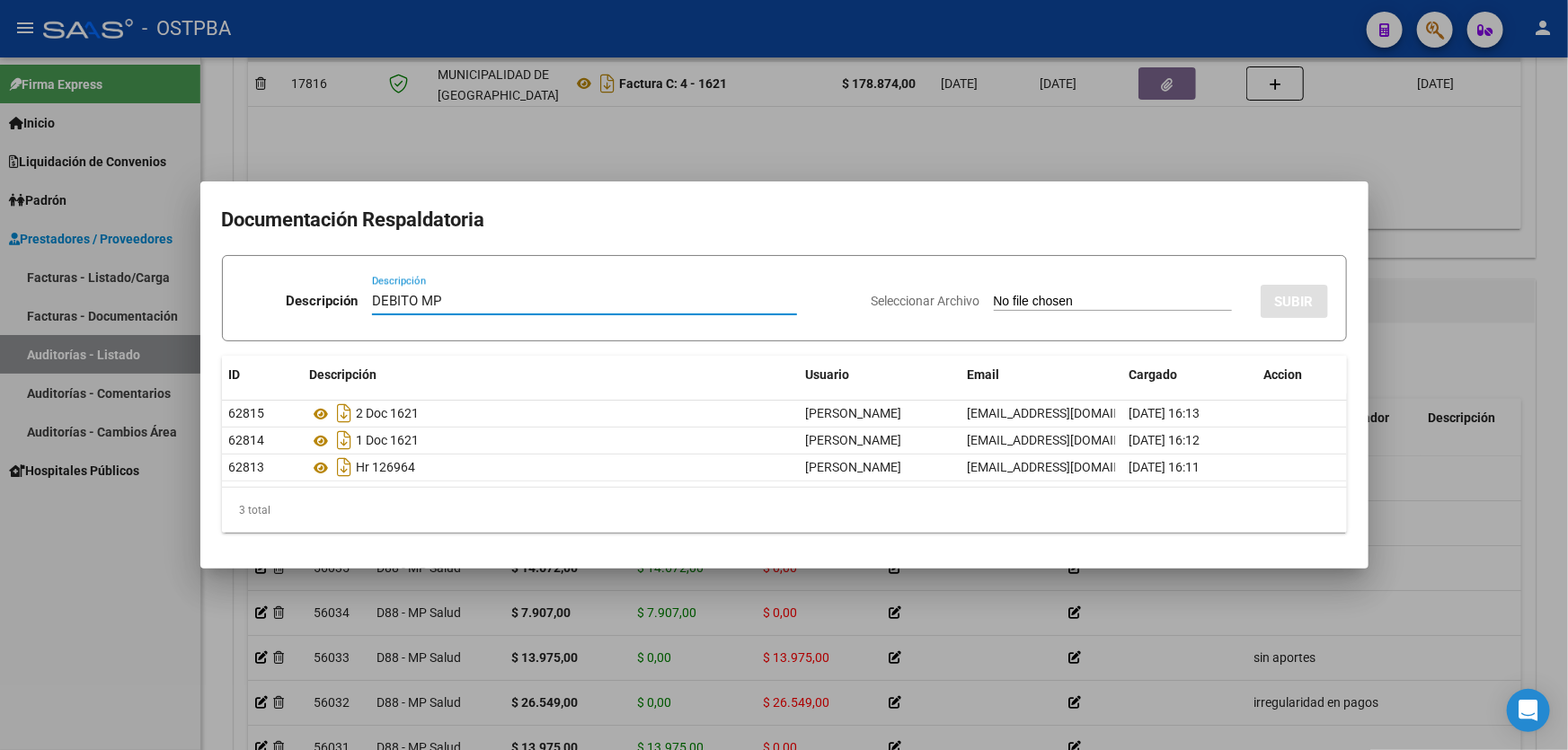
type input "DEBITO MP"
click at [1045, 293] on app-file-uploader "Seleccionar Archivo" at bounding box center [1058, 300] width 374 height 16
click at [994, 300] on input "Seleccionar Archivo" at bounding box center [1112, 302] width 238 height 17
type input "C:\fakepath\DEBITO MP 12746.pdf"
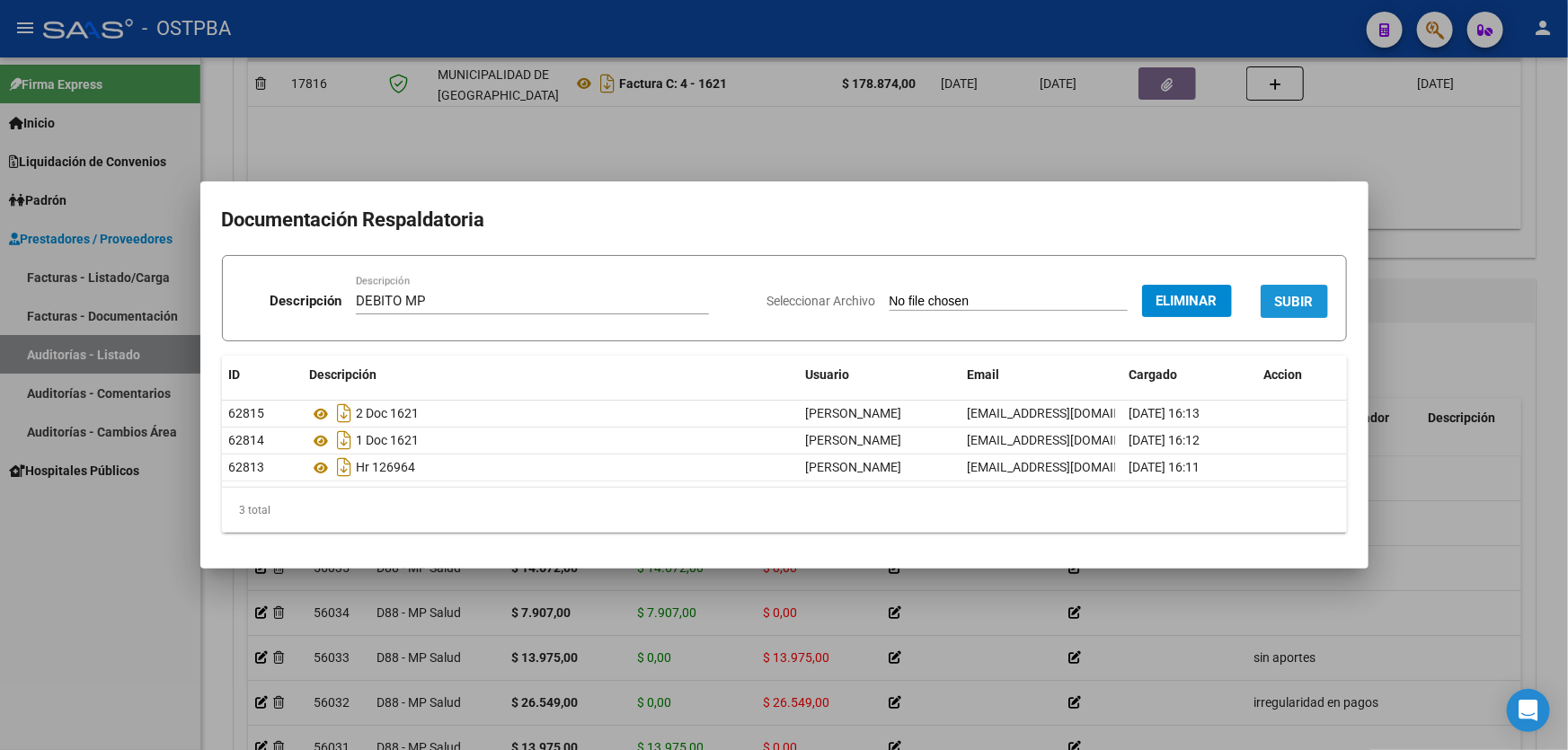
click at [1287, 294] on span "SUBIR" at bounding box center [1294, 301] width 38 height 16
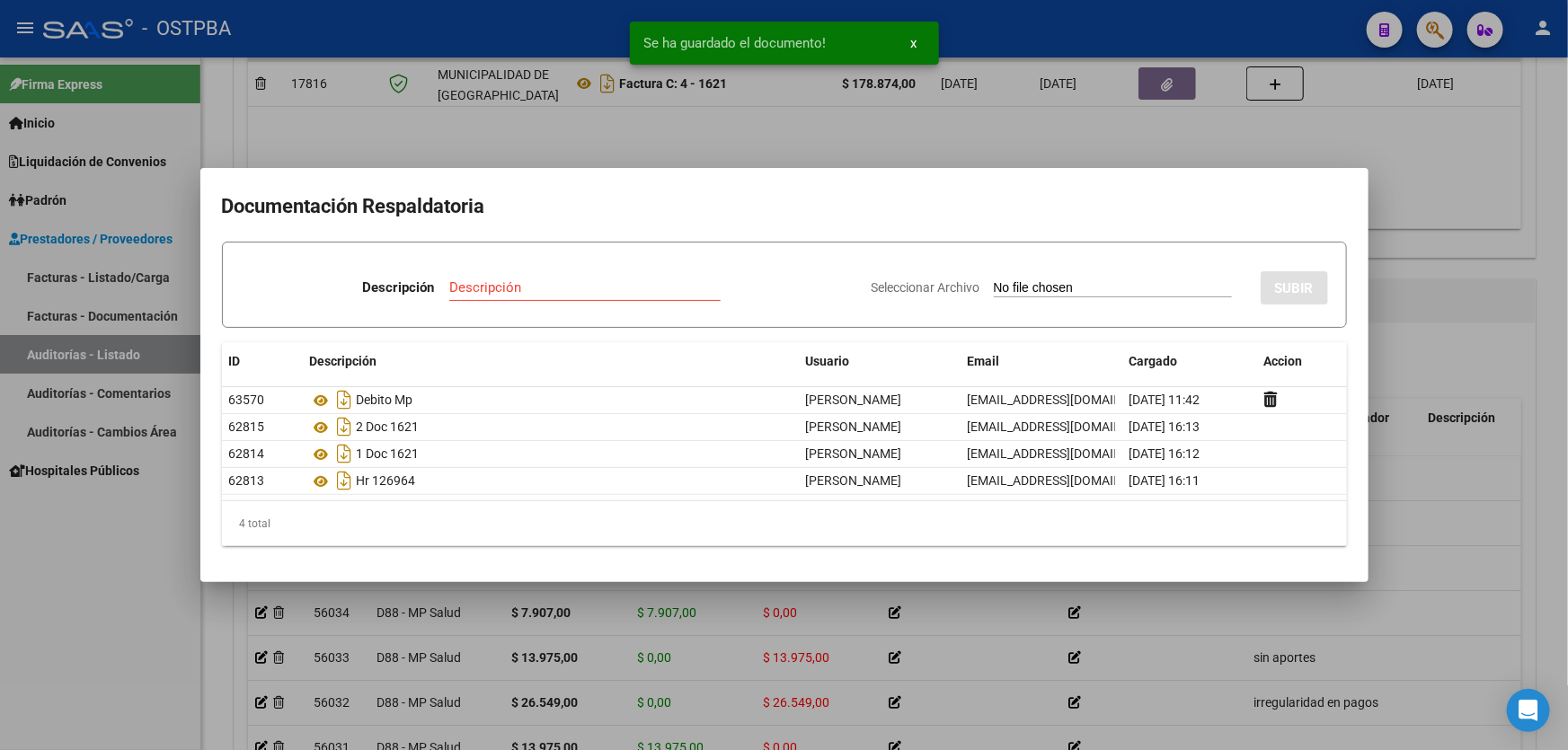
click at [1453, 215] on div at bounding box center [784, 375] width 1568 height 750
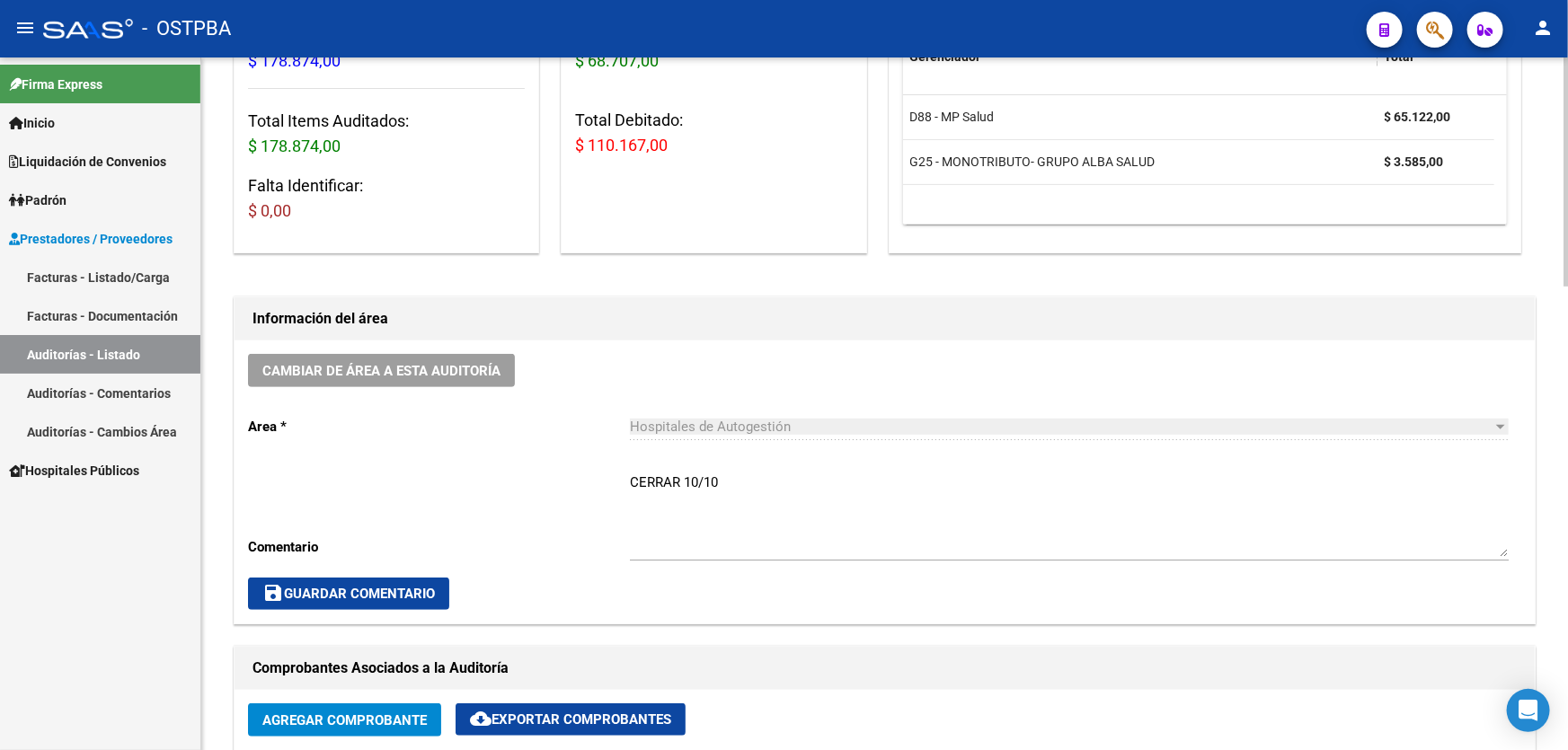
scroll to position [256, 0]
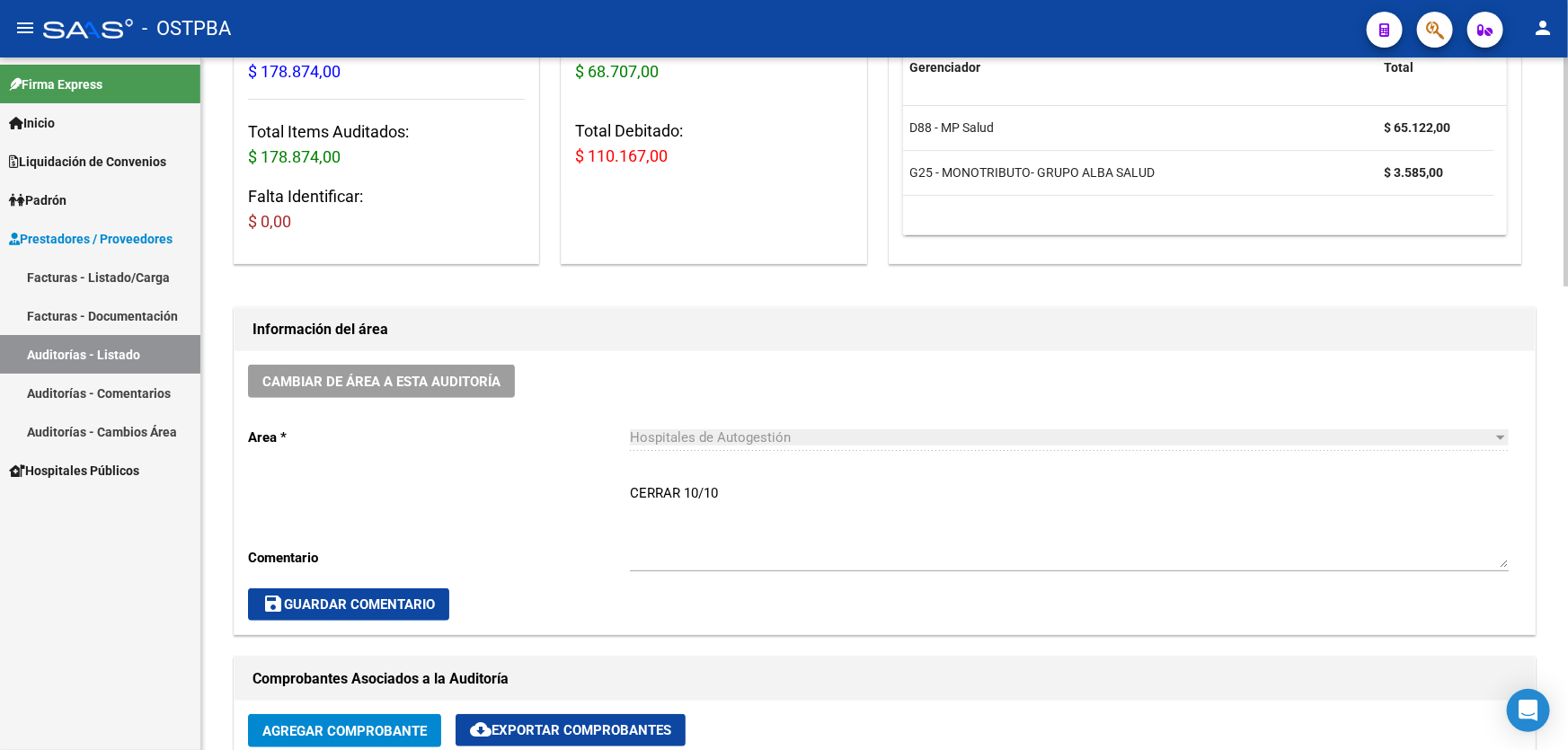
click at [724, 484] on textarea "CERRAR 10/10" at bounding box center [1069, 525] width 879 height 84
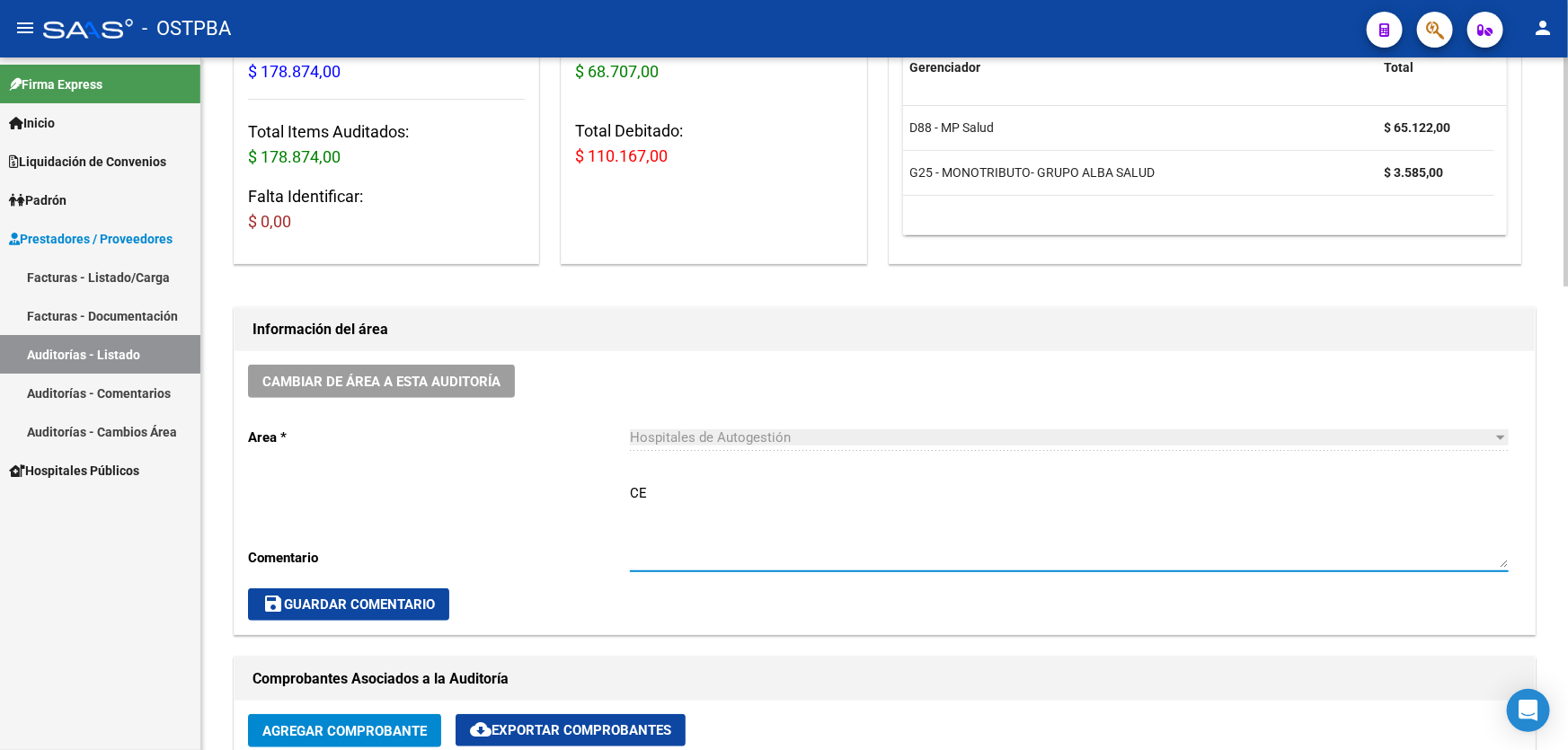
type textarea "C"
click at [387, 601] on span "save Guardar Comentario" at bounding box center [348, 604] width 172 height 16
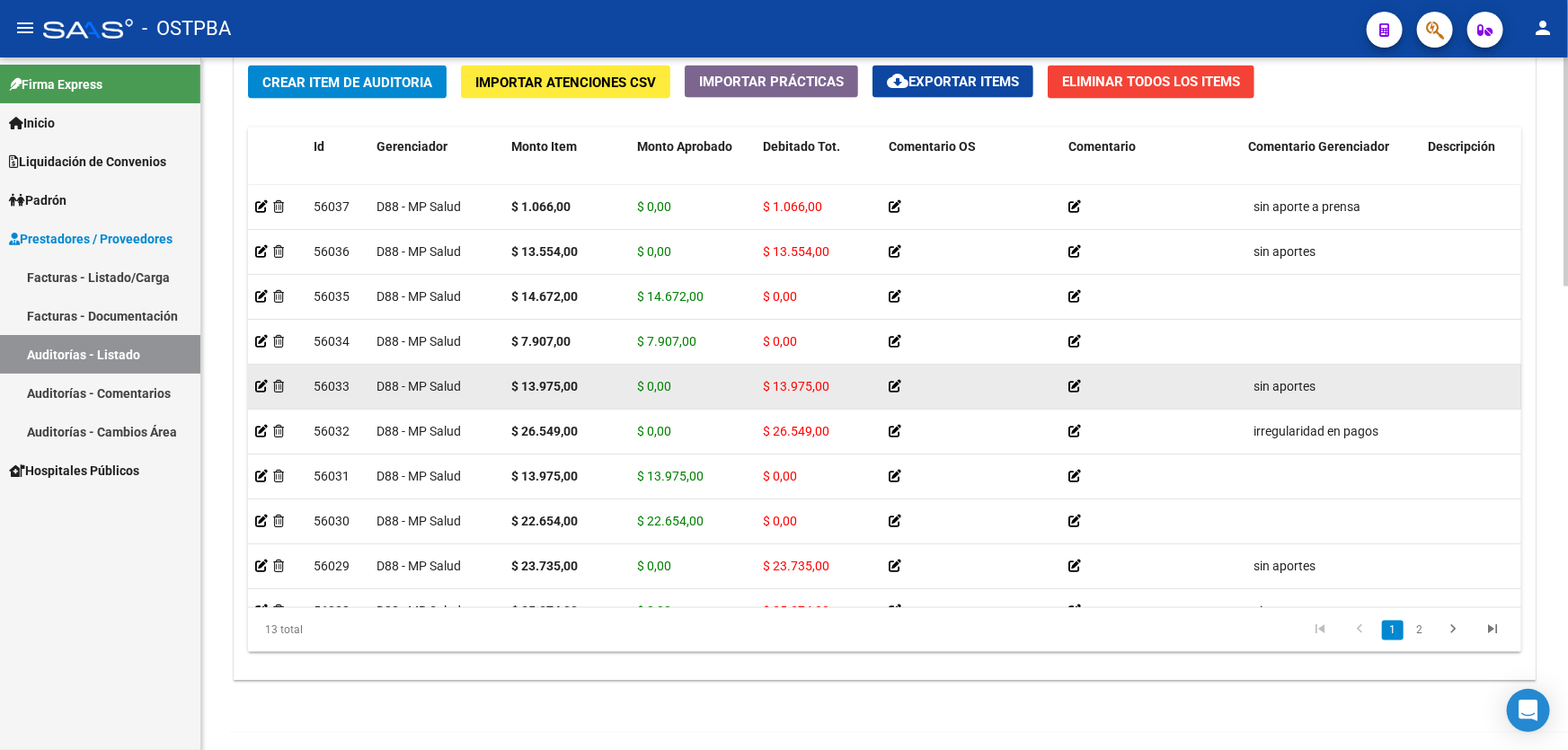
scroll to position [1400, 0]
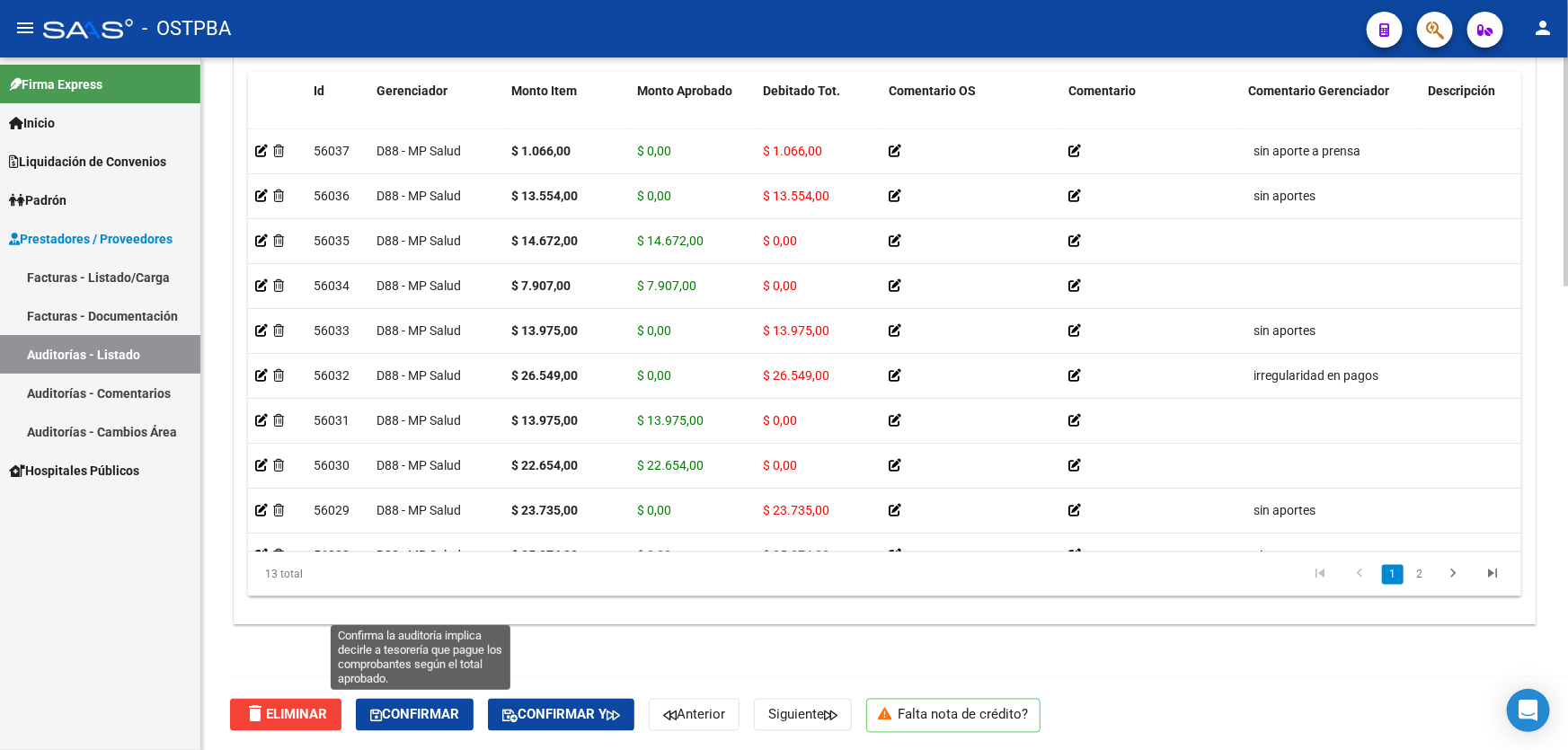
click at [407, 711] on span "Confirmar" at bounding box center [414, 715] width 89 height 16
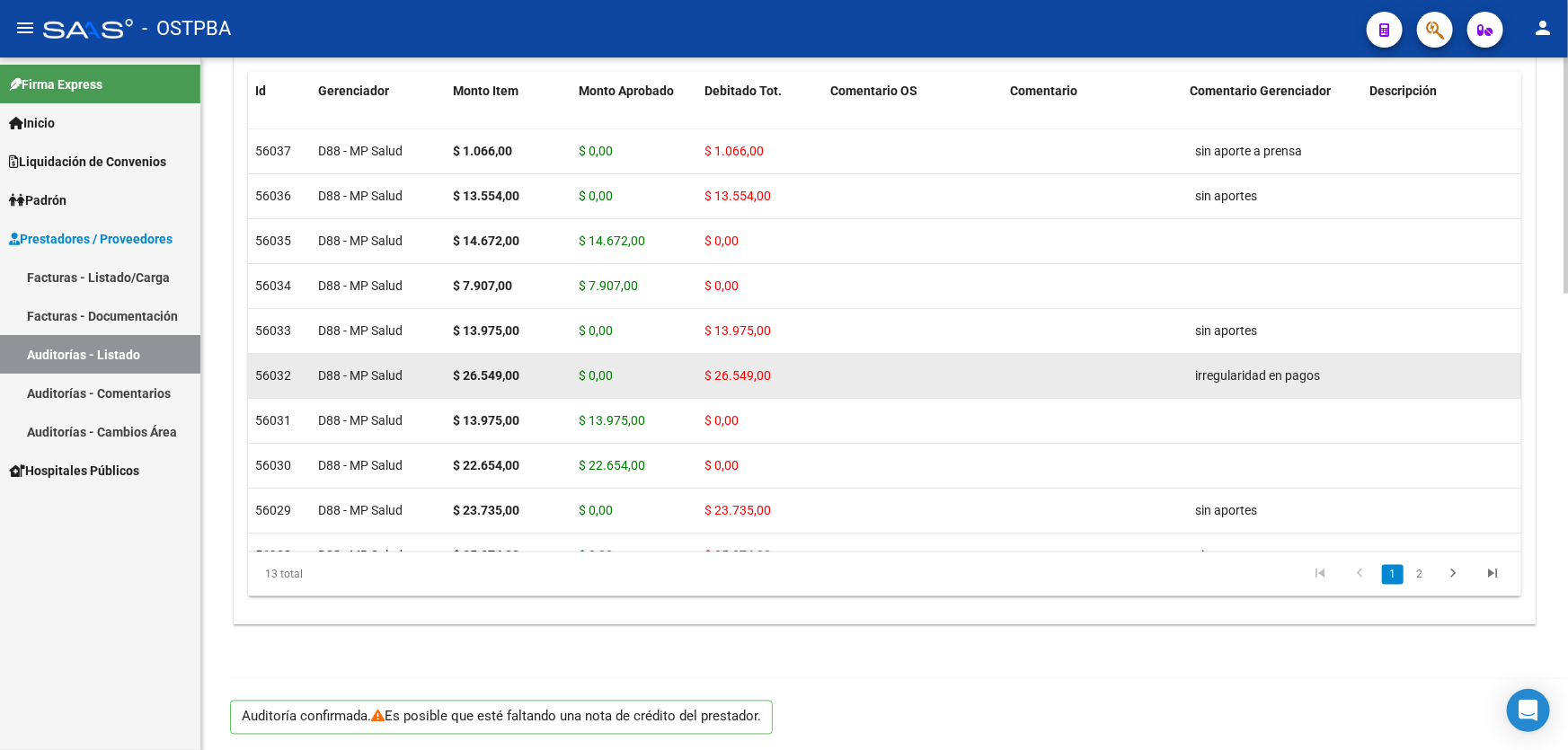
type input "202510"
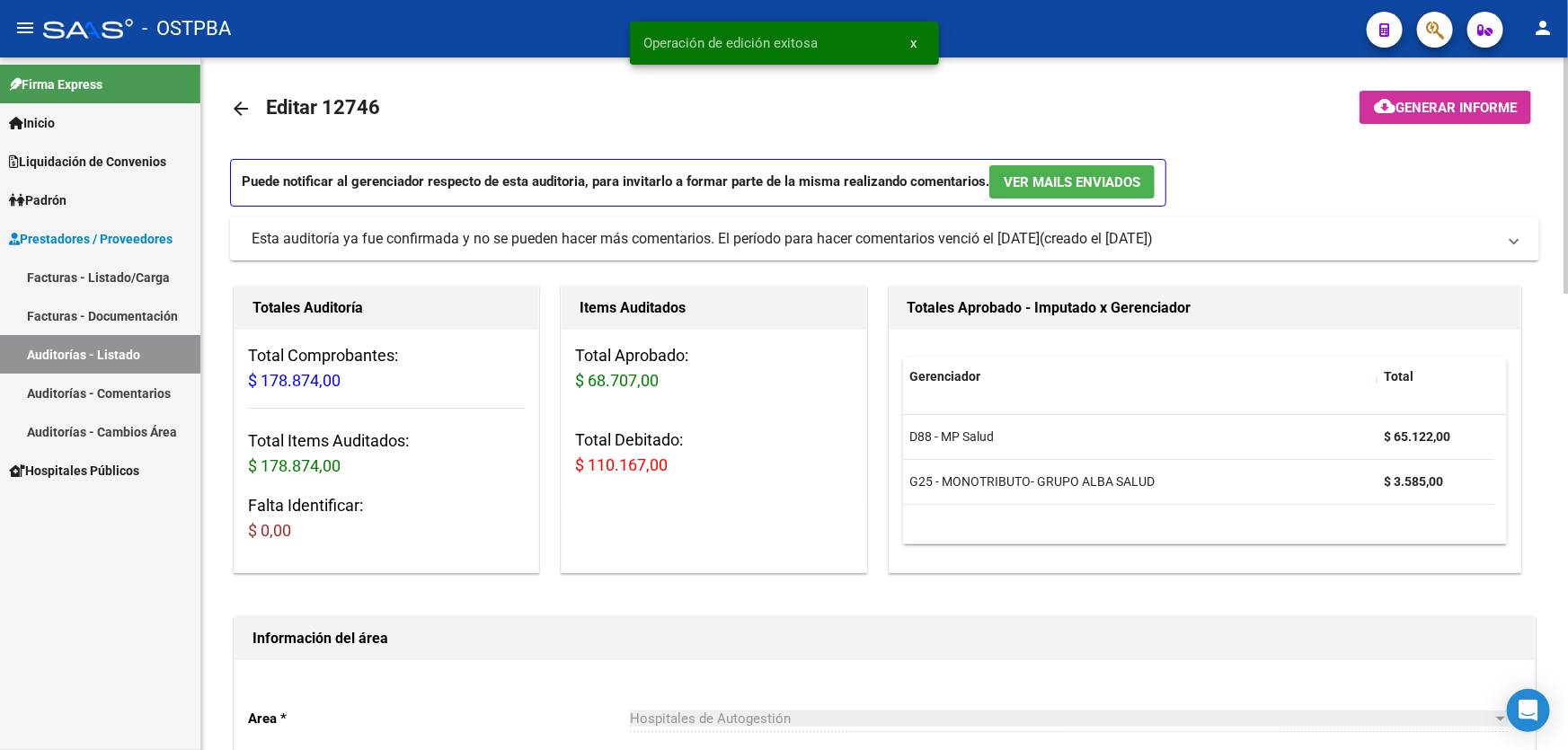
scroll to position [0, 0]
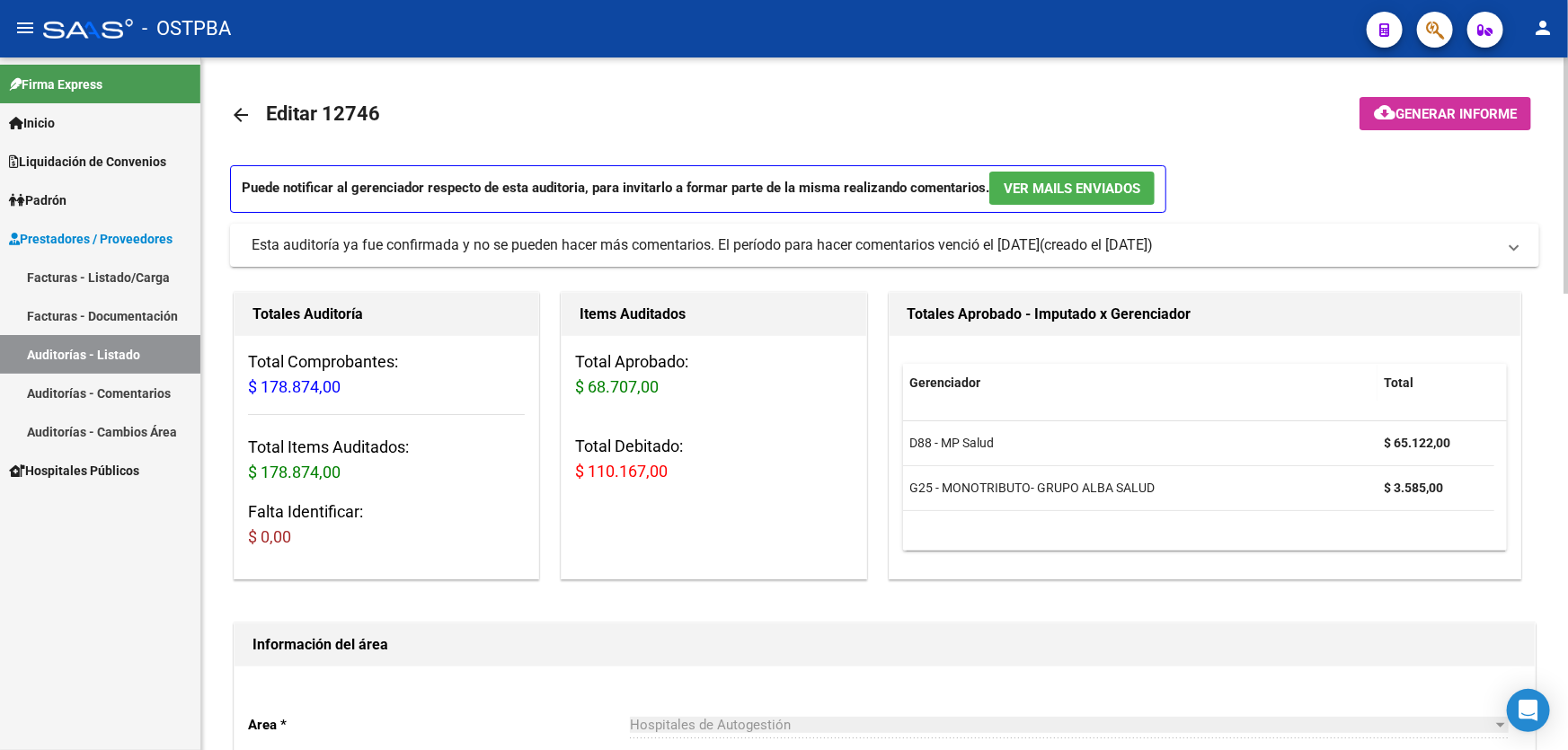
click at [241, 116] on mat-icon "arrow_back" at bounding box center [240, 115] width 22 height 22
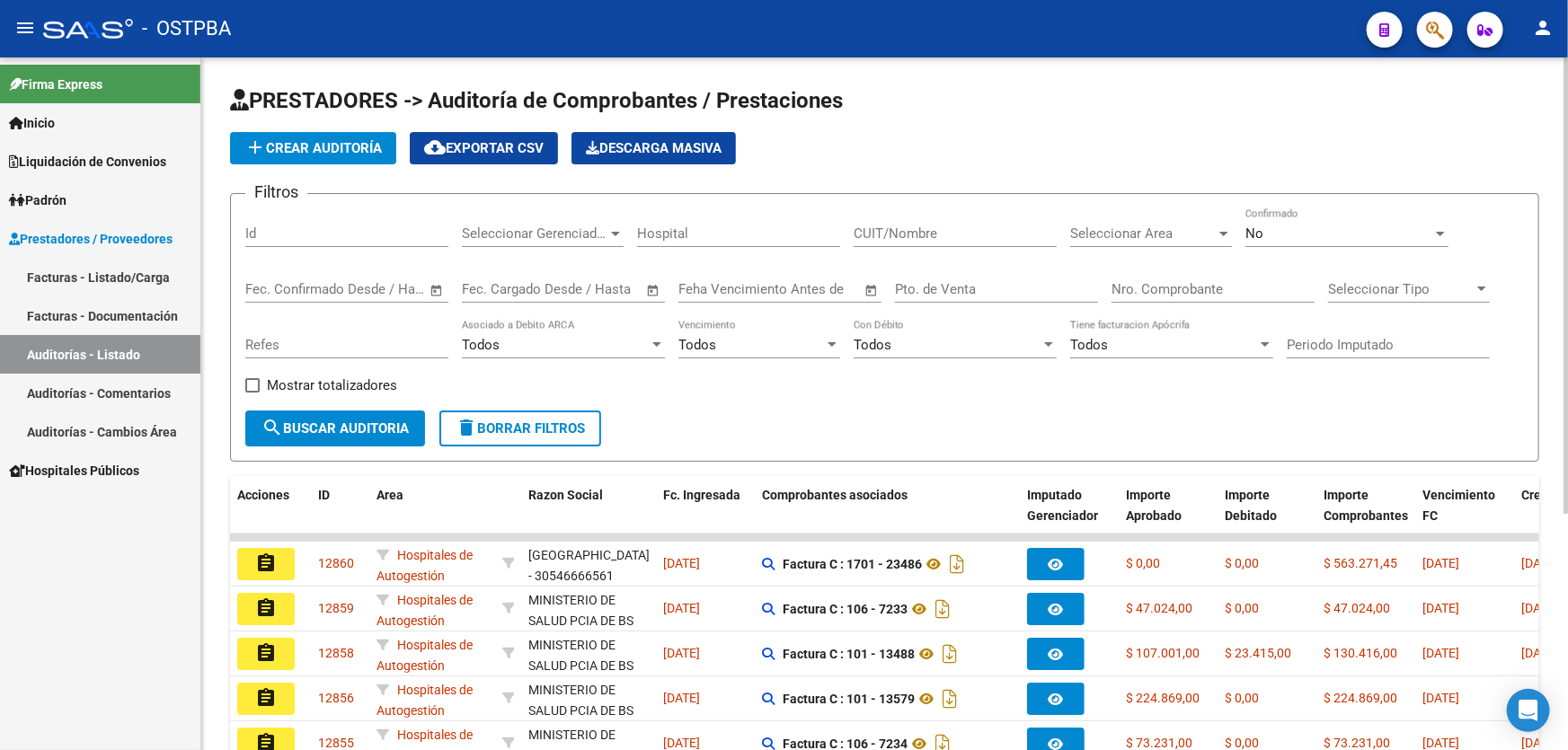
click at [1301, 241] on div "No Confirmado" at bounding box center [1347, 228] width 203 height 38
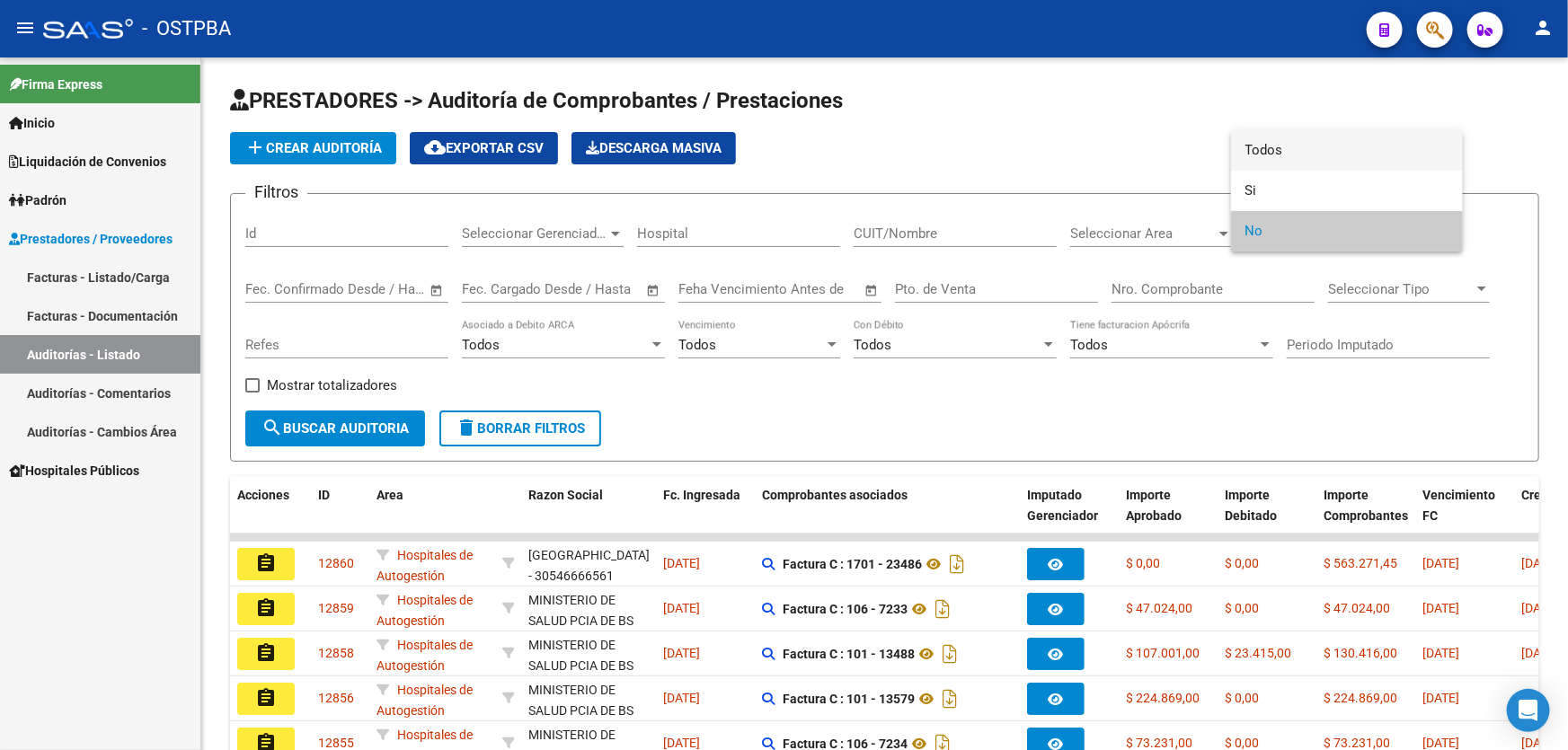
click at [1292, 139] on span "Todos" at bounding box center [1347, 150] width 203 height 40
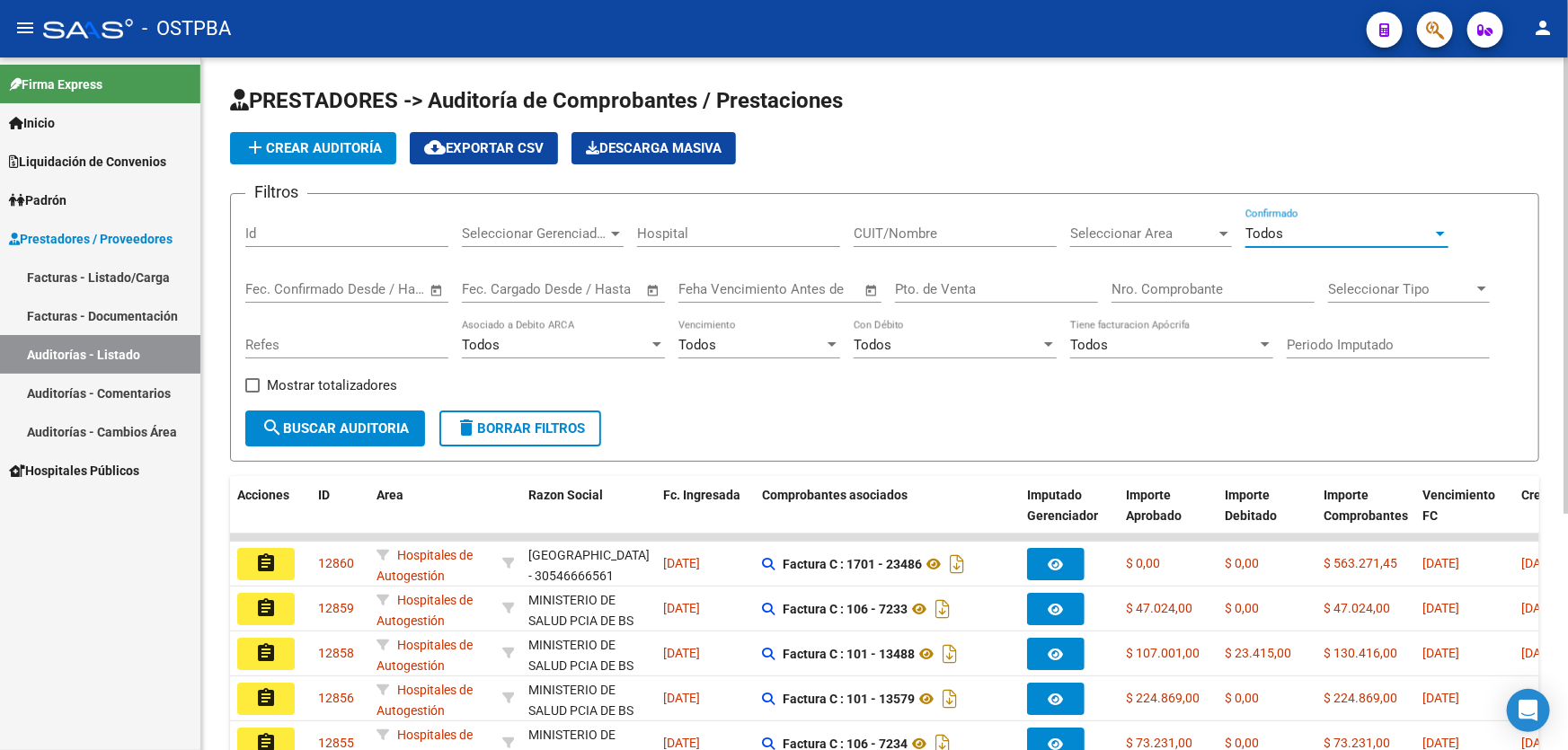
click at [1130, 284] on input "Nro. Comprobante" at bounding box center [1213, 289] width 203 height 16
type input "84728"
click at [324, 413] on button "search Buscar Auditoria" at bounding box center [335, 429] width 180 height 36
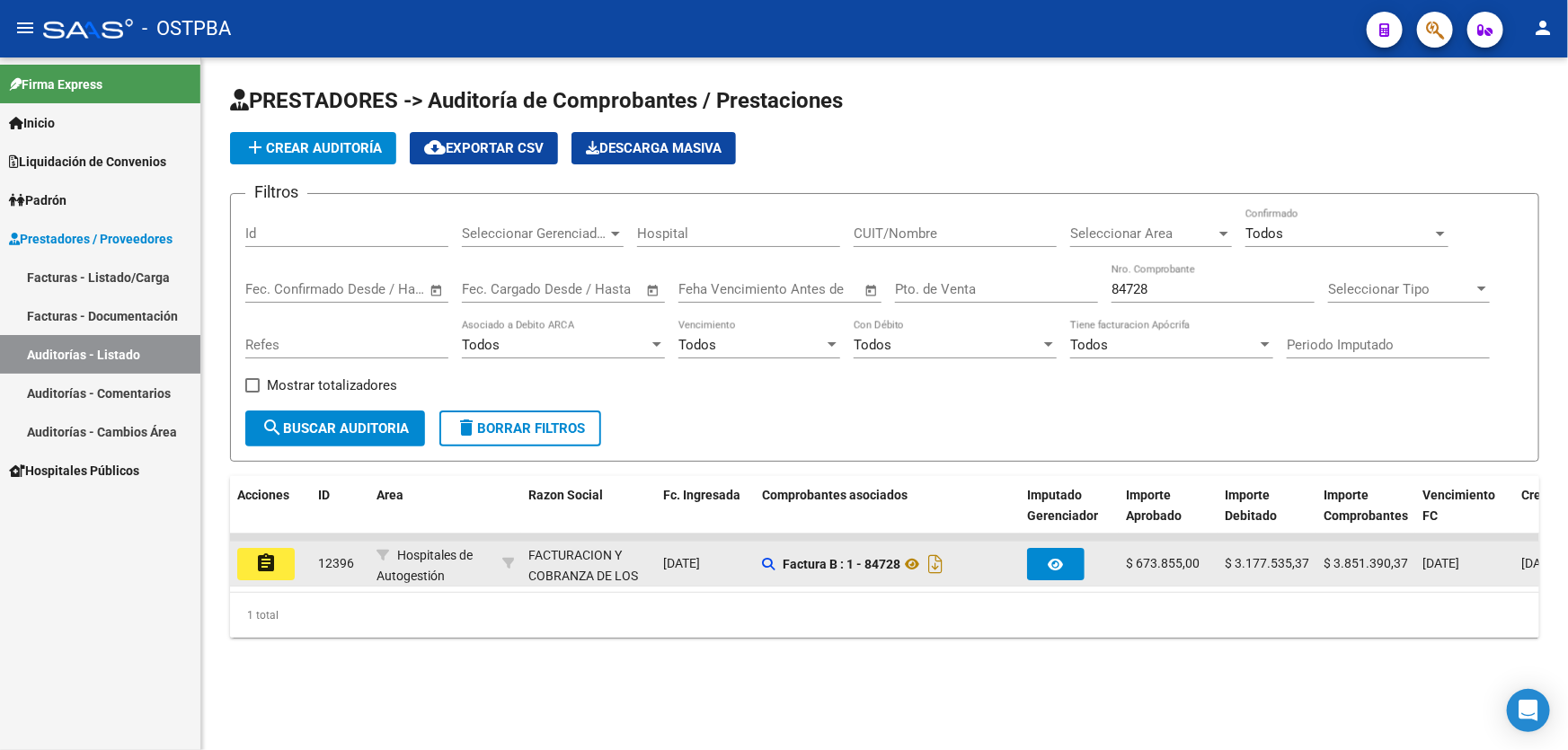
click at [265, 562] on mat-icon "assignment" at bounding box center [266, 562] width 22 height 22
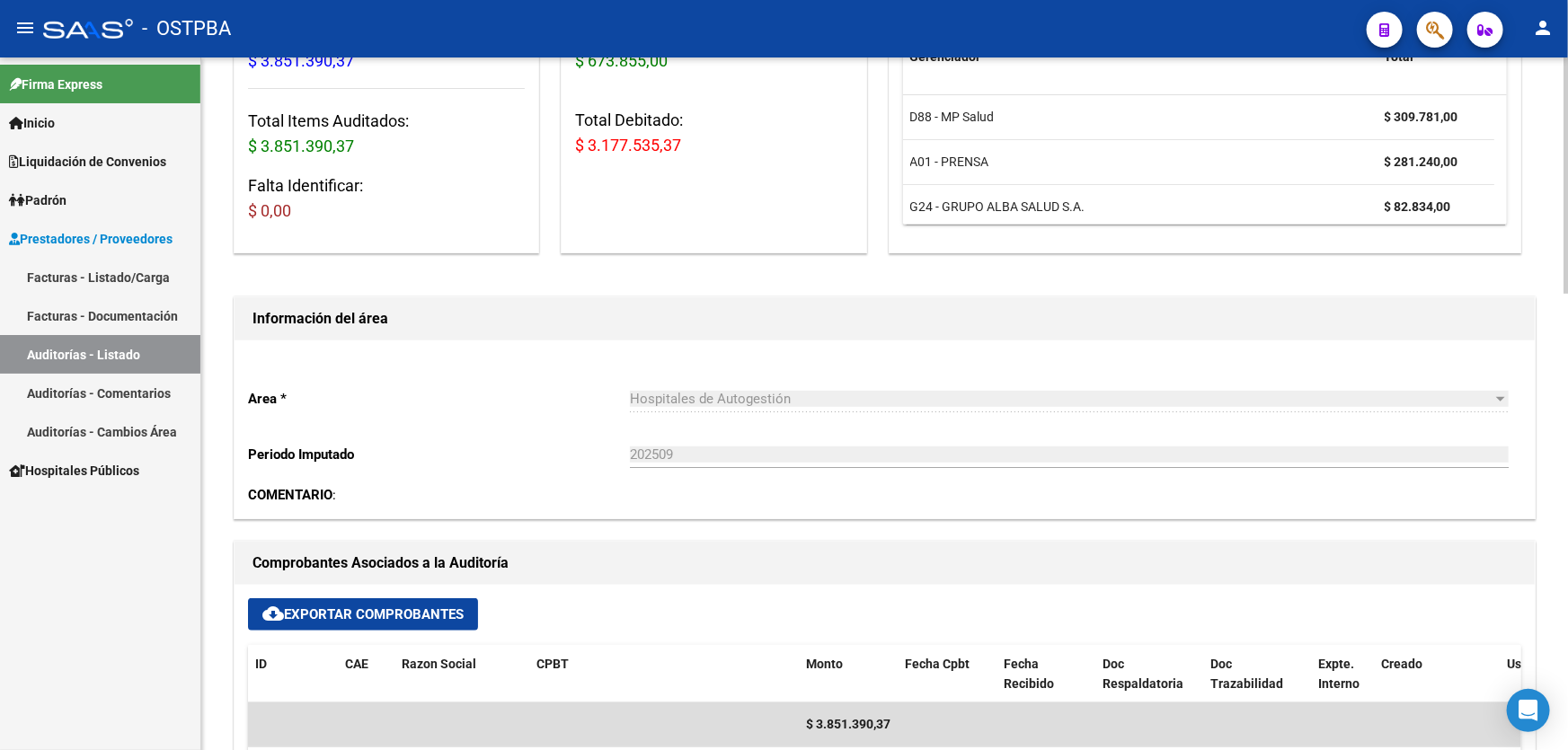
scroll to position [652, 0]
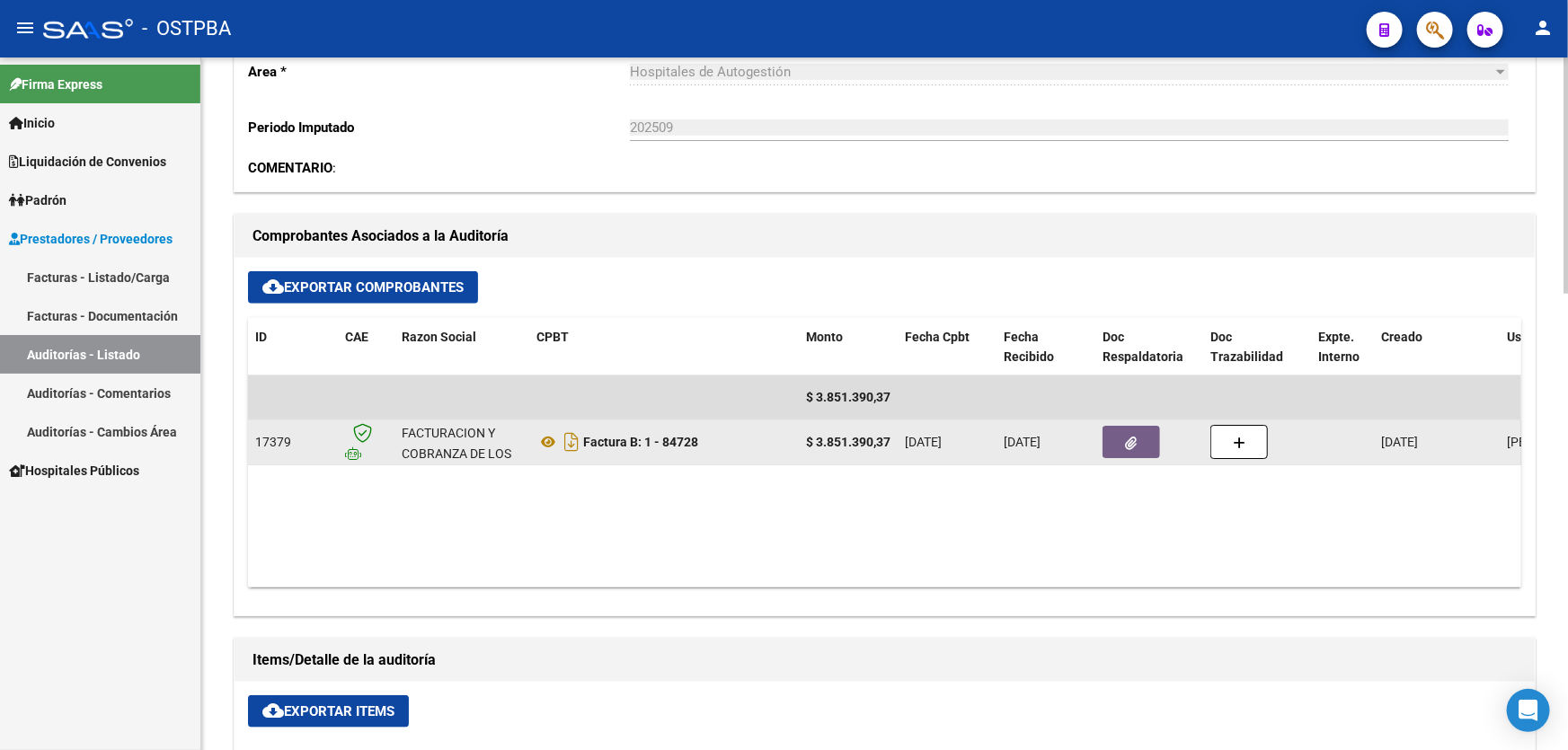
click at [1116, 444] on button "button" at bounding box center [1131, 442] width 57 height 33
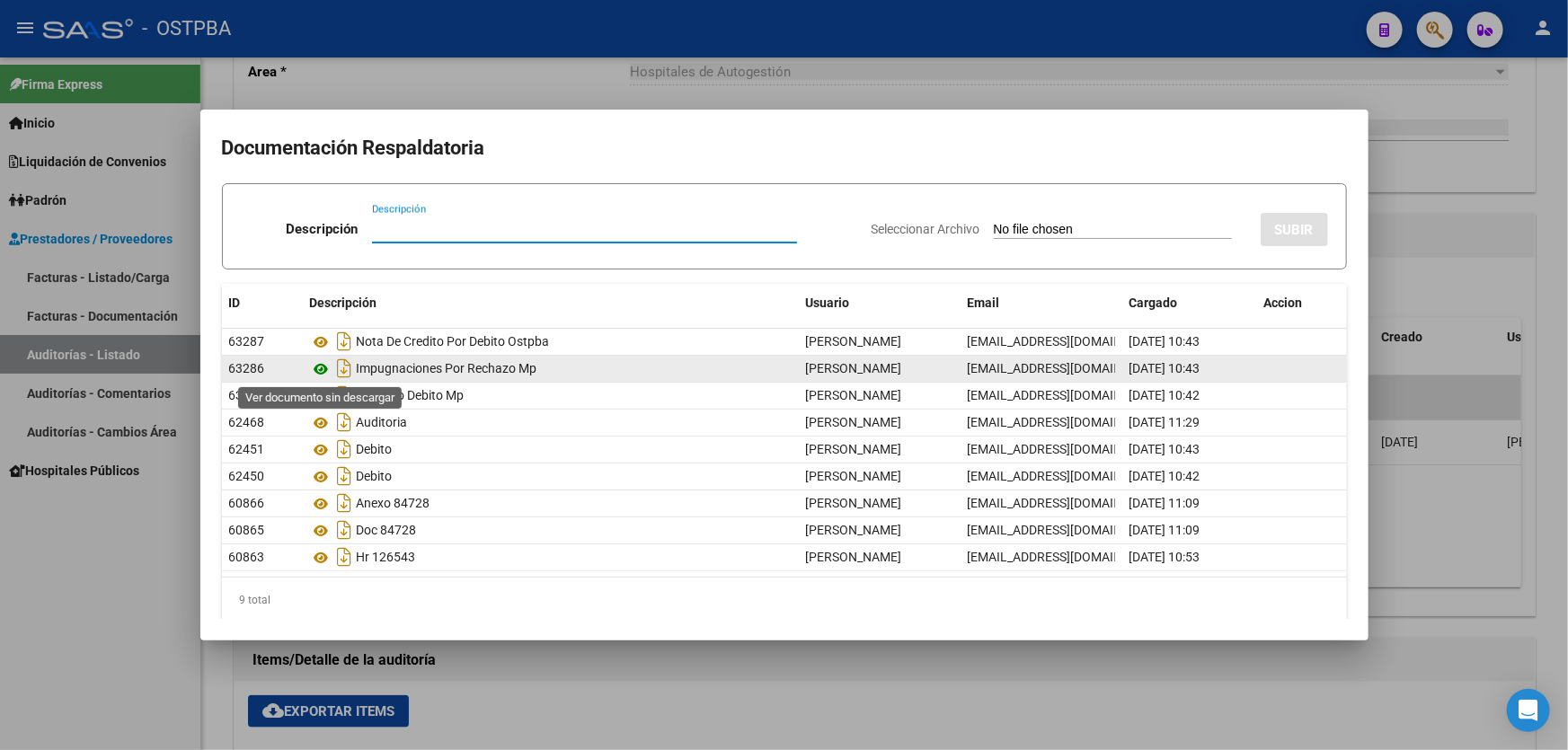
click at [324, 368] on icon at bounding box center [322, 368] width 23 height 22
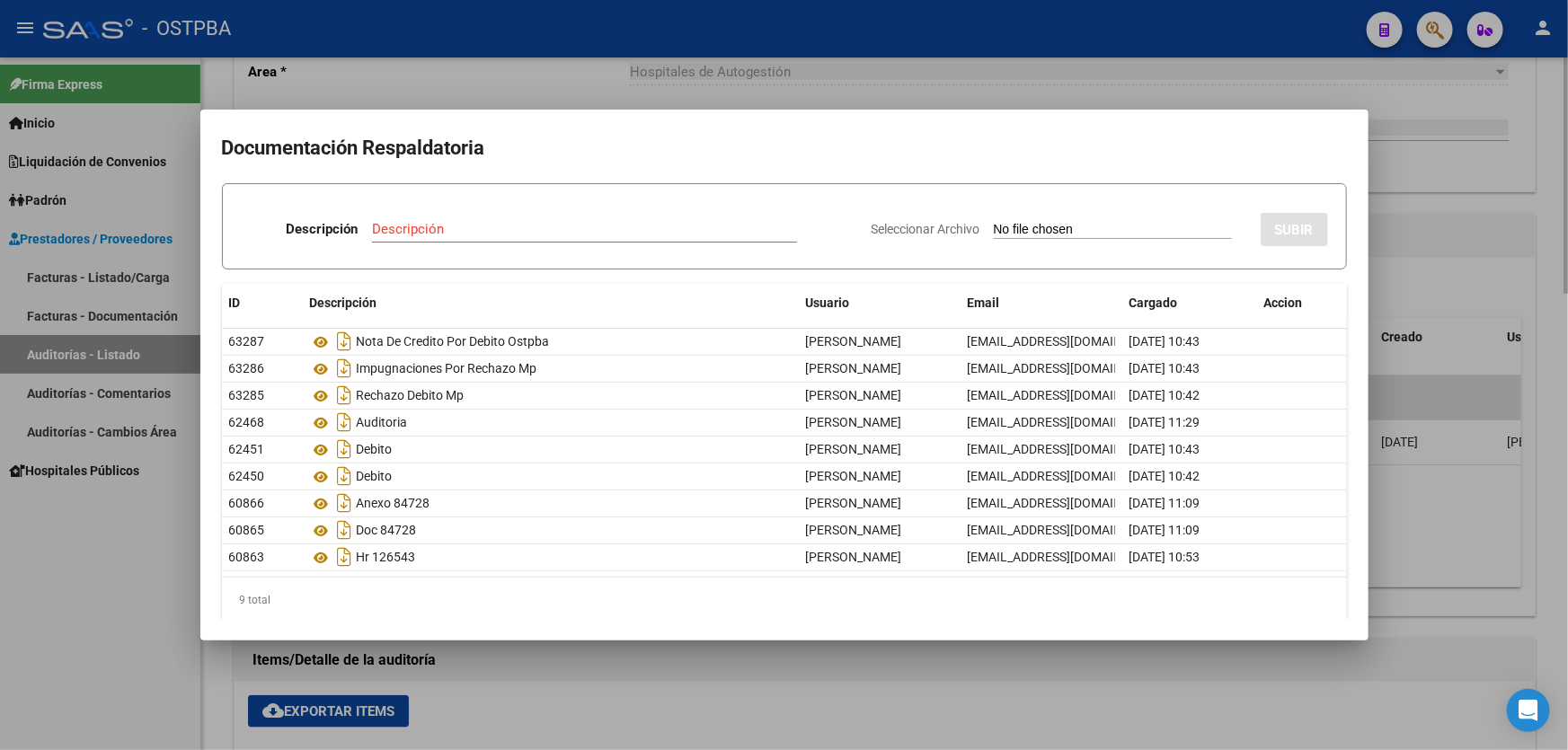
click at [590, 81] on div at bounding box center [784, 375] width 1568 height 750
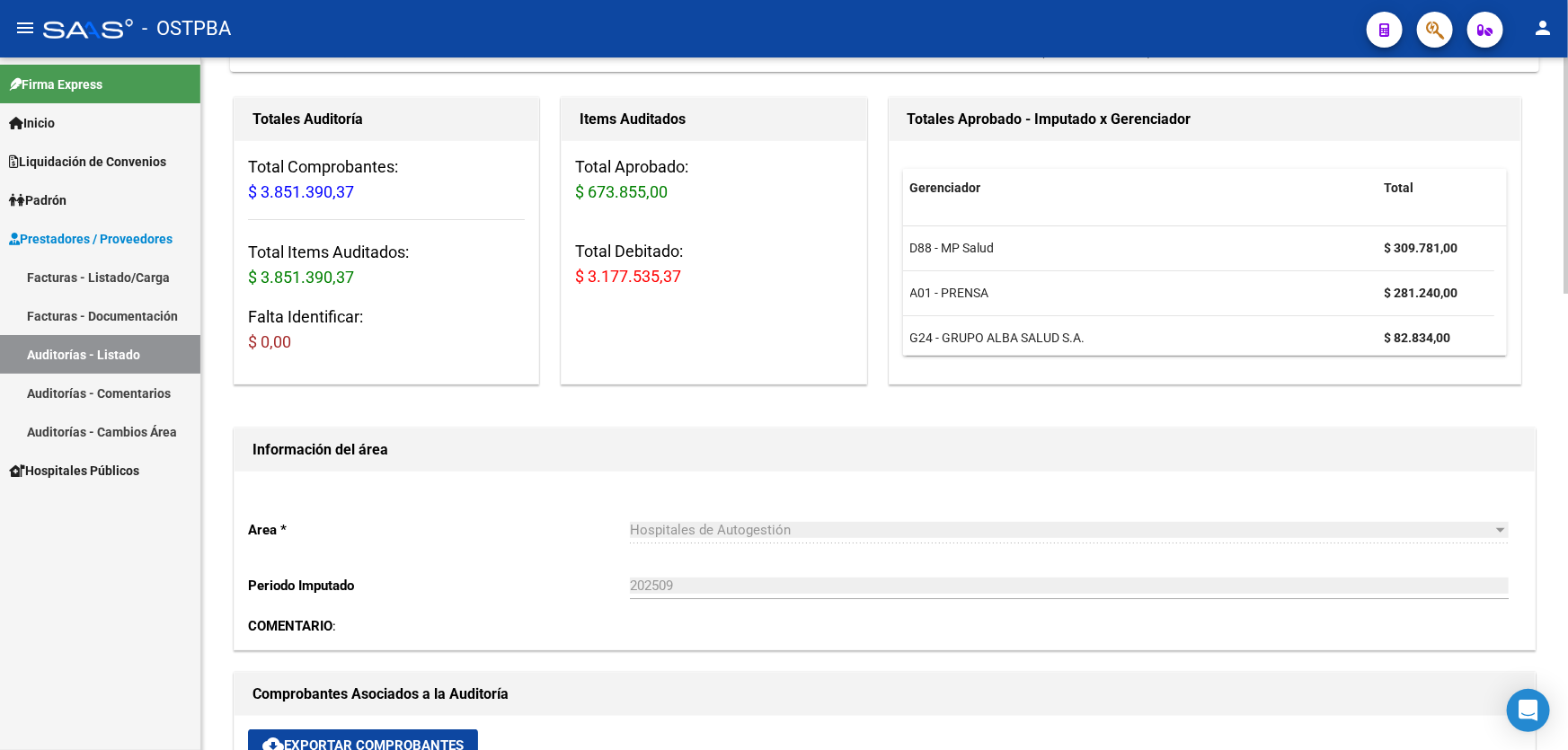
scroll to position [0, 0]
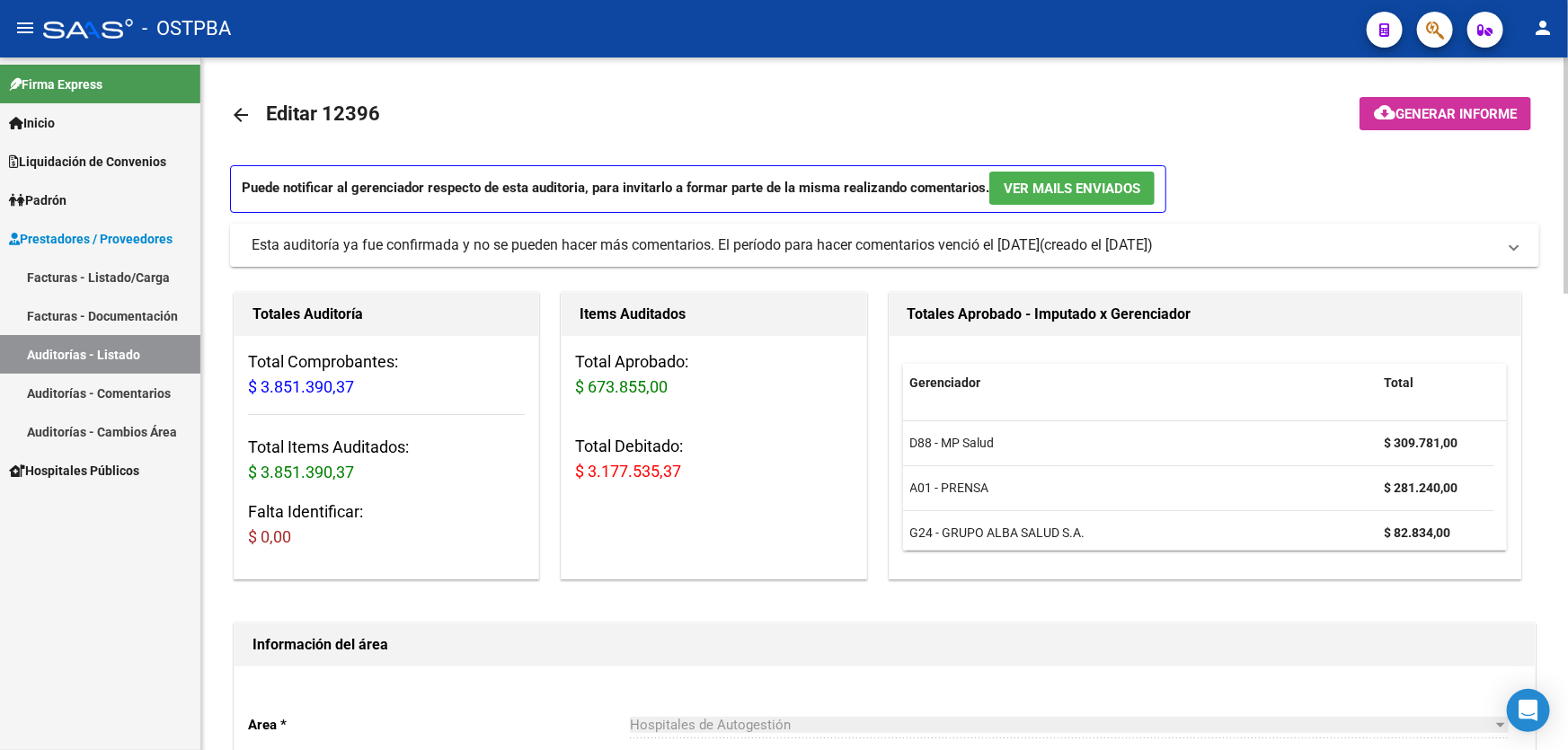
click at [241, 110] on mat-icon "arrow_back" at bounding box center [240, 115] width 22 height 22
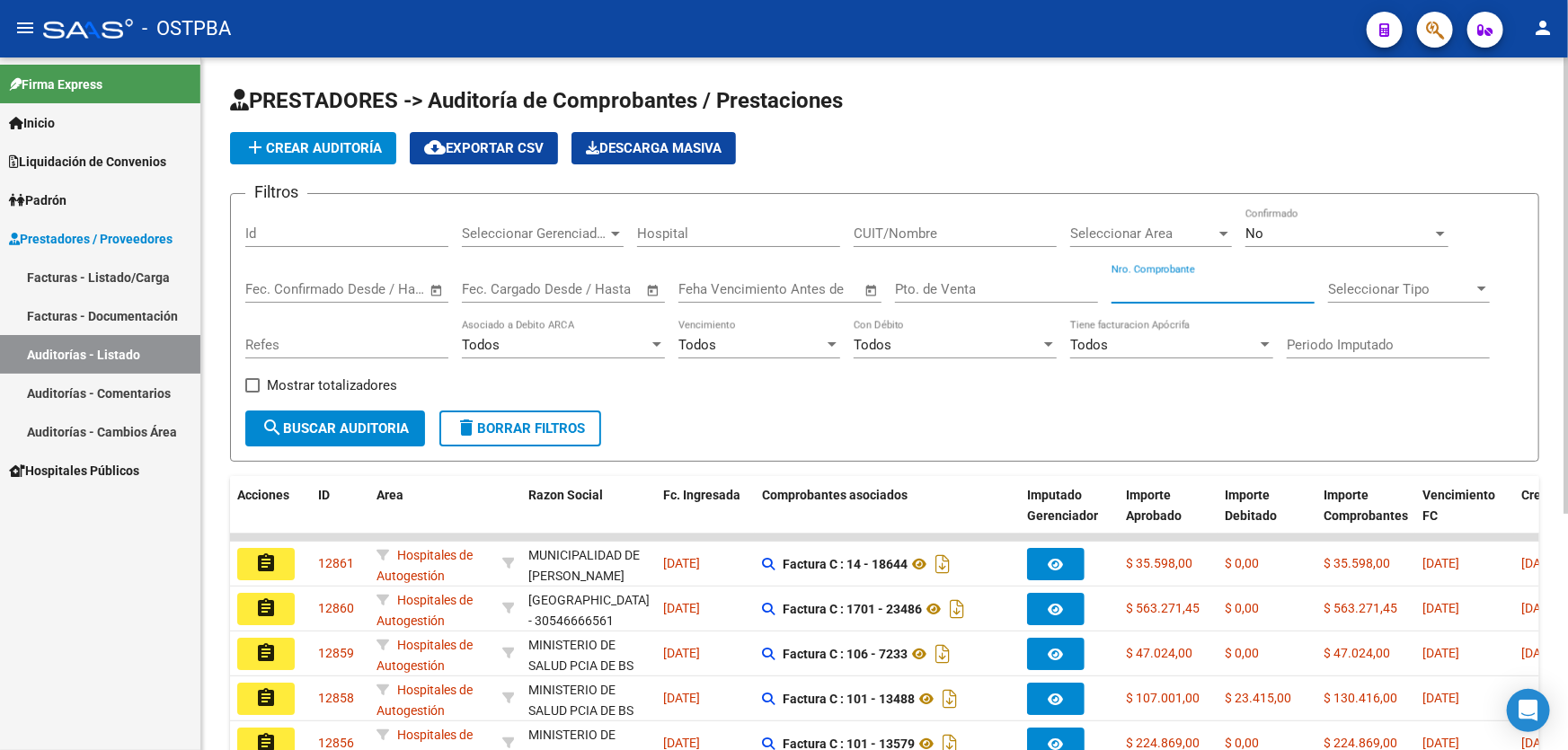
click at [1200, 288] on input "Nro. Comprobante" at bounding box center [1213, 289] width 203 height 16
type input "7131"
click at [1310, 231] on div "No" at bounding box center [1338, 233] width 187 height 16
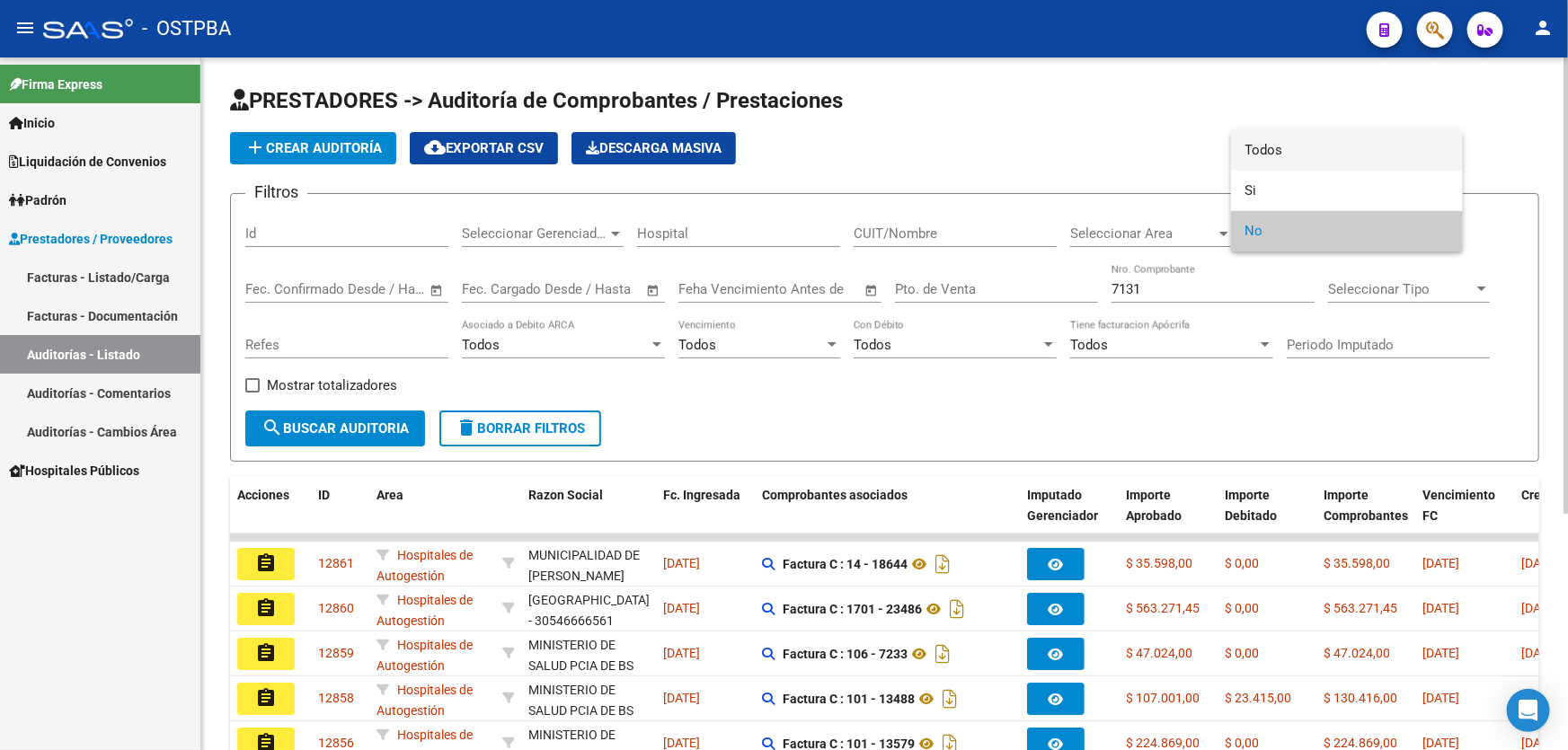
drag, startPoint x: 1292, startPoint y: 145, endPoint x: 817, endPoint y: 153, distance: 475.1
click at [1281, 145] on span "Todos" at bounding box center [1347, 150] width 203 height 40
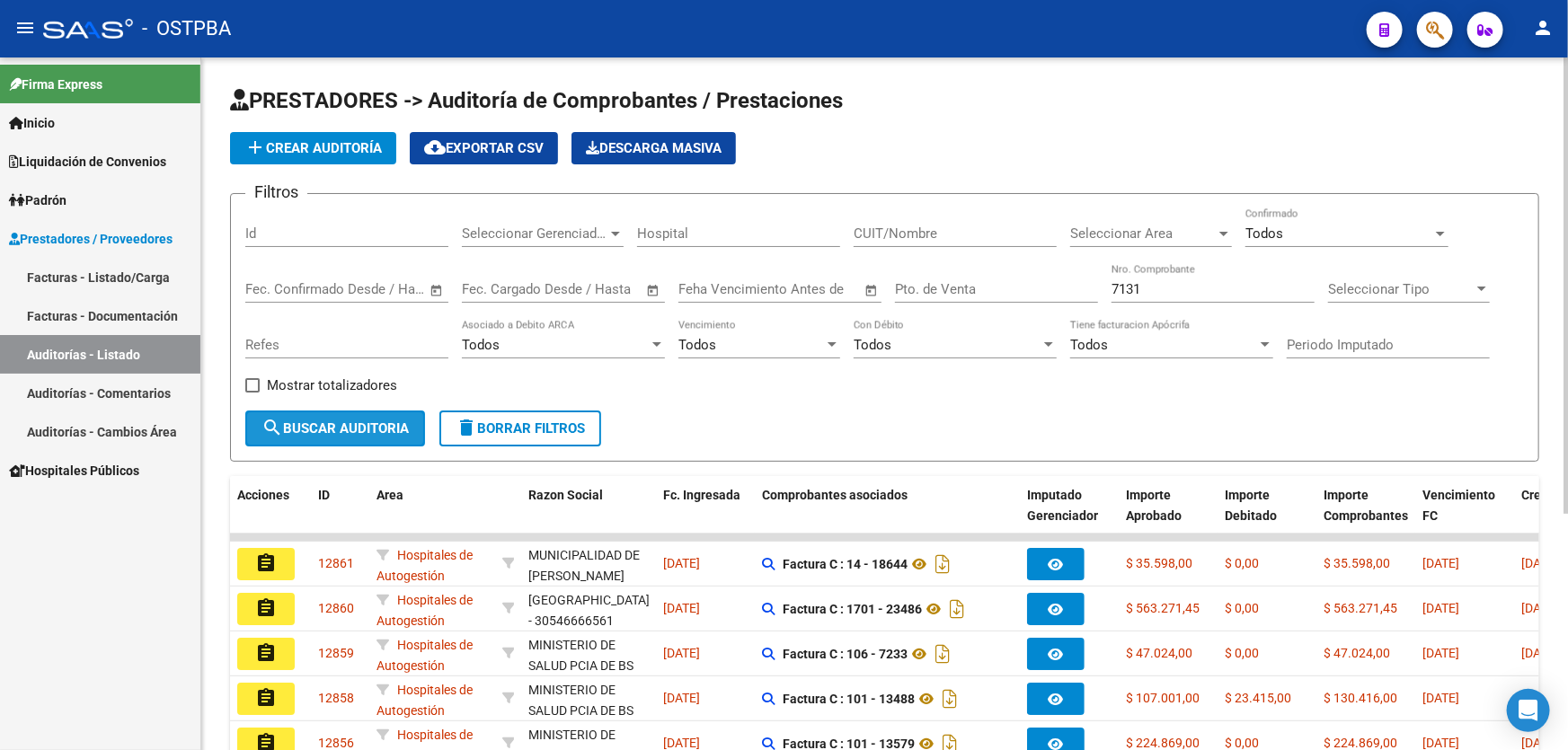
click at [358, 434] on button "search Buscar Auditoria" at bounding box center [335, 429] width 180 height 36
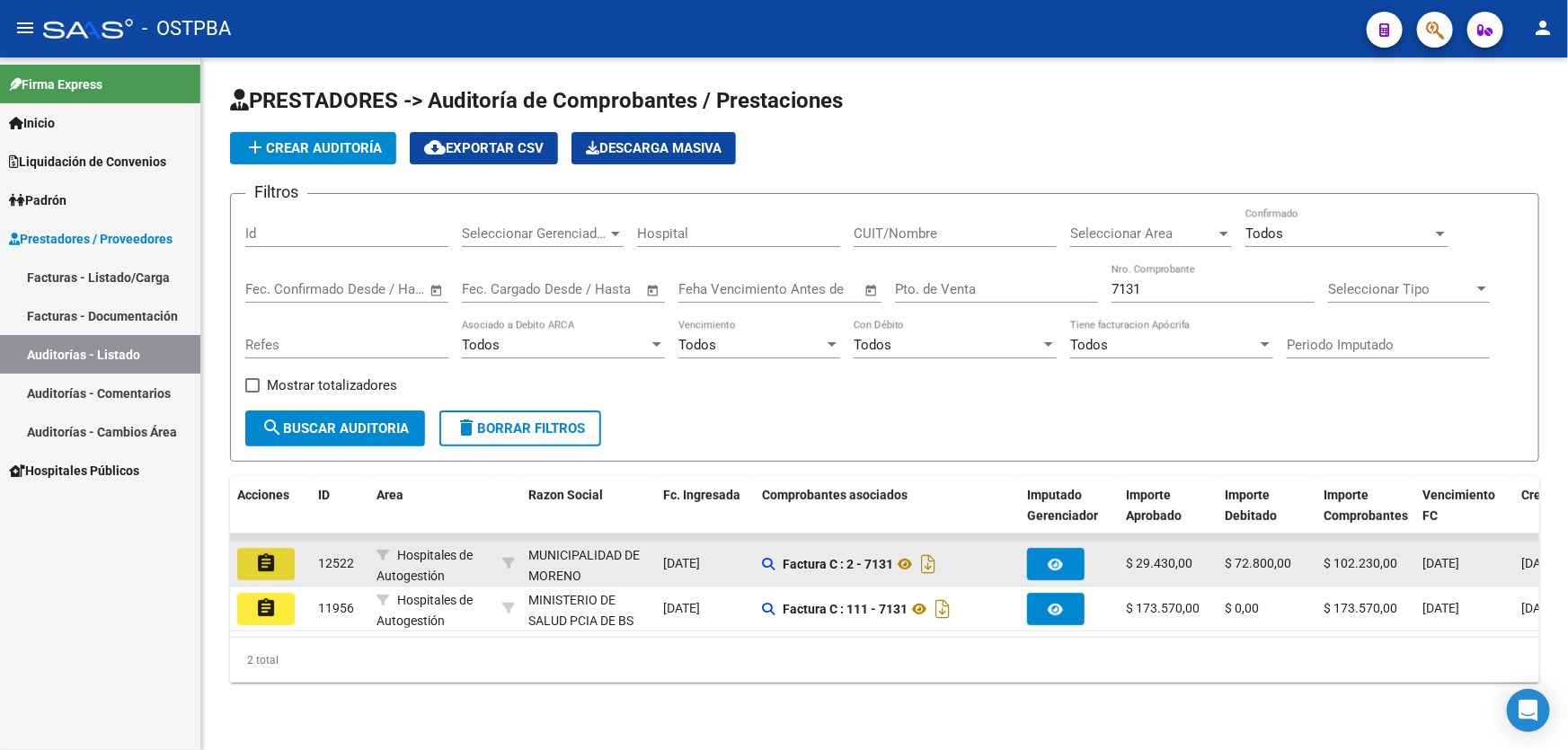
click at [270, 562] on mat-icon "assignment" at bounding box center [266, 562] width 22 height 22
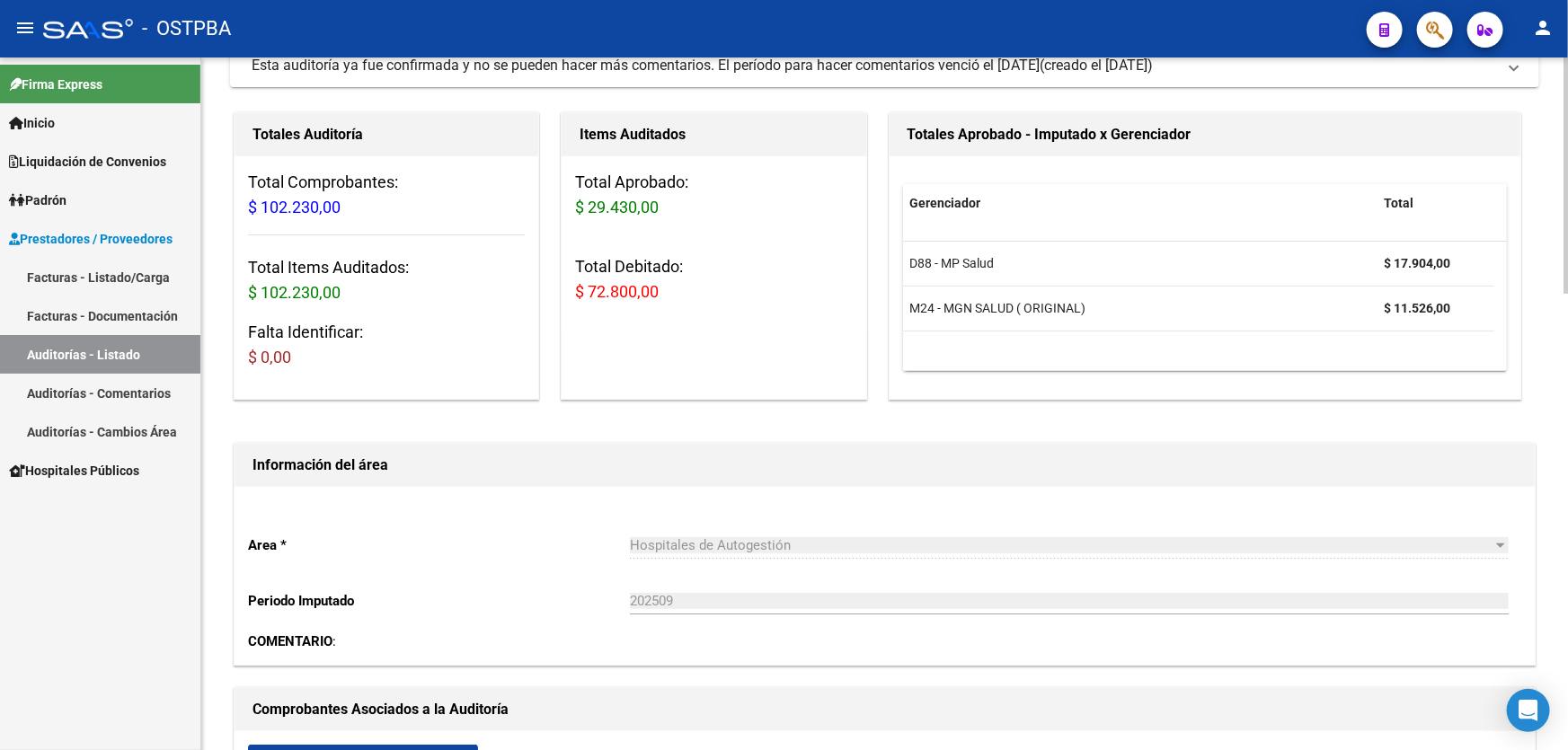
scroll to position [408, 0]
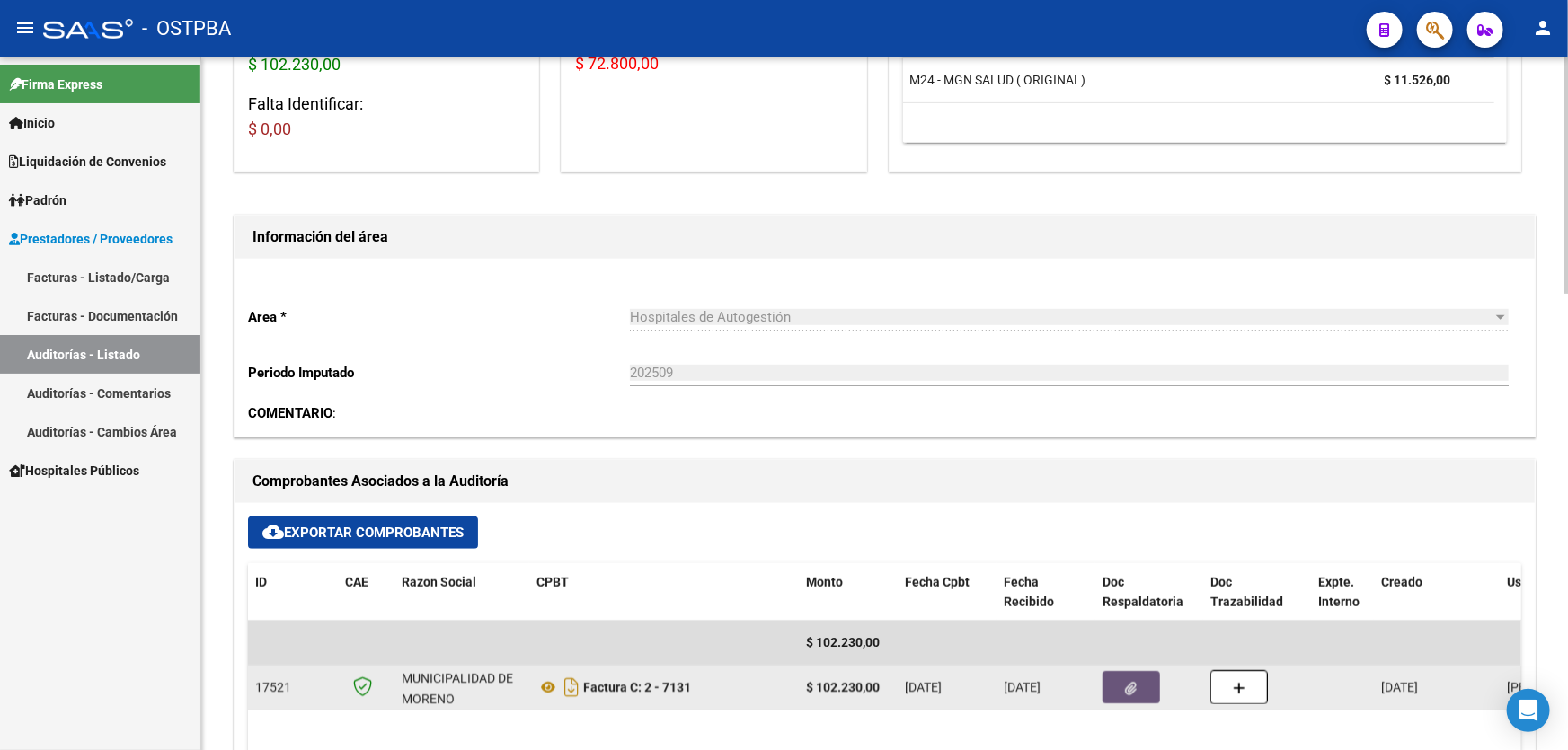
click at [1127, 681] on icon "button" at bounding box center [1131, 688] width 11 height 13
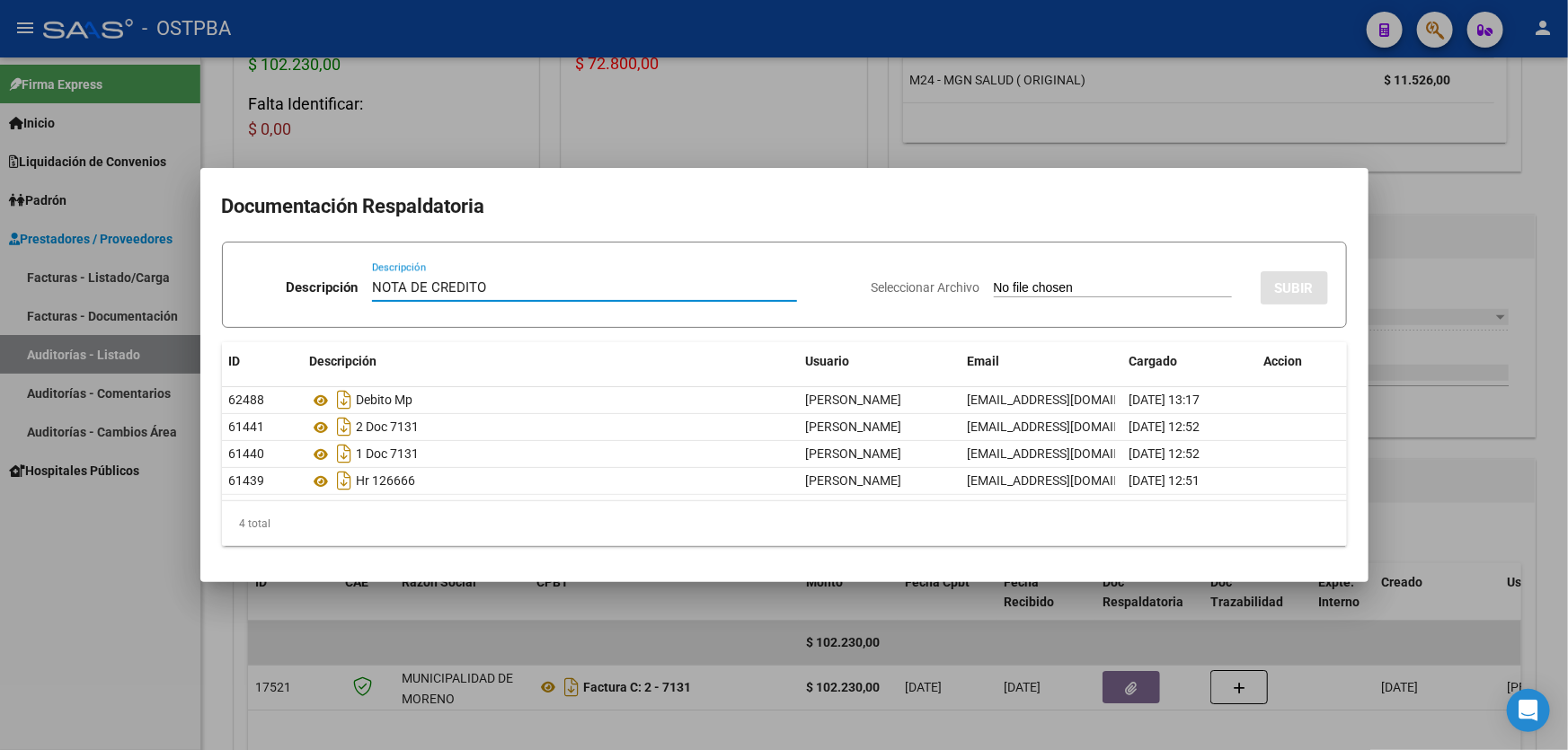
type input "NOTA DE CREDITO"
click at [996, 287] on input "Seleccionar Archivo" at bounding box center [1112, 289] width 238 height 17
type input "C:\fakepath\NOTA DE CREDITO 12522.pdf"
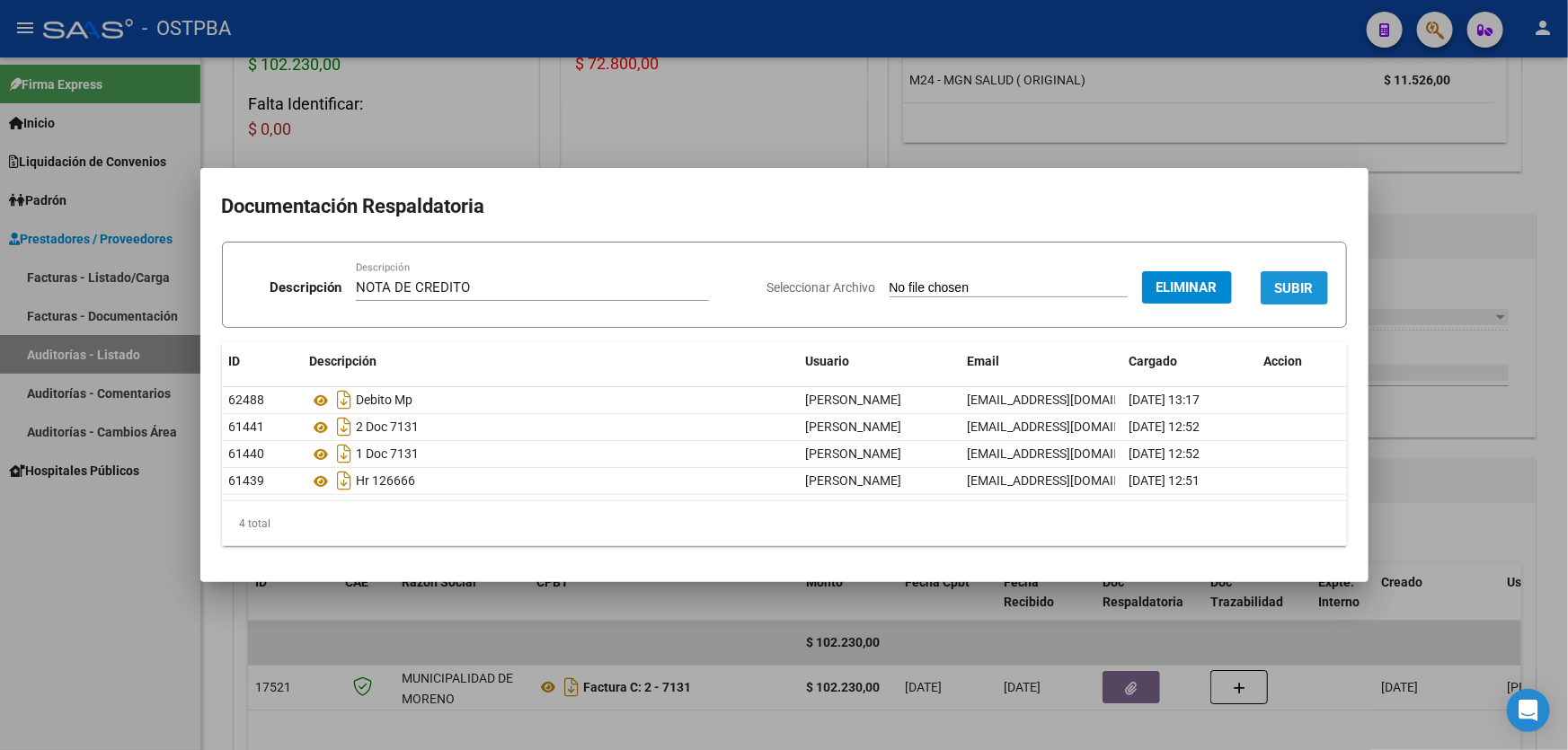
click at [1294, 276] on button "SUBIR" at bounding box center [1294, 287] width 67 height 33
